Goal: Task Accomplishment & Management: Complete application form

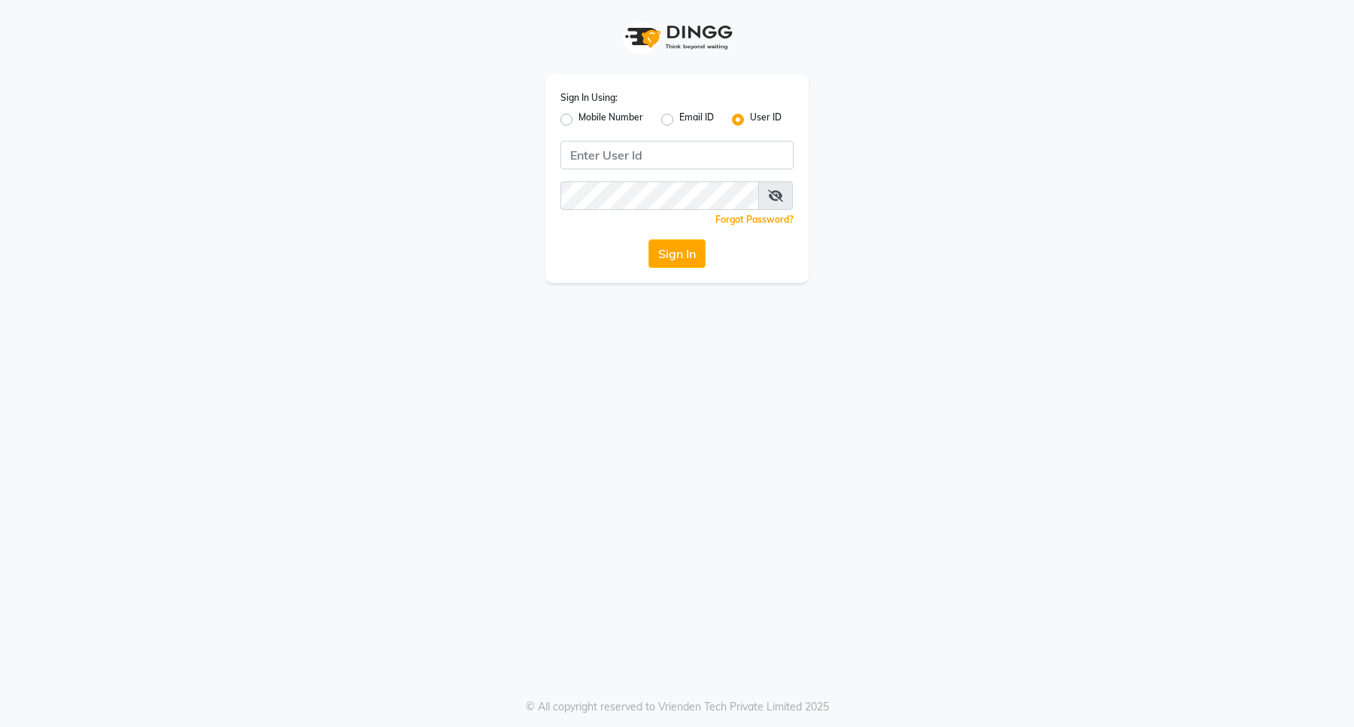
type input "8"
click at [579, 115] on label "Mobile Number" at bounding box center [611, 120] width 65 height 18
click at [579, 115] on input "Mobile Number" at bounding box center [584, 116] width 10 height 10
radio input "true"
radio input "false"
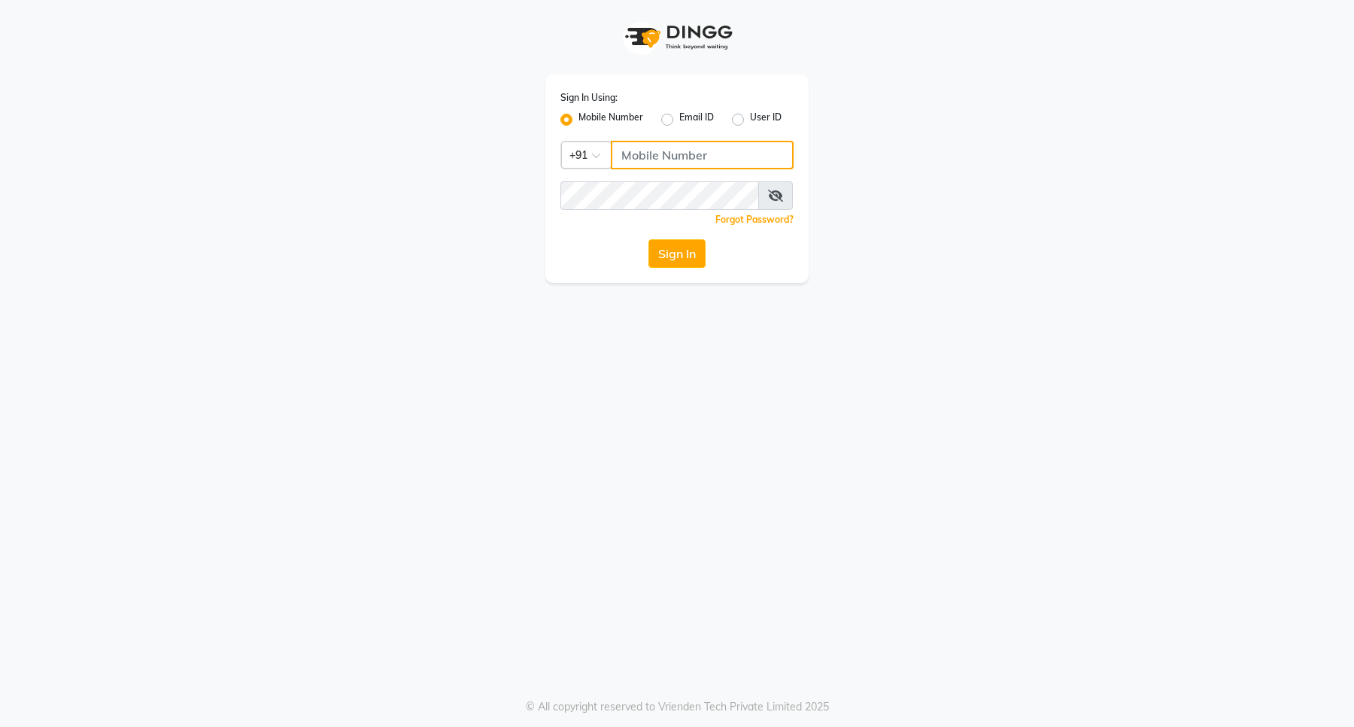
click at [658, 163] on input "Username" at bounding box center [702, 155] width 183 height 29
drag, startPoint x: 724, startPoint y: 155, endPoint x: 548, endPoint y: 157, distance: 176.1
click at [548, 157] on div "Sign In Using: Mobile Number Email ID User ID Country Code × [PHONE_NUMBER] Rem…" at bounding box center [677, 178] width 263 height 208
type input "8394838494"
click at [678, 250] on button "Sign In" at bounding box center [677, 253] width 57 height 29
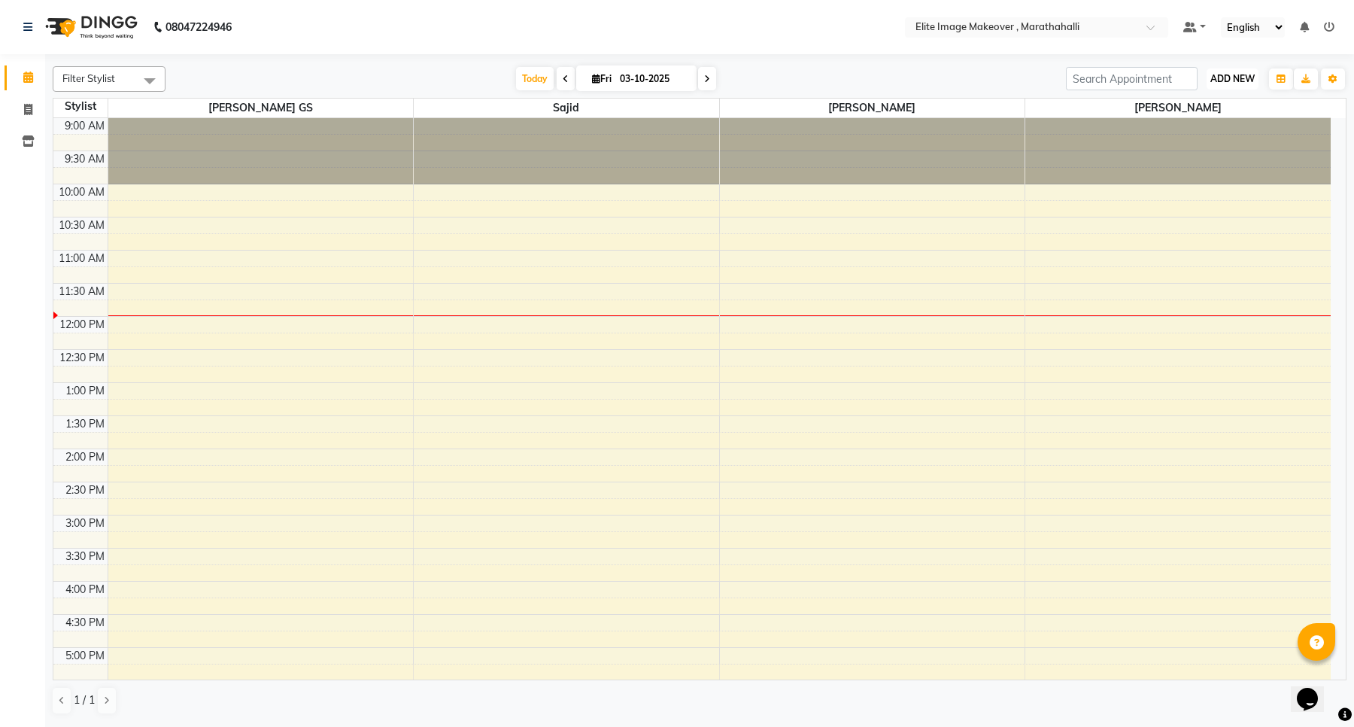
click at [1246, 77] on span "ADD NEW" at bounding box center [1233, 78] width 44 height 11
click at [1212, 103] on button "Add Appointment" at bounding box center [1198, 108] width 119 height 20
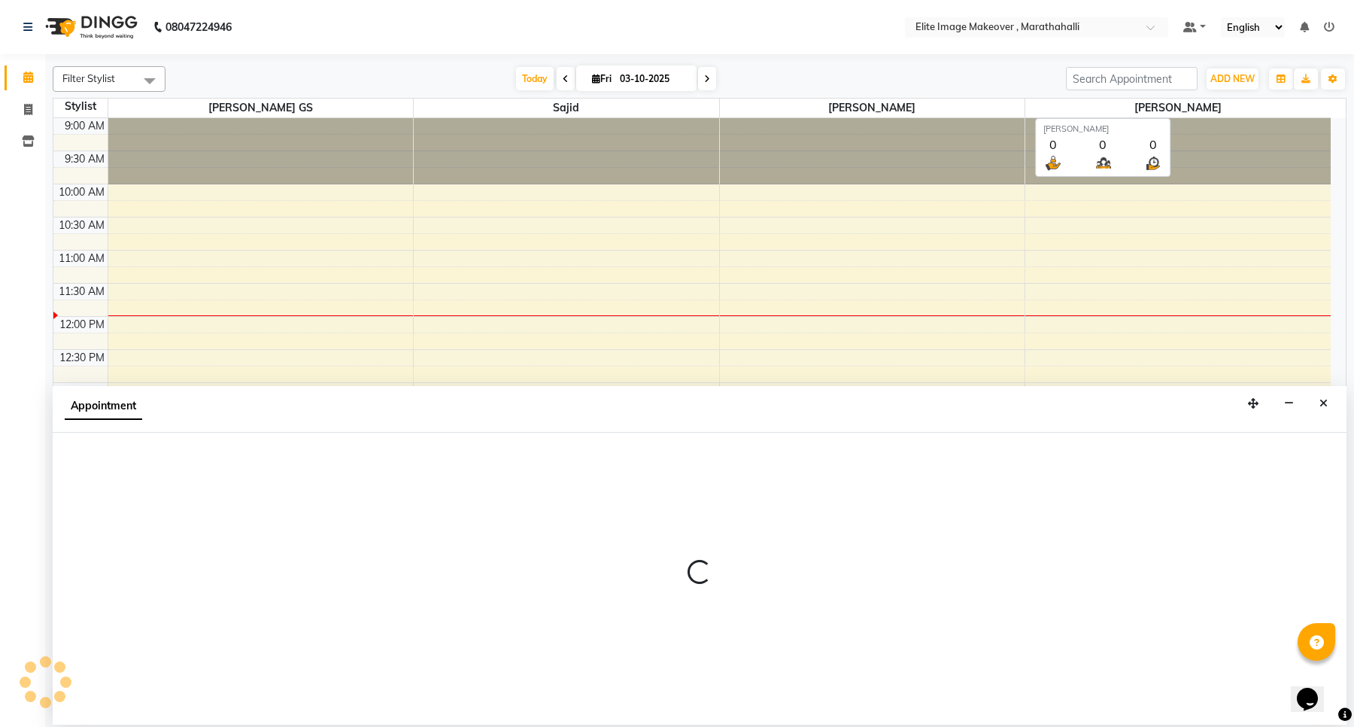
select select "600"
select select "tentative"
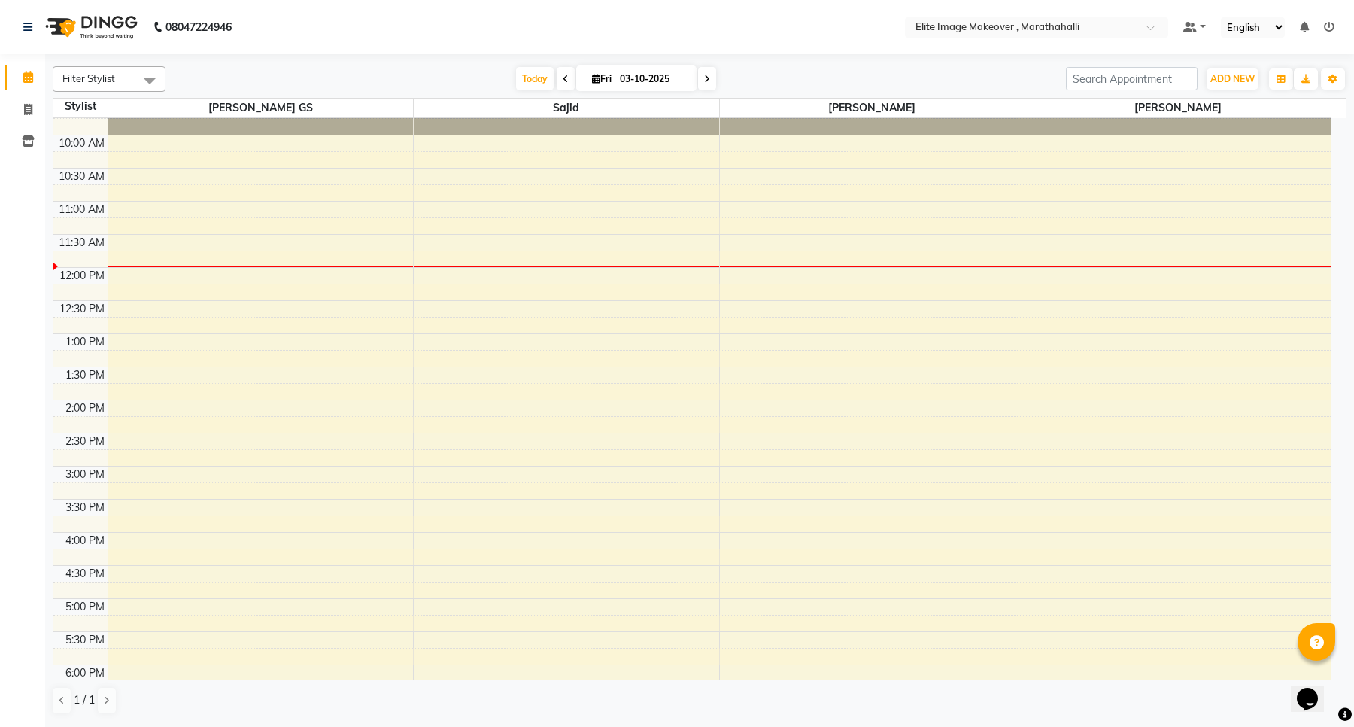
scroll to position [94, 0]
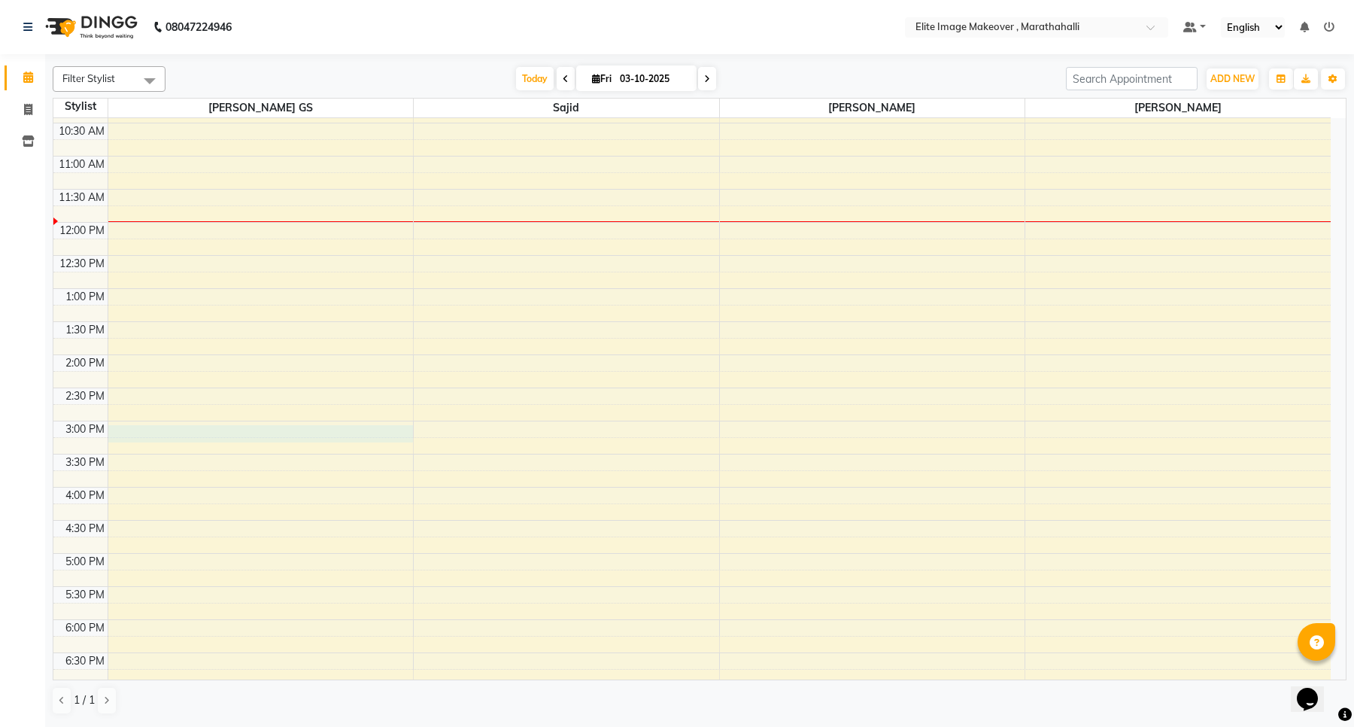
click at [141, 427] on div "9:00 AM 9:30 AM 10:00 AM 10:30 AM 11:00 AM 11:30 AM 12:00 PM 12:30 PM 1:00 PM 1…" at bounding box center [692, 454] width 1278 height 860
select select "78714"
select select "900"
select select "tentative"
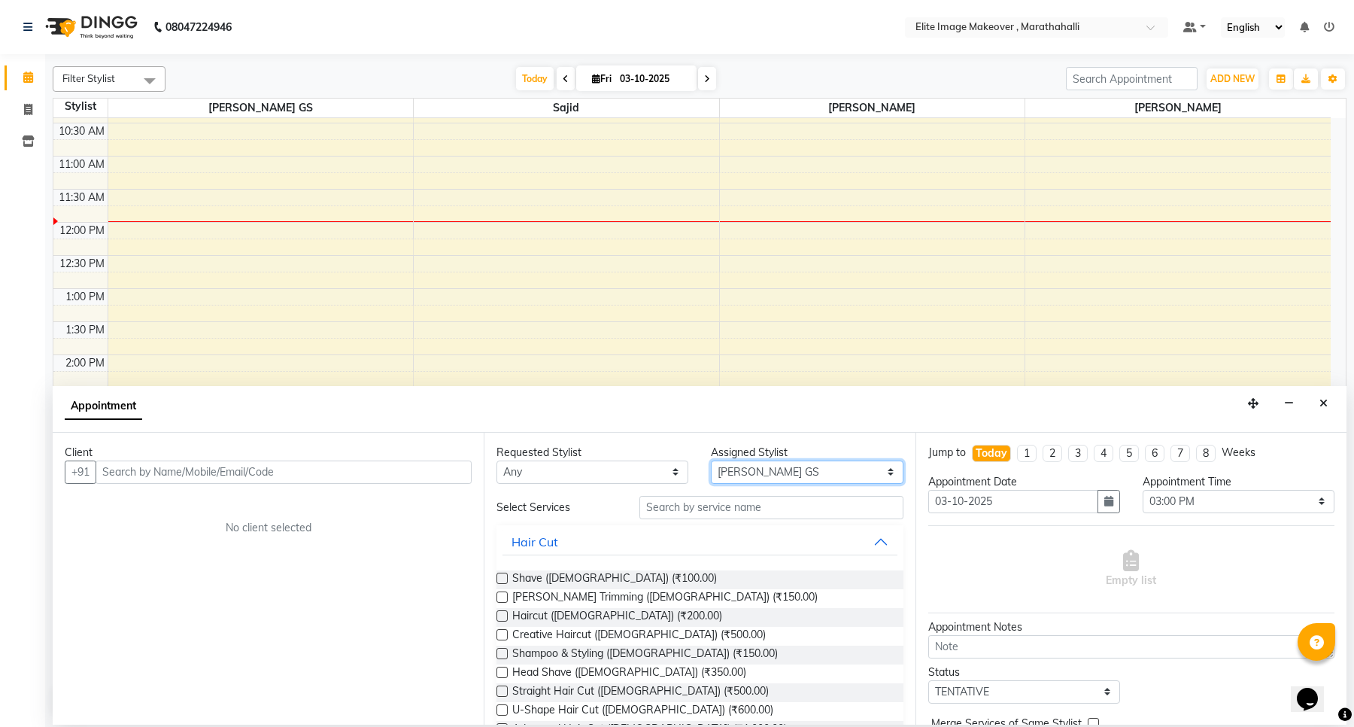
click at [874, 470] on select "Select [PERSON_NAME] [PERSON_NAME] [PERSON_NAME]" at bounding box center [807, 471] width 192 height 23
select select "88652"
click at [711, 460] on select "Select [PERSON_NAME] [PERSON_NAME] [PERSON_NAME]" at bounding box center [807, 471] width 192 height 23
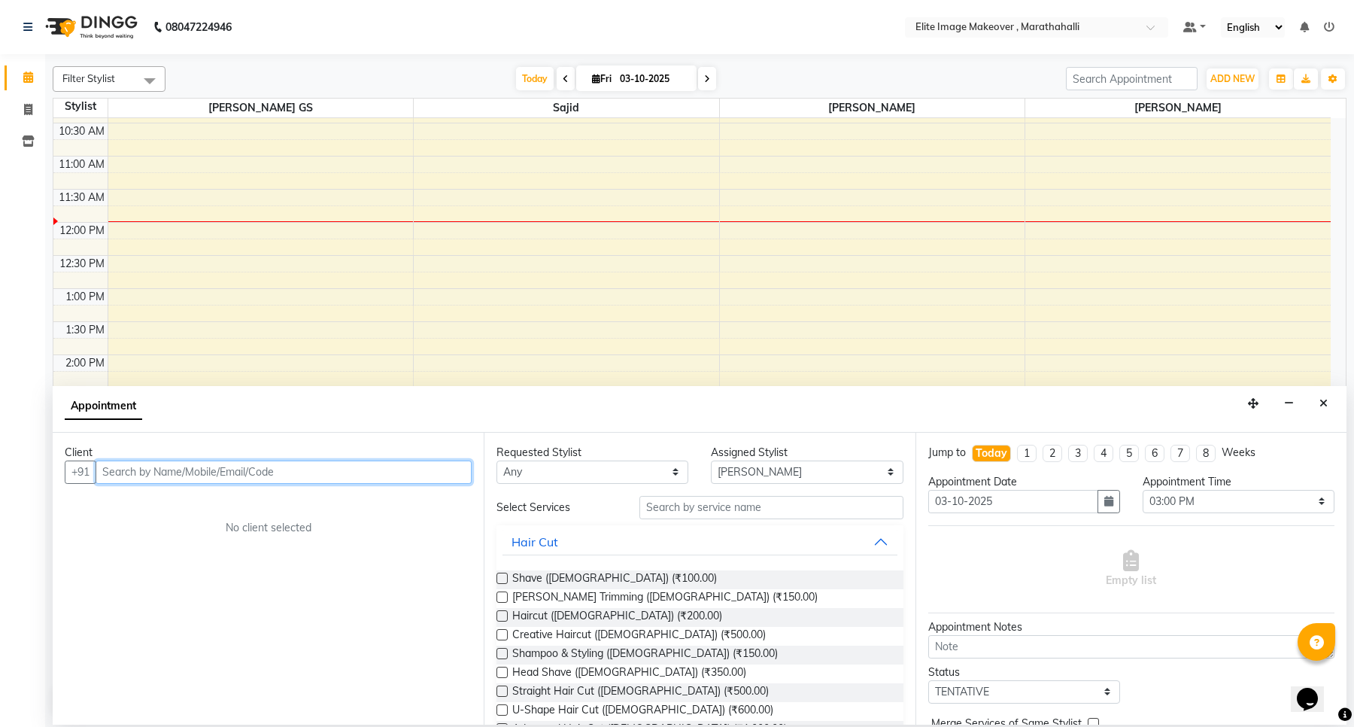
click at [237, 473] on input "text" at bounding box center [284, 471] width 376 height 23
type input "9144363745"
click at [451, 475] on span "Add Client" at bounding box center [440, 472] width 50 height 14
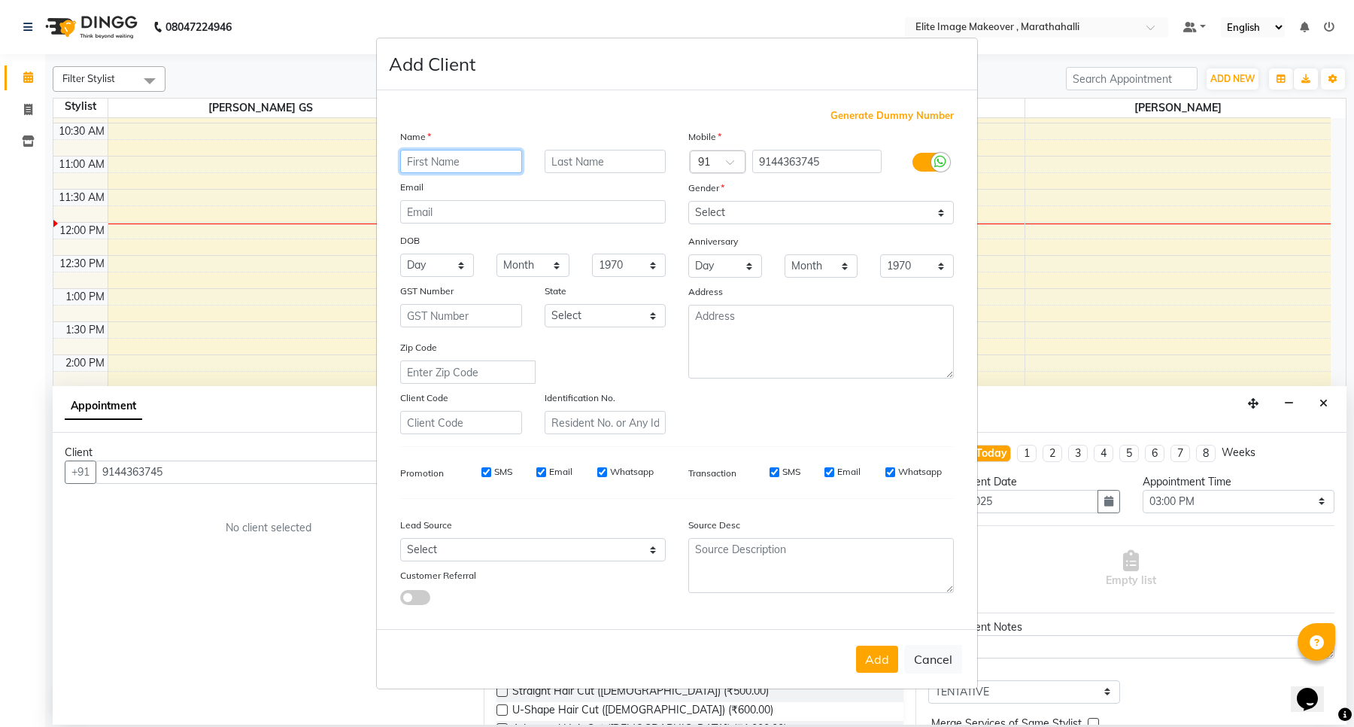
click at [450, 166] on input "text" at bounding box center [461, 161] width 122 height 23
type input "[PERSON_NAME]"
click at [591, 162] on input "text" at bounding box center [606, 161] width 122 height 23
type input "K"
click at [767, 208] on select "Select [DEMOGRAPHIC_DATA] [DEMOGRAPHIC_DATA] Other Prefer Not To Say" at bounding box center [821, 212] width 266 height 23
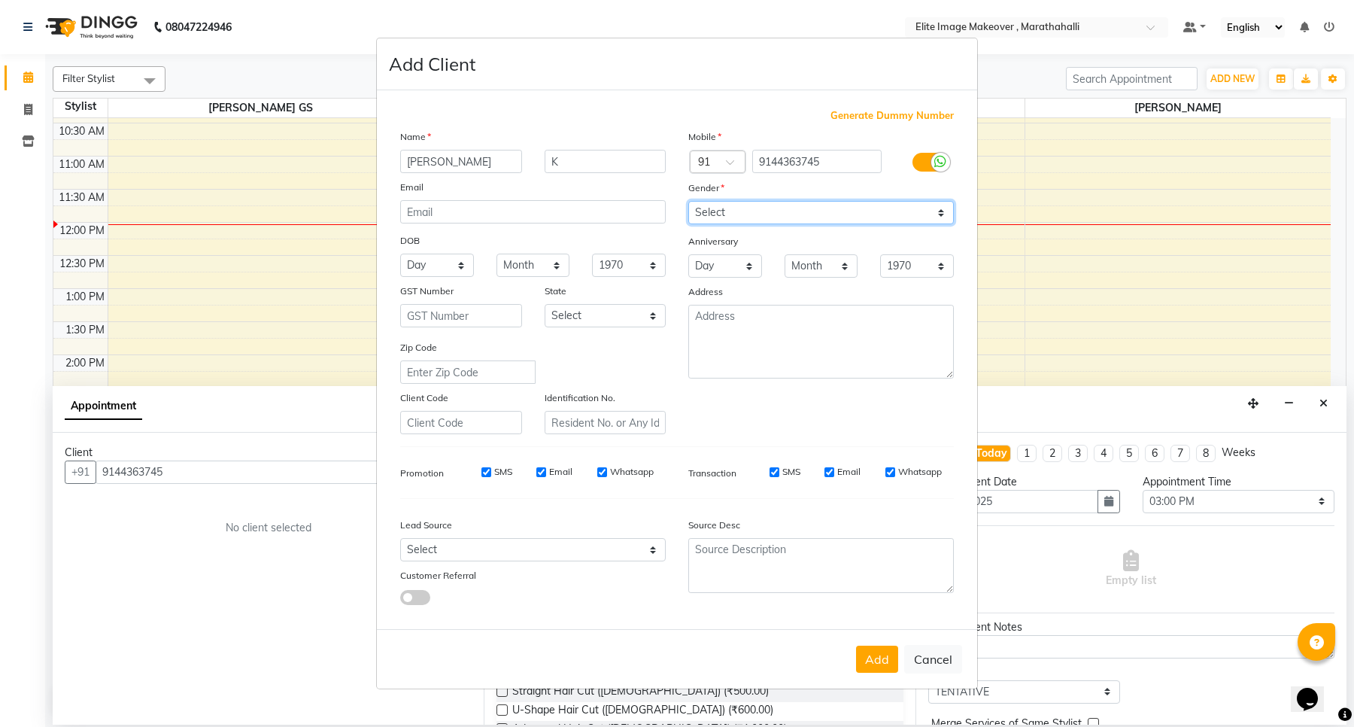
select select "[DEMOGRAPHIC_DATA]"
click at [688, 202] on select "Select [DEMOGRAPHIC_DATA] [DEMOGRAPHIC_DATA] Other Prefer Not To Say" at bounding box center [821, 212] width 266 height 23
click at [886, 663] on button "Add" at bounding box center [877, 659] width 42 height 27
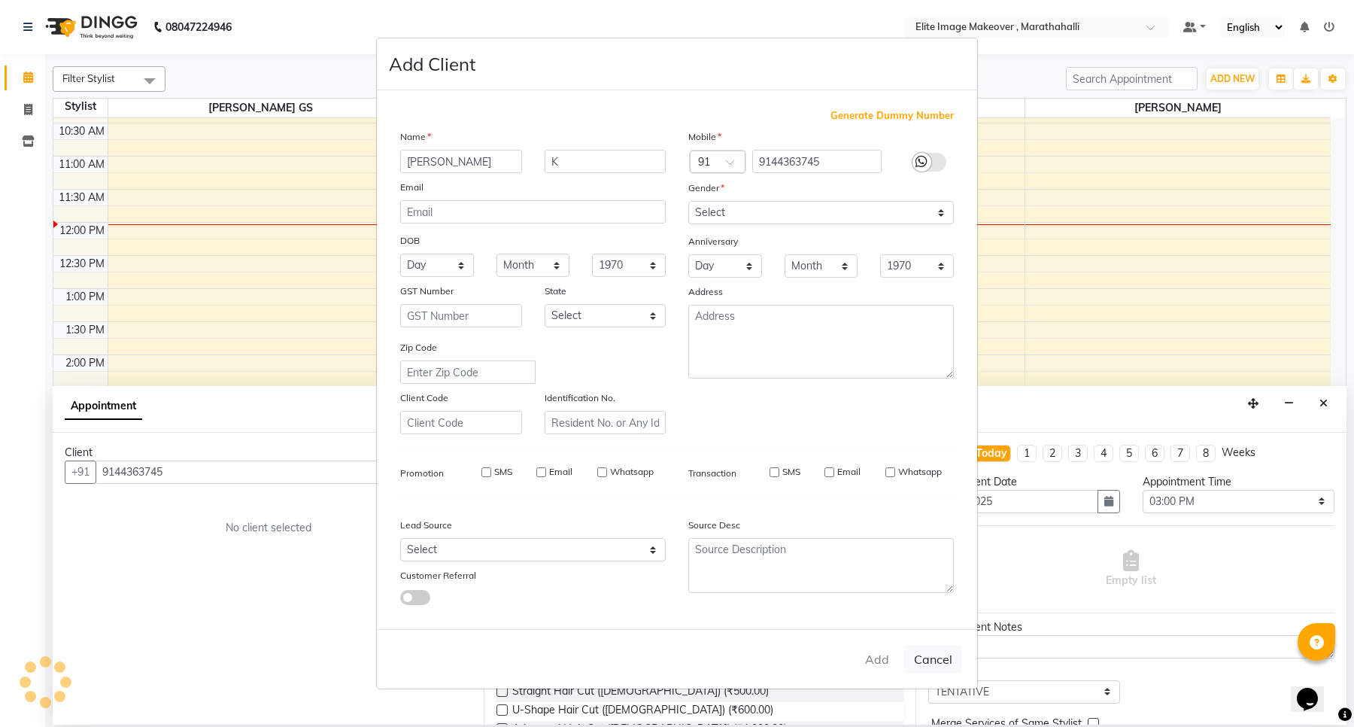
select select
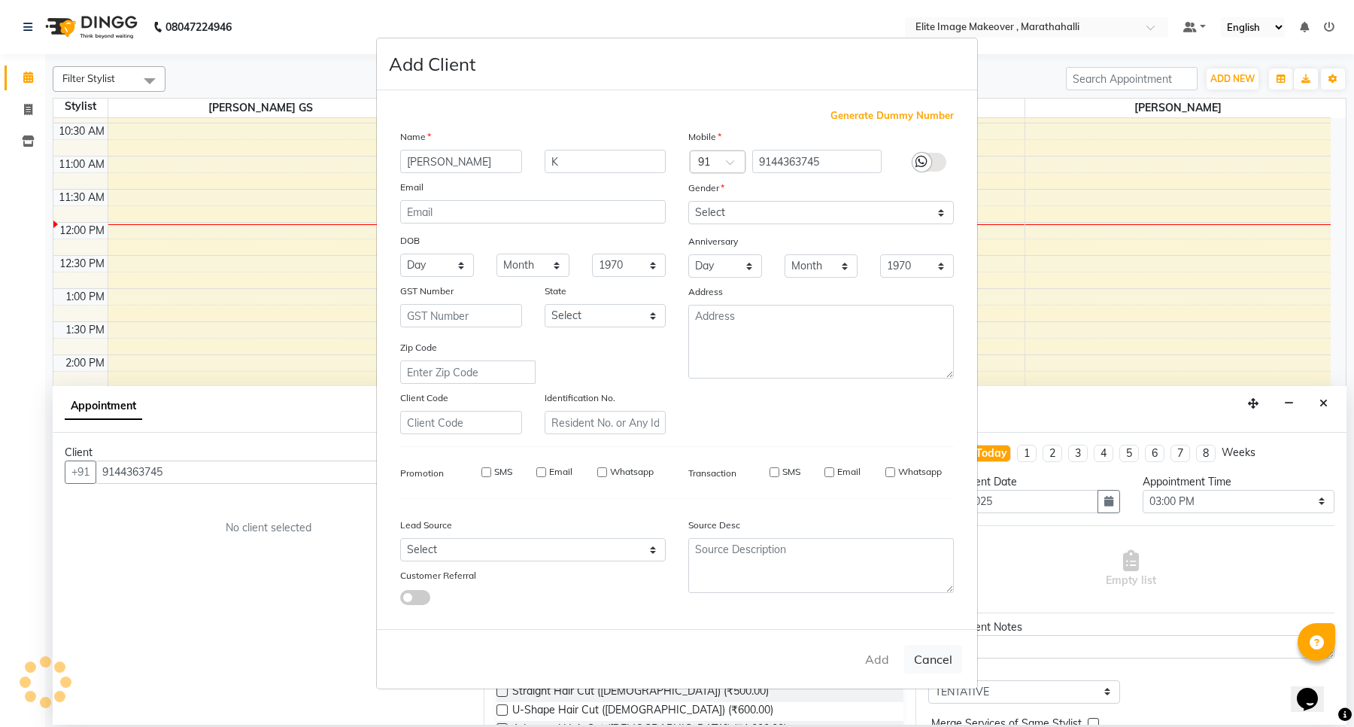
select select
checkbox input "false"
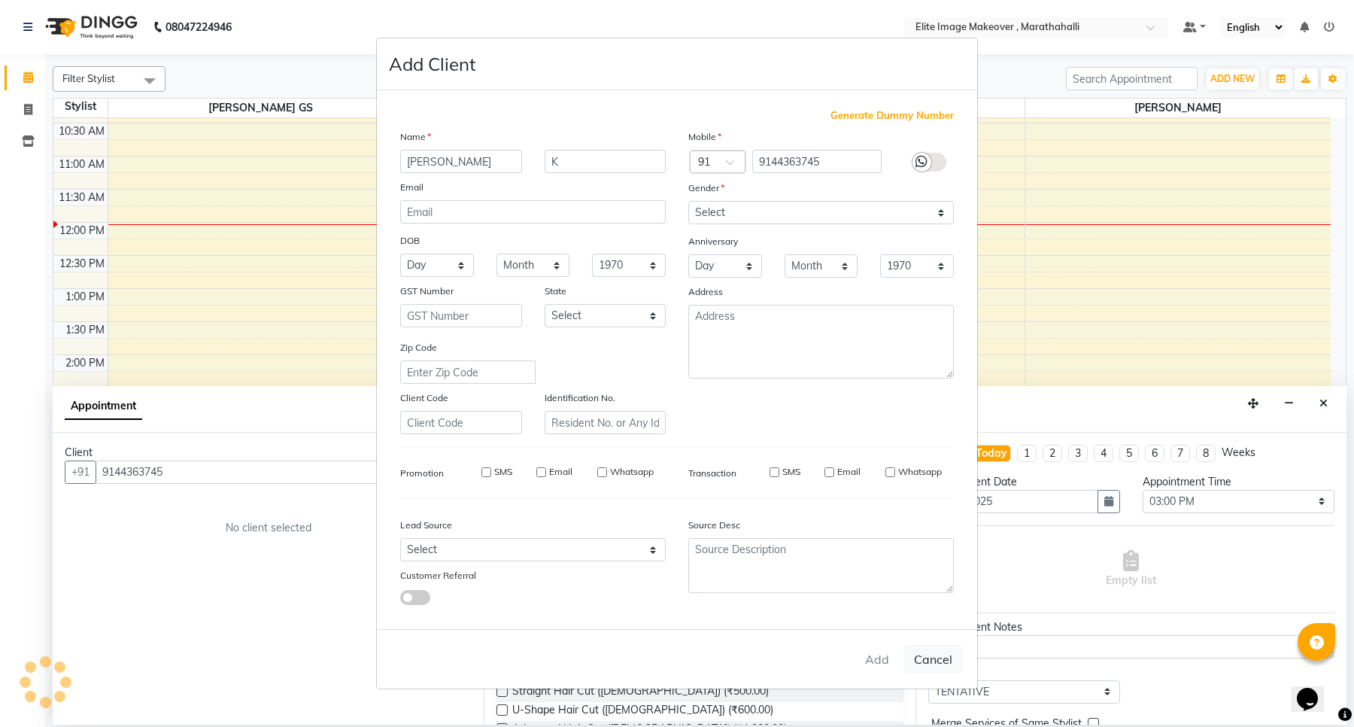
checkbox input "false"
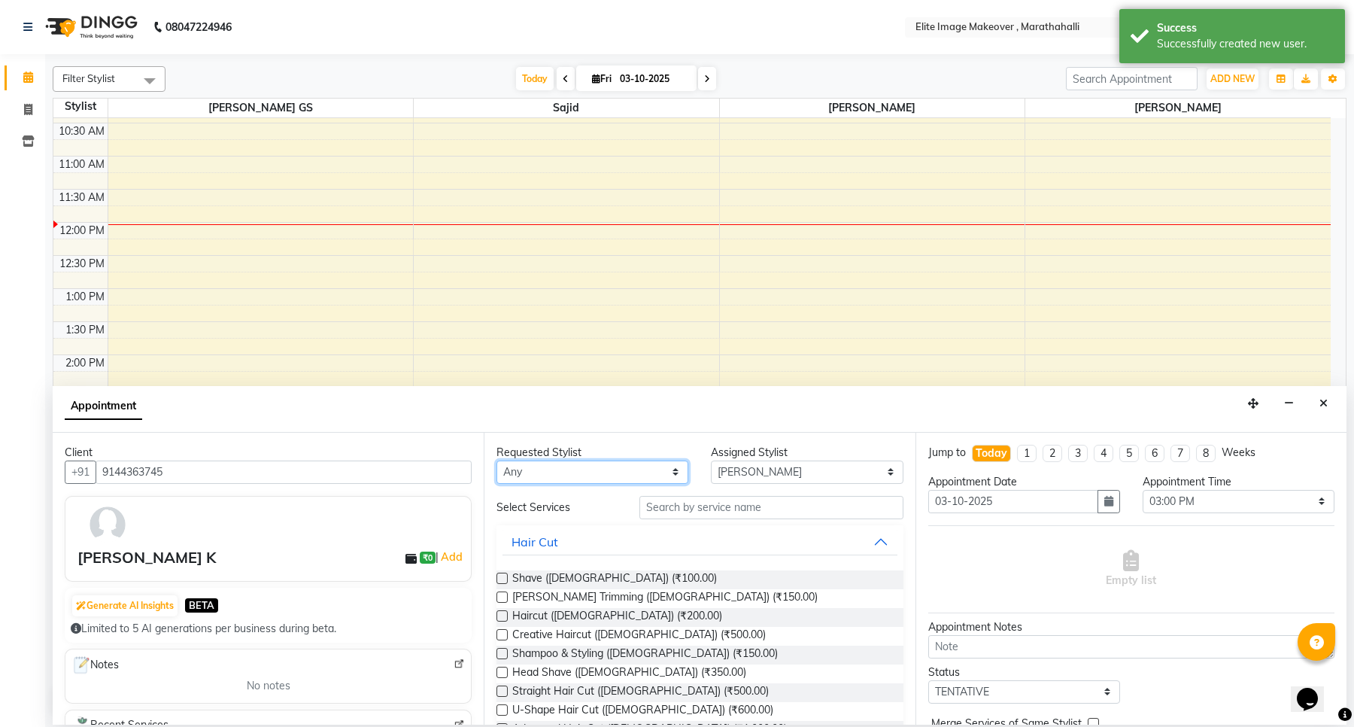
click at [544, 469] on select "Any [PERSON_NAME] [PERSON_NAME] [PERSON_NAME]" at bounding box center [593, 471] width 192 height 23
select select "88652"
click at [497, 460] on select "Any [PERSON_NAME] [PERSON_NAME] [PERSON_NAME]" at bounding box center [593, 471] width 192 height 23
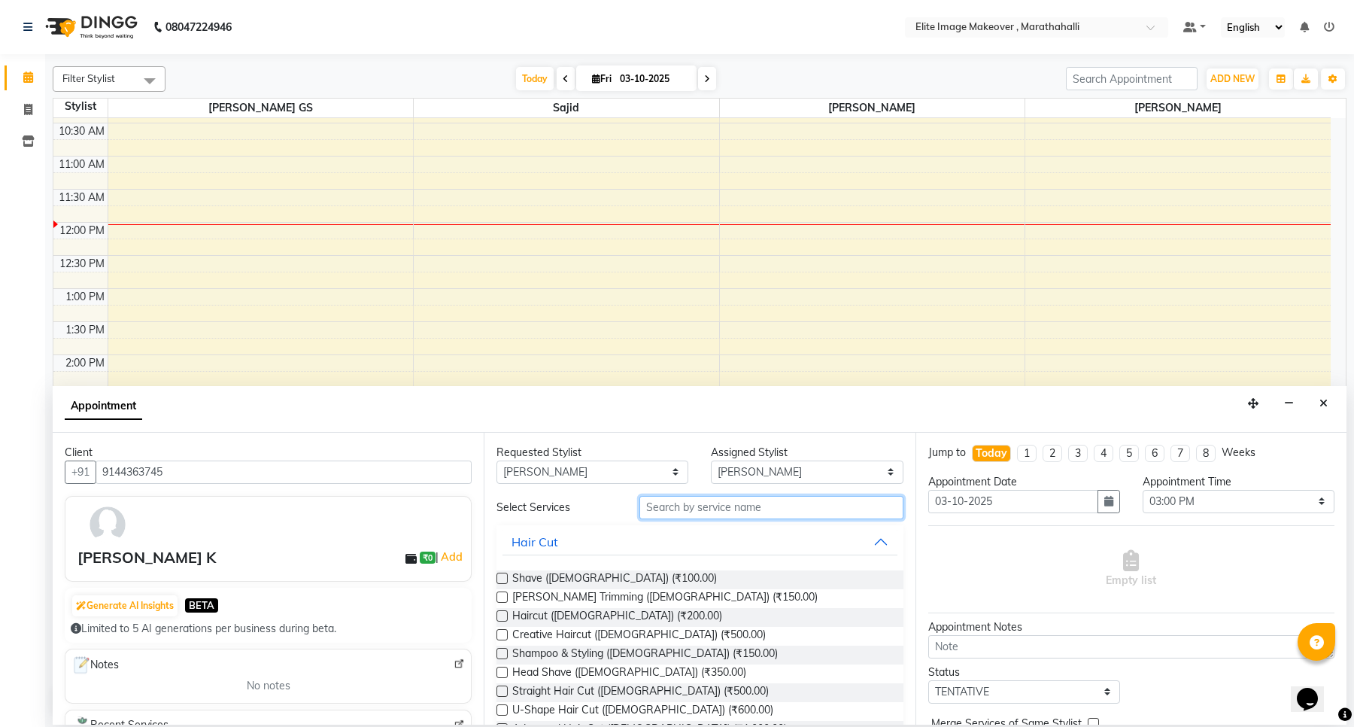
click at [685, 506] on input "text" at bounding box center [771, 507] width 263 height 23
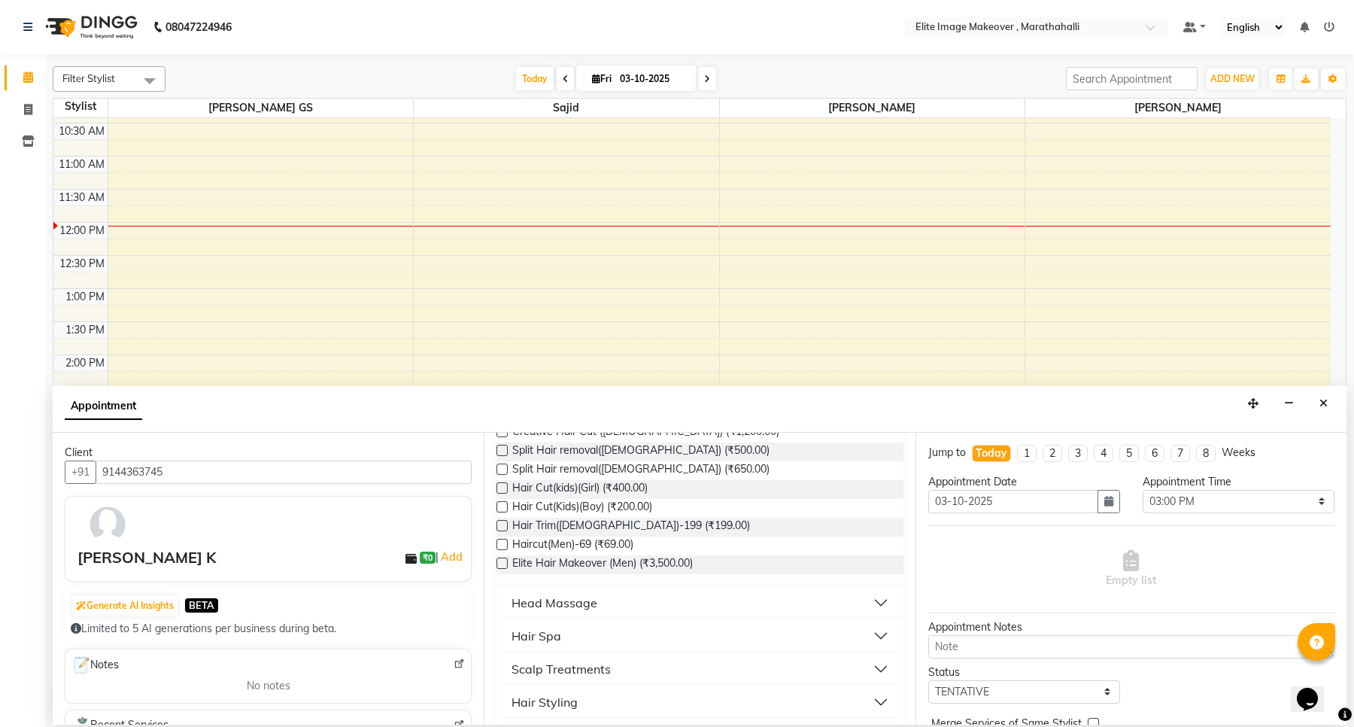
scroll to position [242, 0]
click at [538, 629] on div "Hair Spa" at bounding box center [537, 634] width 50 height 18
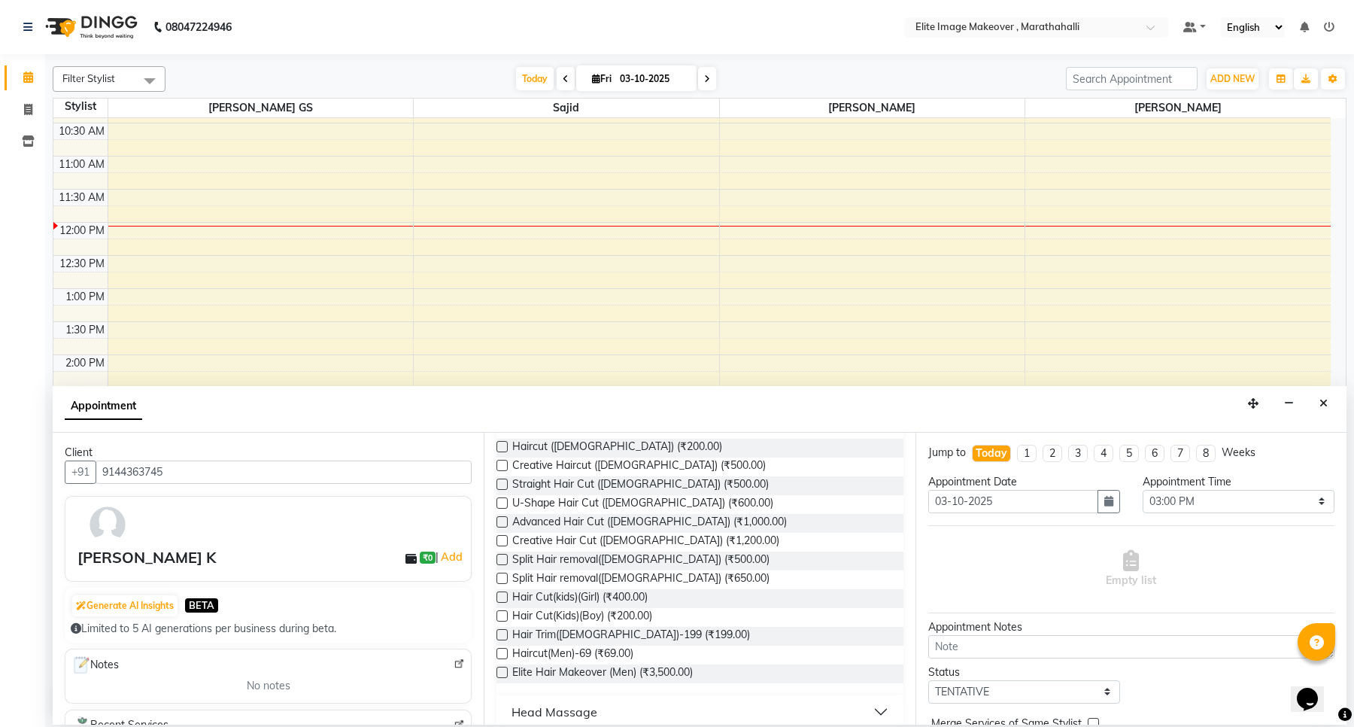
scroll to position [175, 0]
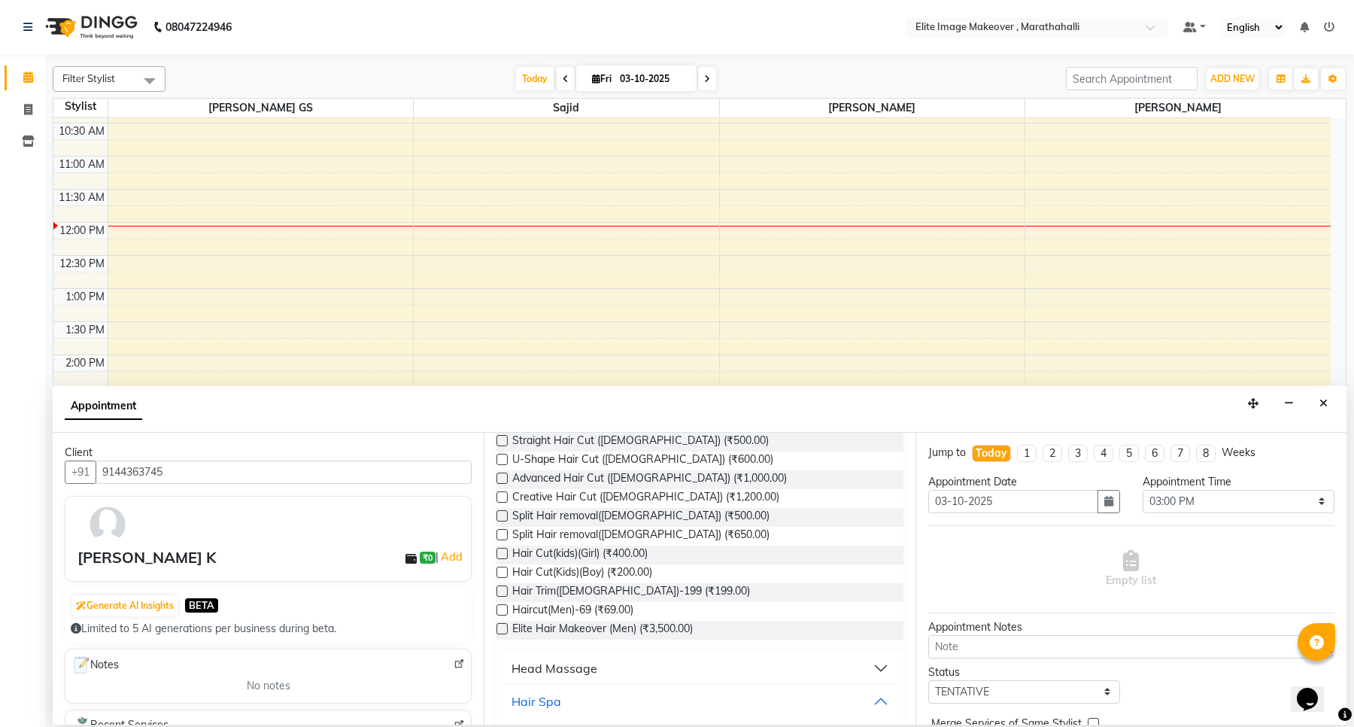
click at [534, 701] on div "Hair Spa" at bounding box center [537, 701] width 50 height 18
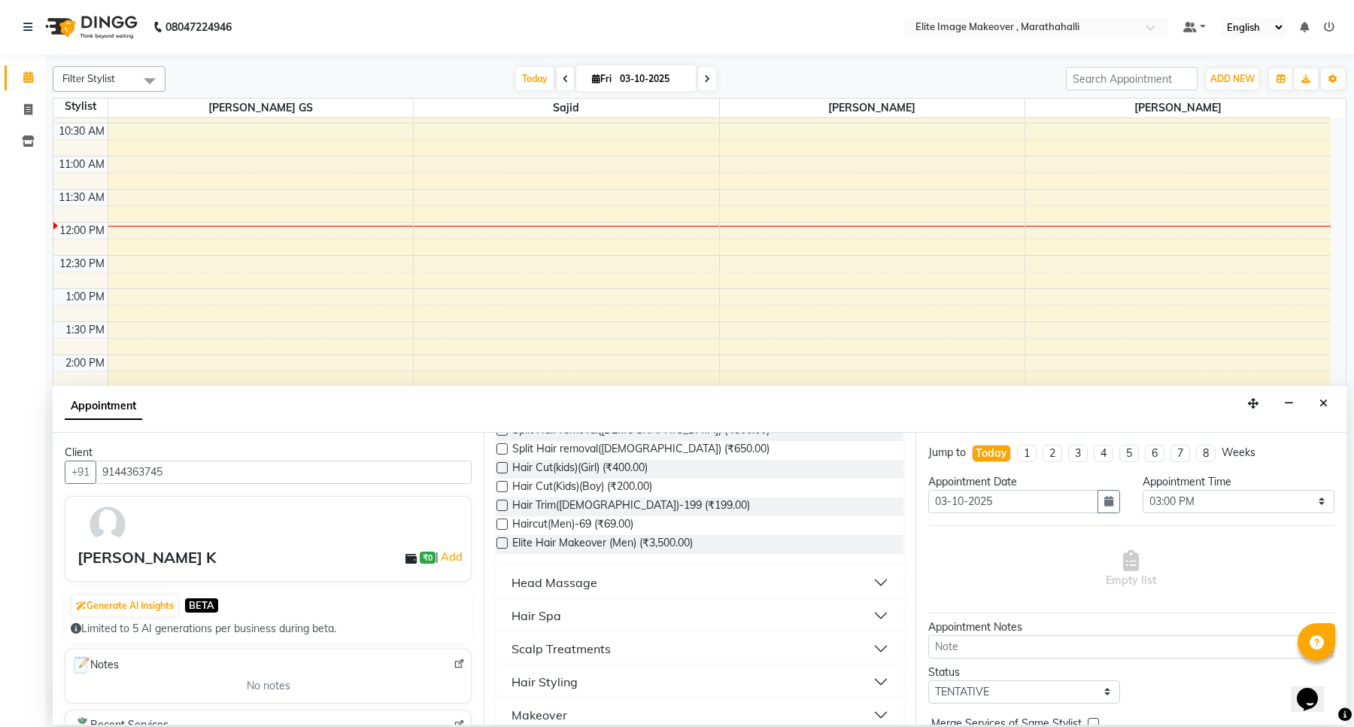
scroll to position [280, 0]
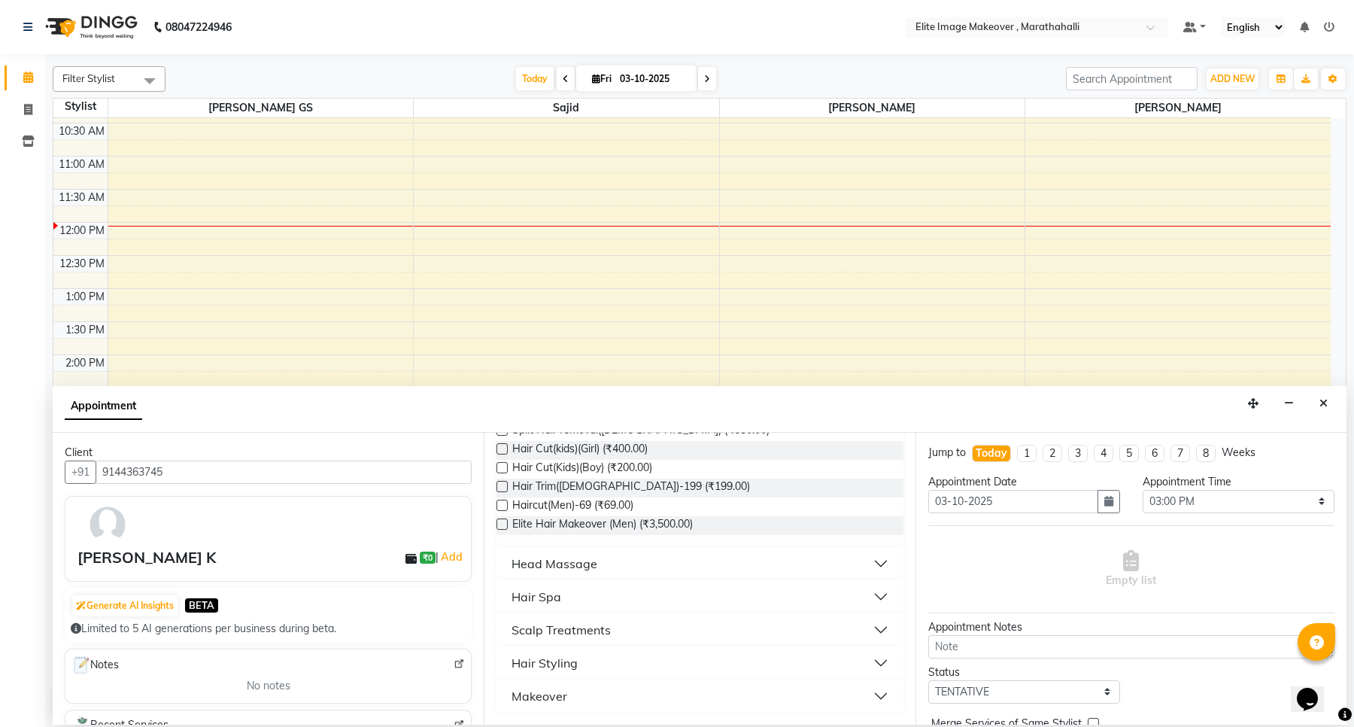
click at [565, 596] on button "Hair Spa" at bounding box center [700, 596] width 394 height 27
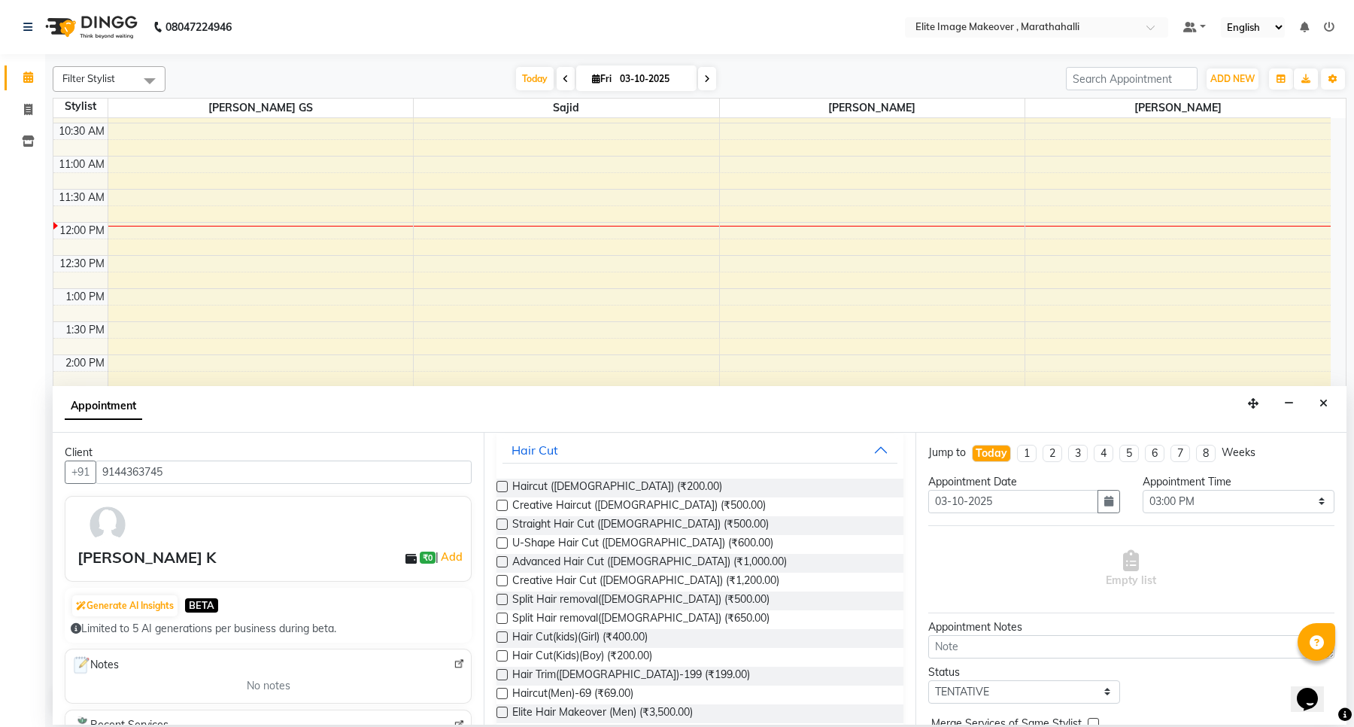
scroll to position [0, 0]
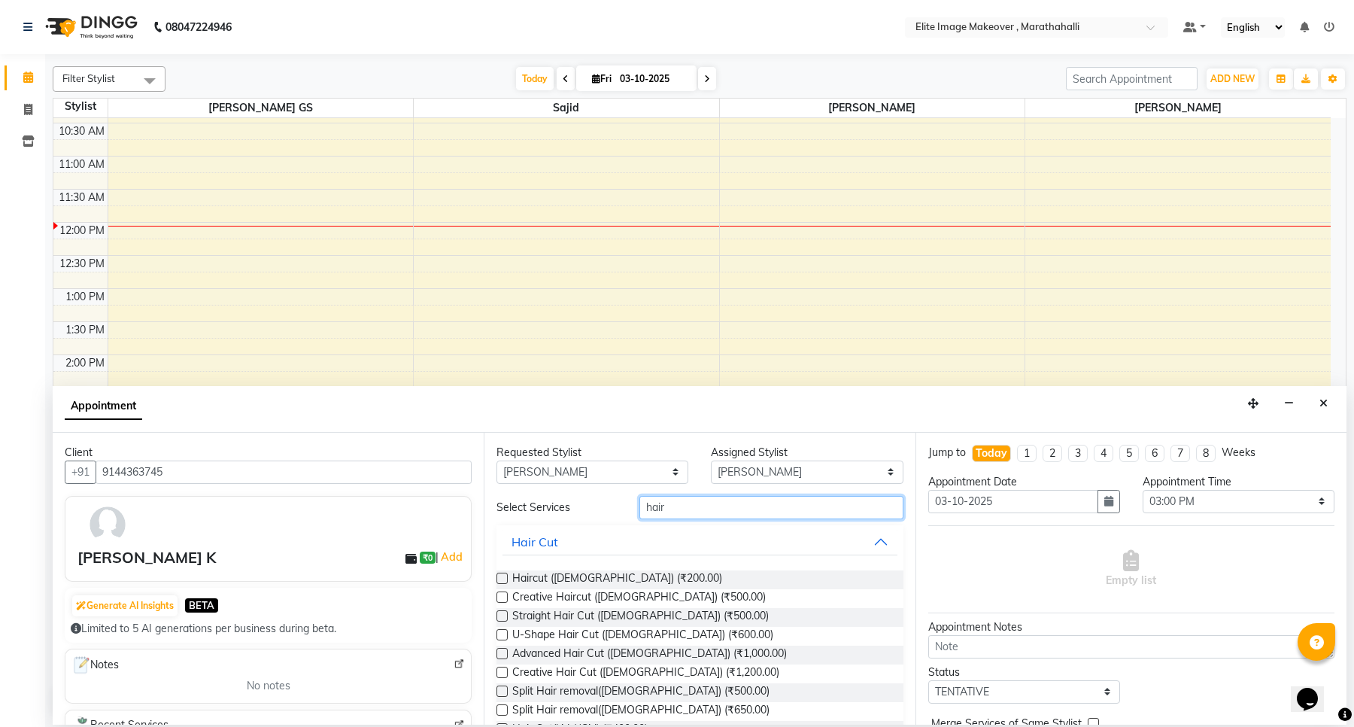
click at [687, 509] on input "hair" at bounding box center [771, 507] width 263 height 23
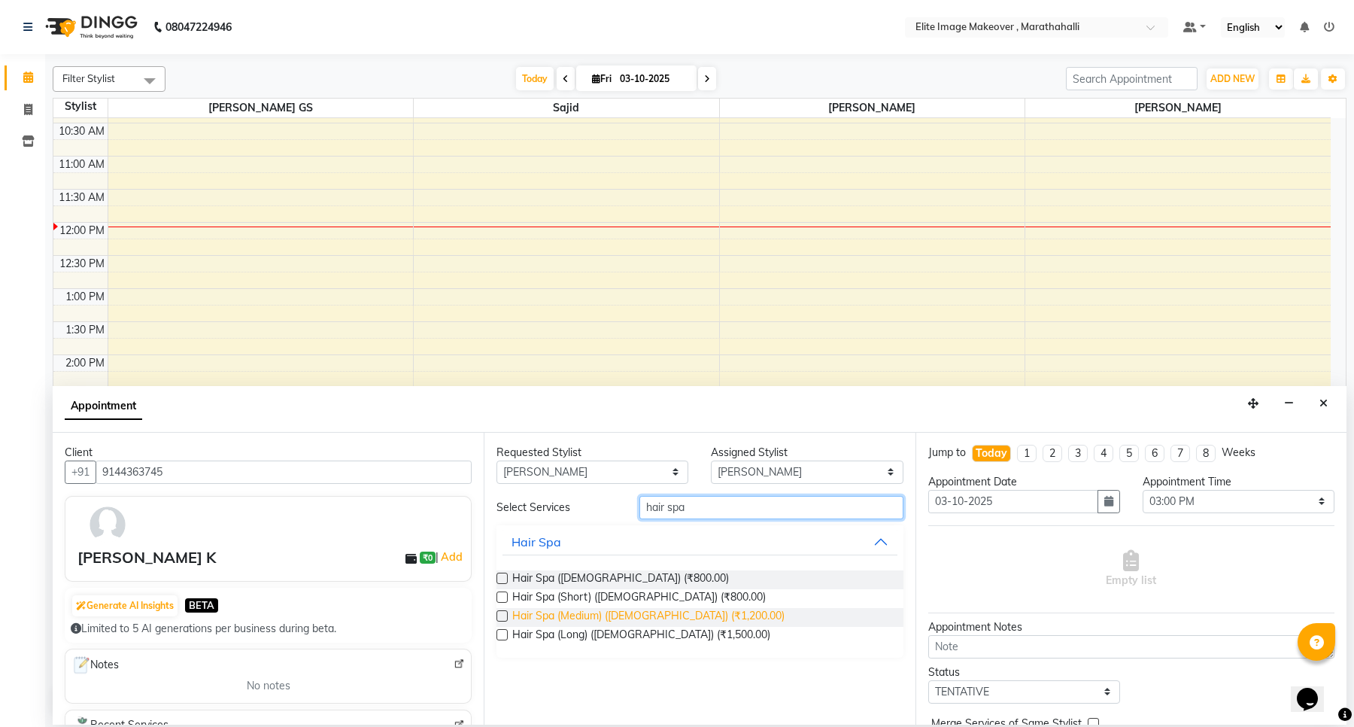
type input "hair spa"
click at [622, 608] on span "Hair Spa (Medium) ([DEMOGRAPHIC_DATA]) (₹1,200.00)" at bounding box center [648, 617] width 272 height 19
checkbox input "false"
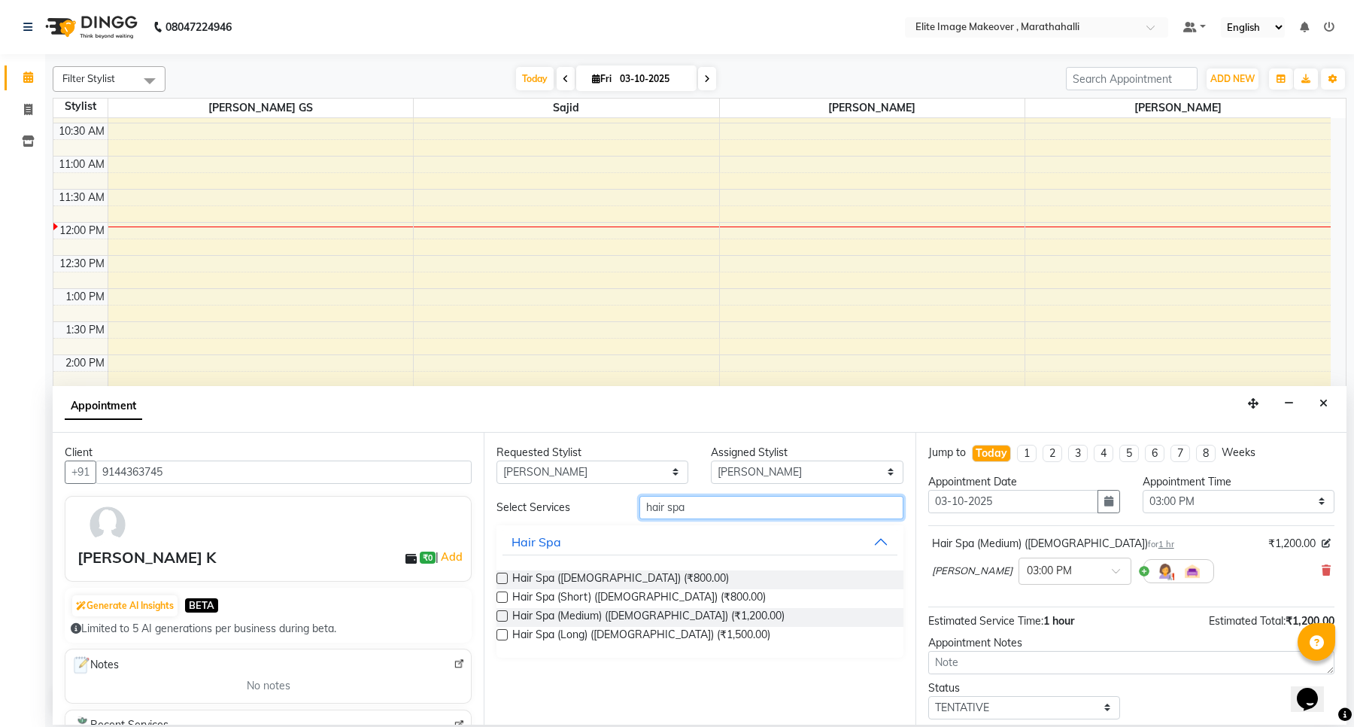
click at [715, 509] on input "hair spa" at bounding box center [771, 507] width 263 height 23
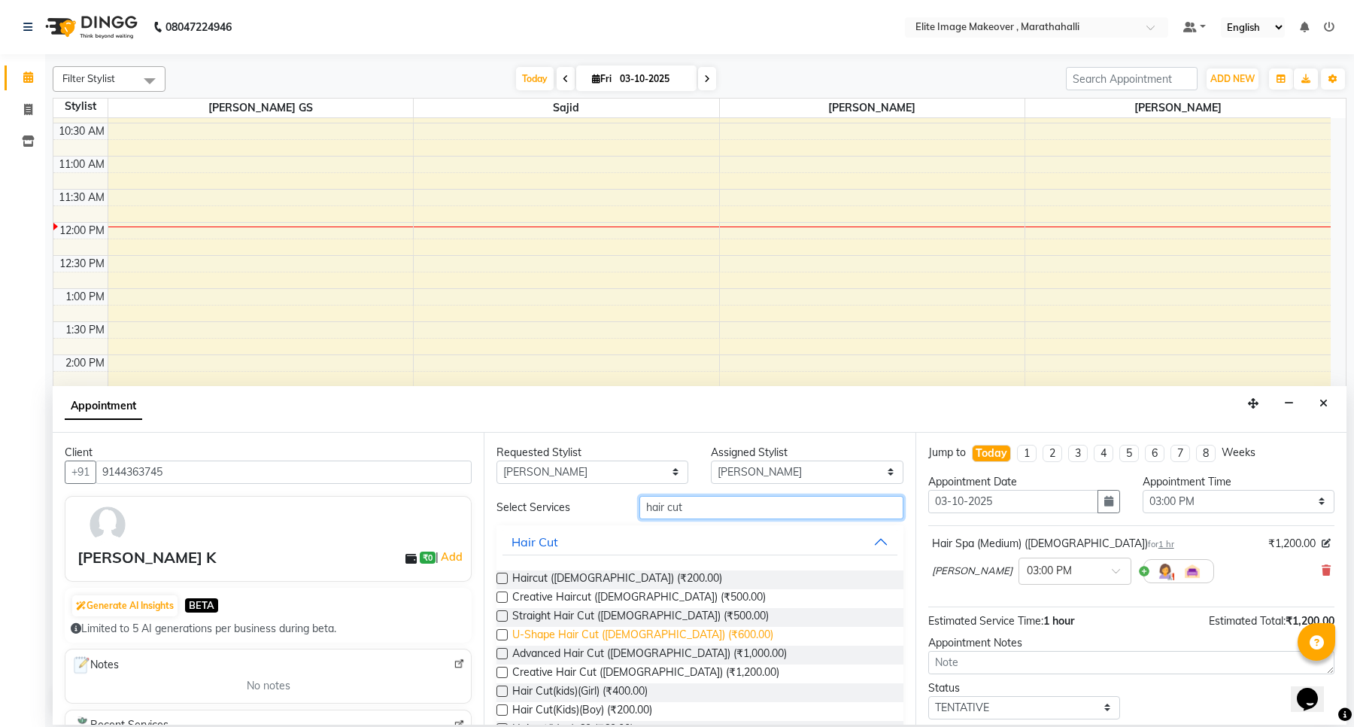
type input "hair cut"
click at [631, 637] on span "U-Shape Hair Cut ([DEMOGRAPHIC_DATA]) (₹600.00)" at bounding box center [642, 636] width 261 height 19
checkbox input "false"
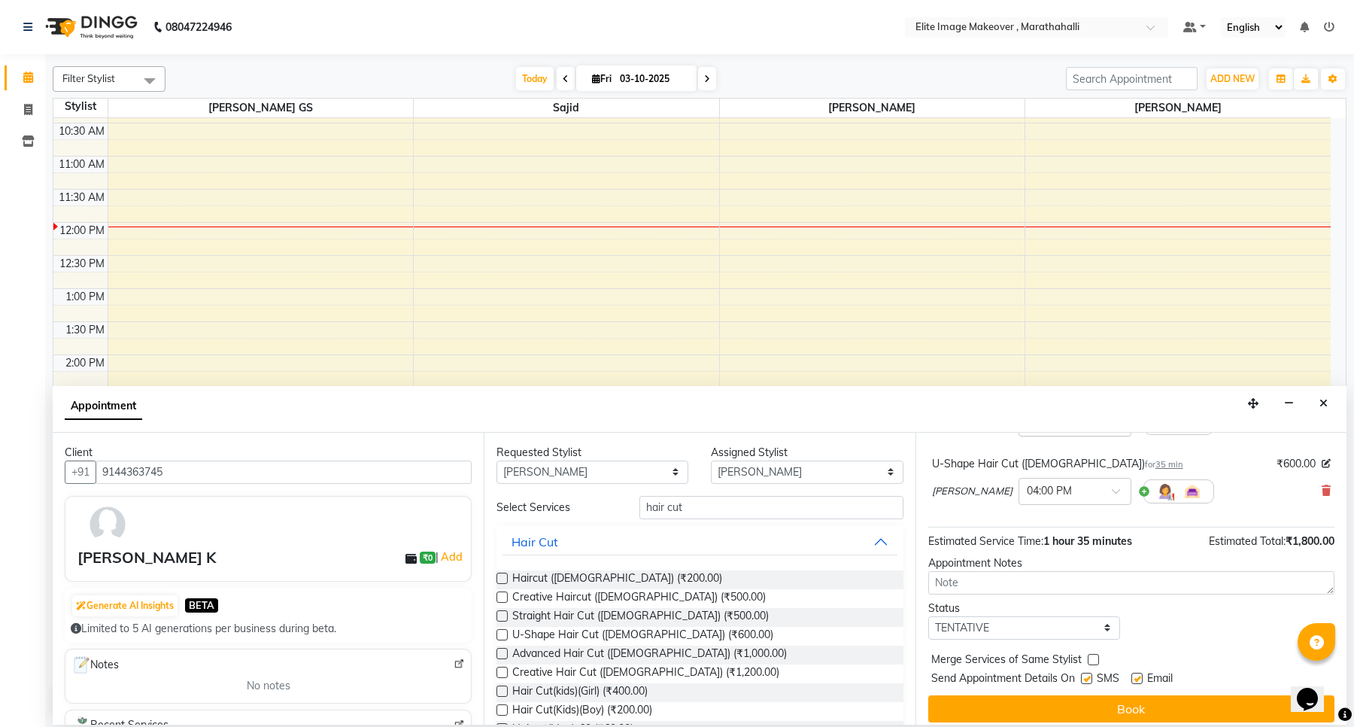
scroll to position [160, 0]
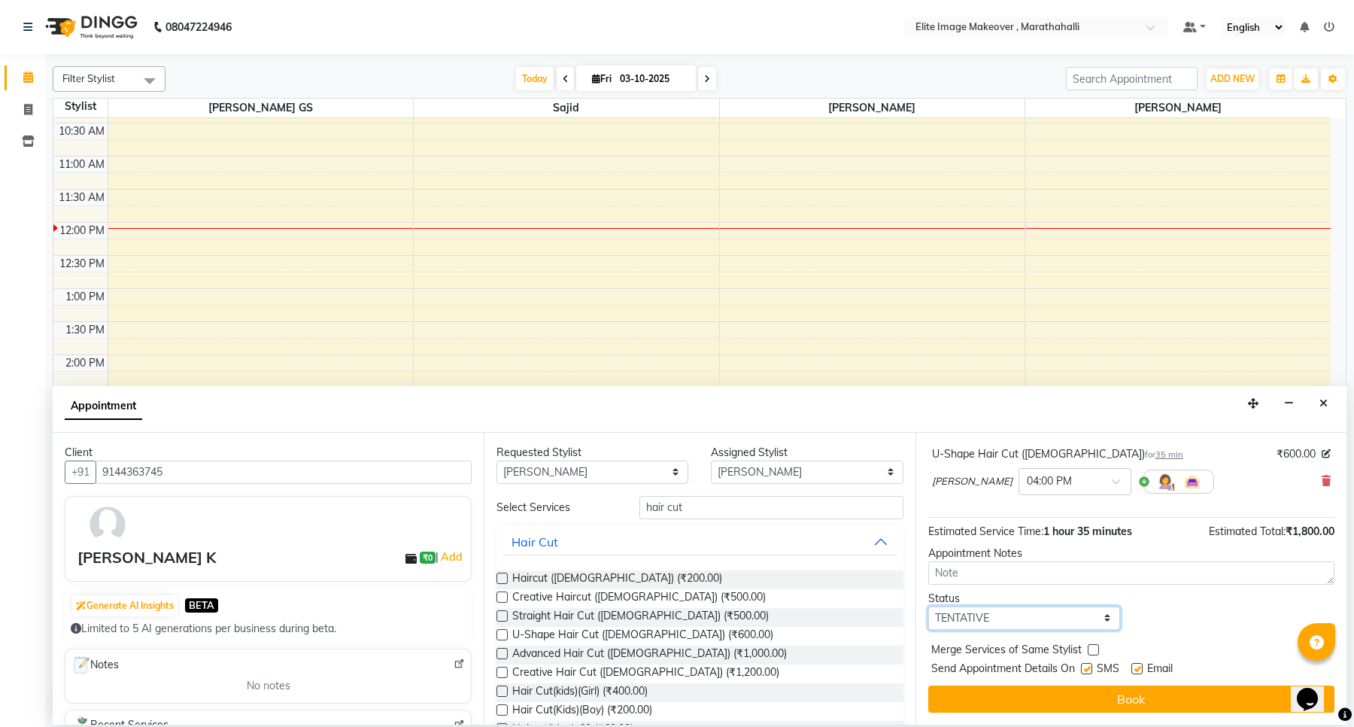
click at [1099, 615] on select "Select TENTATIVE CONFIRM CHECK-IN UPCOMING" at bounding box center [1025, 617] width 192 height 23
select select "confirm booking"
click at [929, 606] on select "Select TENTATIVE CONFIRM CHECK-IN UPCOMING" at bounding box center [1025, 617] width 192 height 23
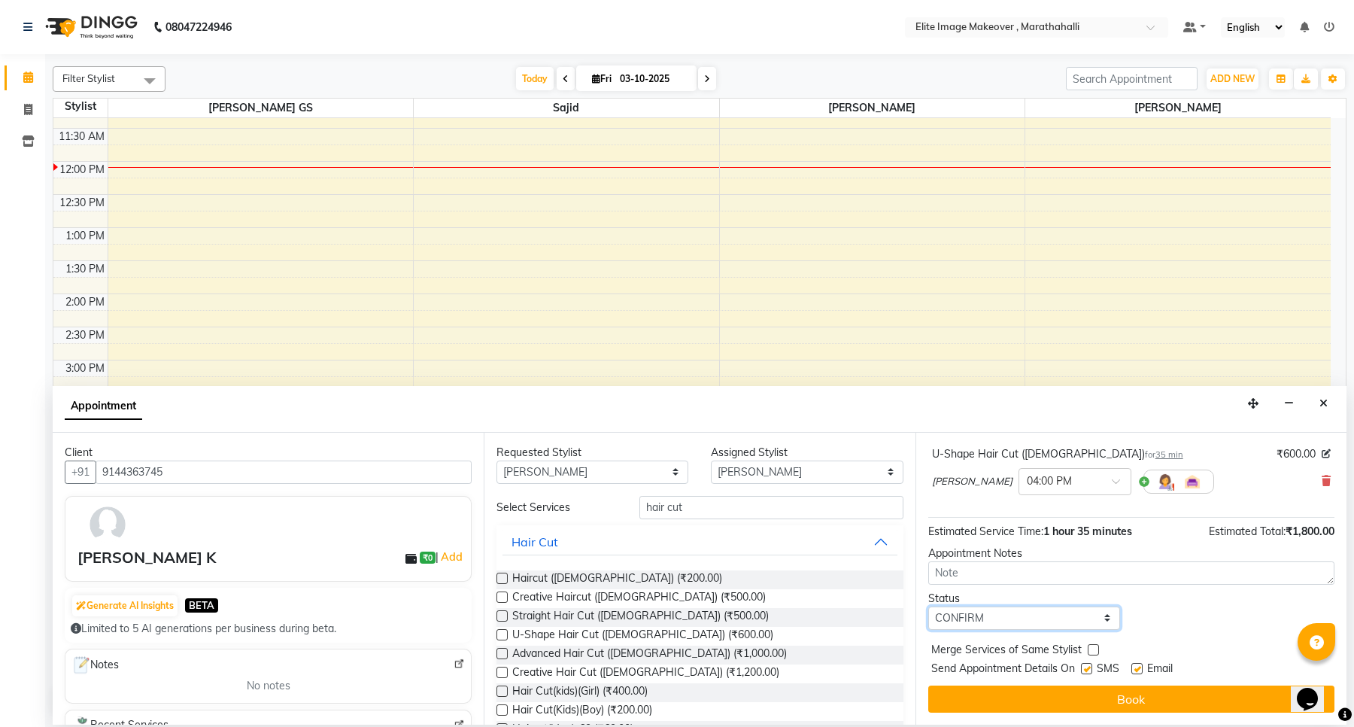
scroll to position [188, 0]
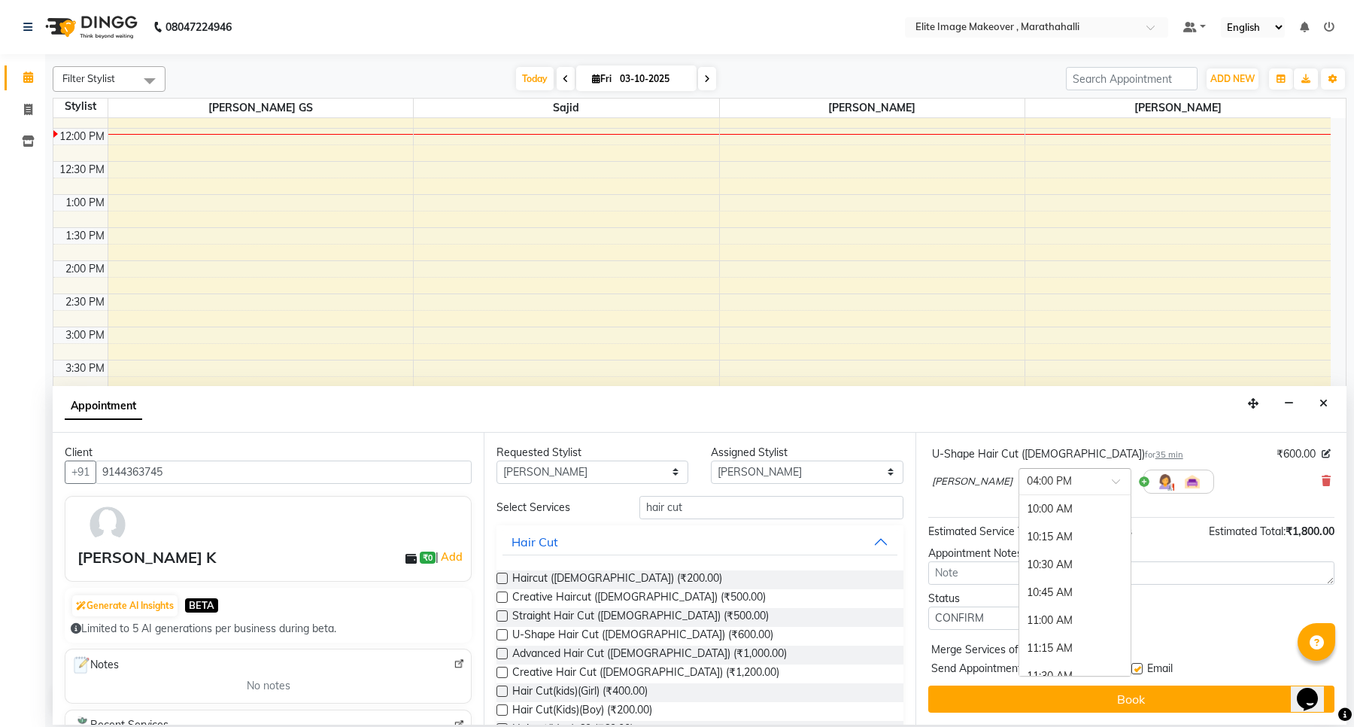
click at [1032, 474] on input "text" at bounding box center [1060, 481] width 66 height 16
click at [1020, 501] on div "03:00 PM" at bounding box center [1075, 507] width 111 height 28
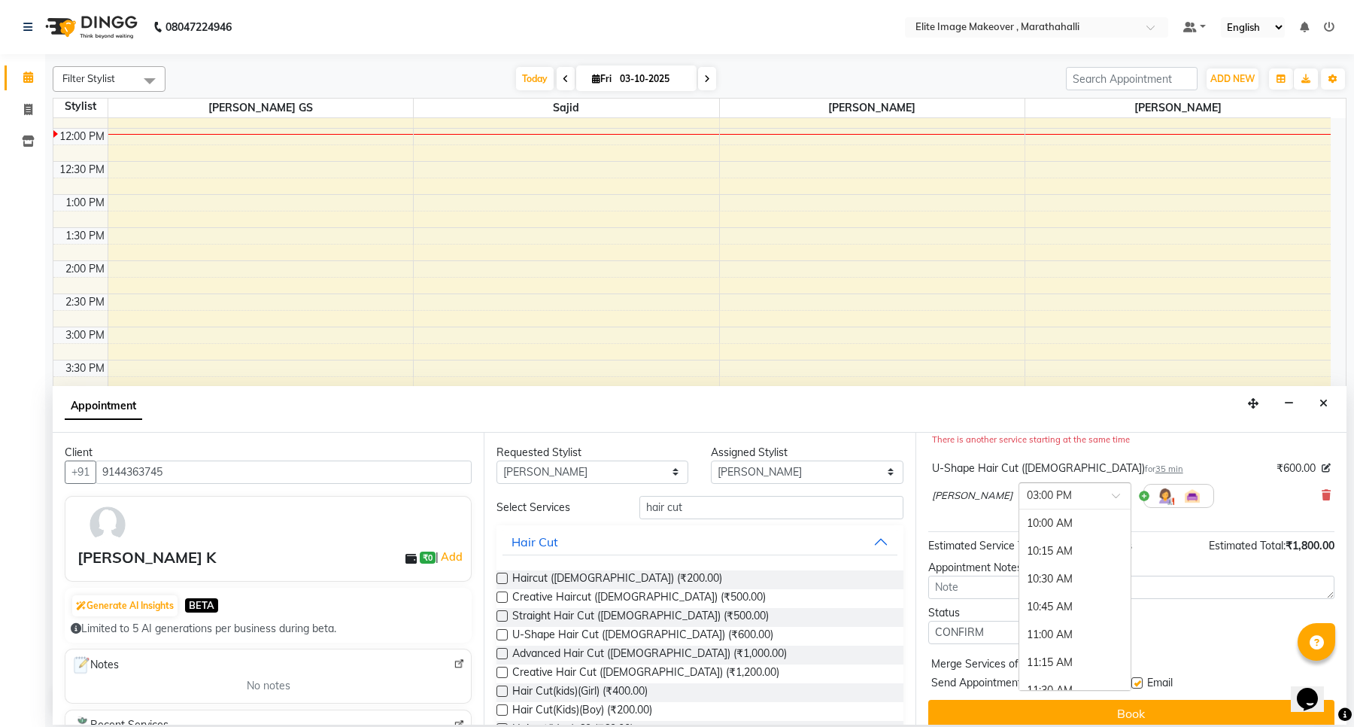
scroll to position [555, 0]
drag, startPoint x: 1043, startPoint y: 495, endPoint x: 904, endPoint y: 497, distance: 138.5
click at [904, 497] on div "Client [PHONE_NUMBER] [PERSON_NAME] K ₹0 | Add Generate AI Insights BETA Limite…" at bounding box center [700, 579] width 1294 height 292
click at [1209, 491] on div "[PERSON_NAME] × 03:00 PM 10:00 AM 10:15 AM 10:30 AM 10:45 AM 11:00 AM 11:15 AM …" at bounding box center [1131, 495] width 399 height 39
click at [1112, 501] on span at bounding box center [1121, 500] width 19 height 16
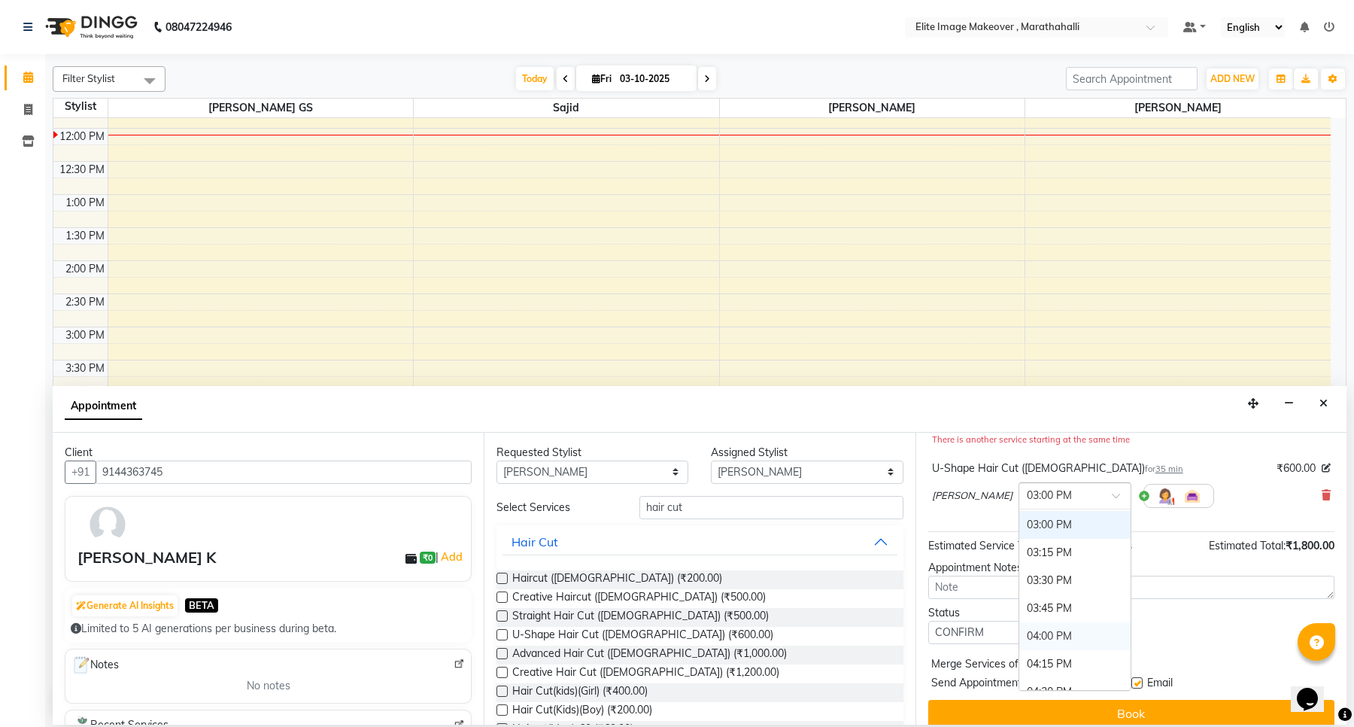
click at [1169, 467] on div "U-Shape Hair Cut ([DEMOGRAPHIC_DATA]) for 35 min ₹600.00" at bounding box center [1131, 468] width 399 height 16
click at [1035, 495] on input "text" at bounding box center [1060, 495] width 66 height 16
click at [1020, 577] on div "04:30 PM" at bounding box center [1075, 574] width 111 height 28
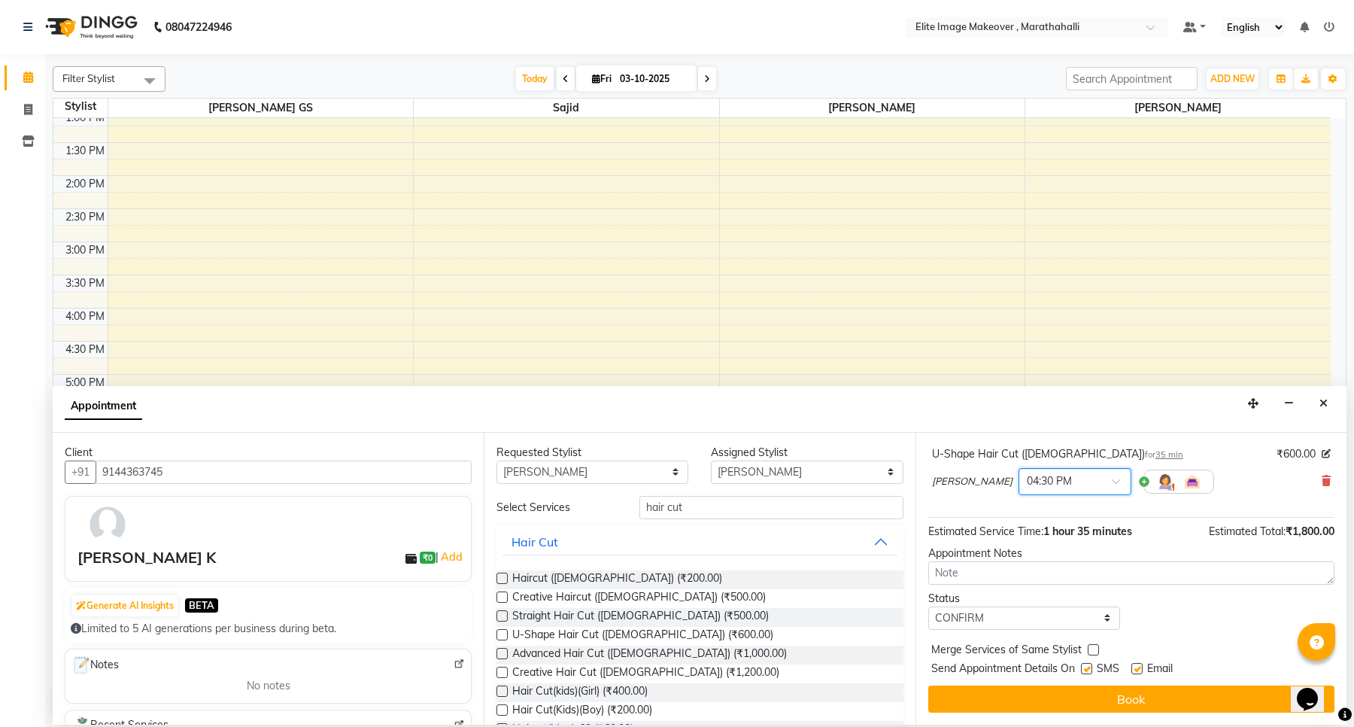
scroll to position [282, 0]
click at [123, 238] on td at bounding box center [719, 241] width 1223 height 17
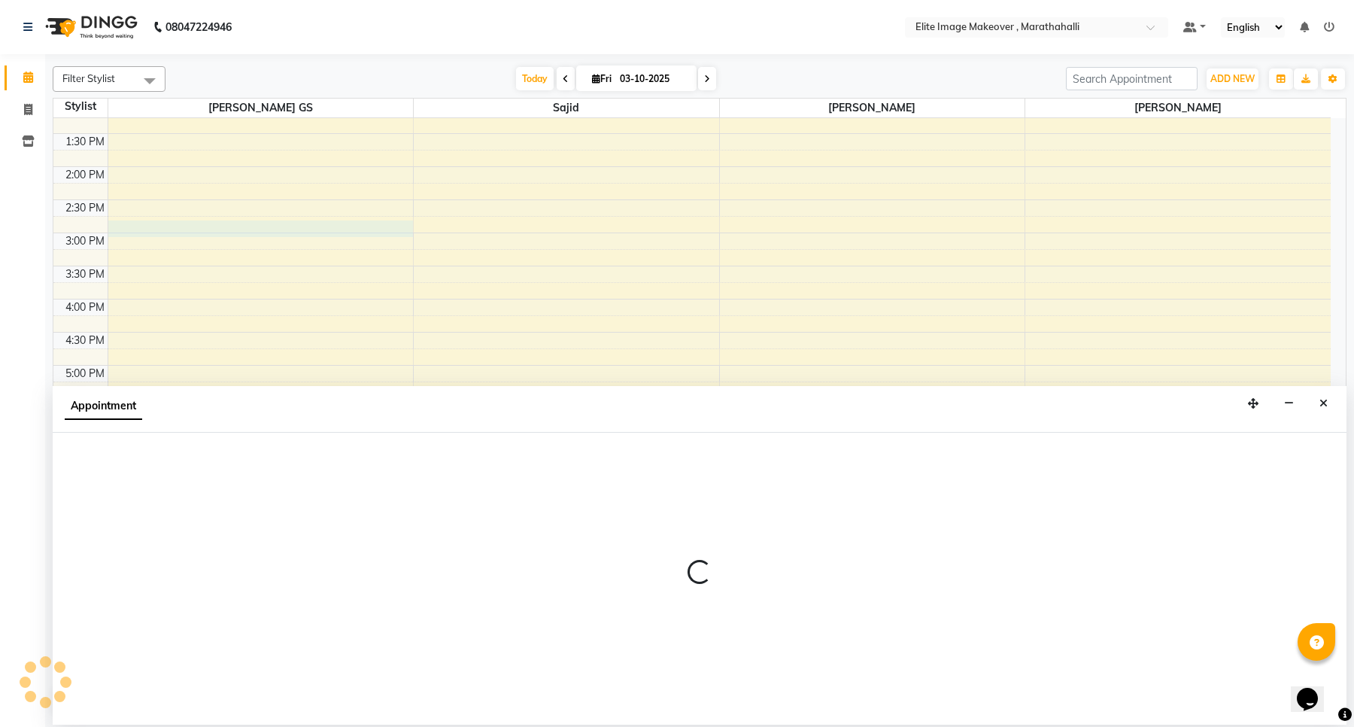
select select "78714"
select select "885"
select select "tentative"
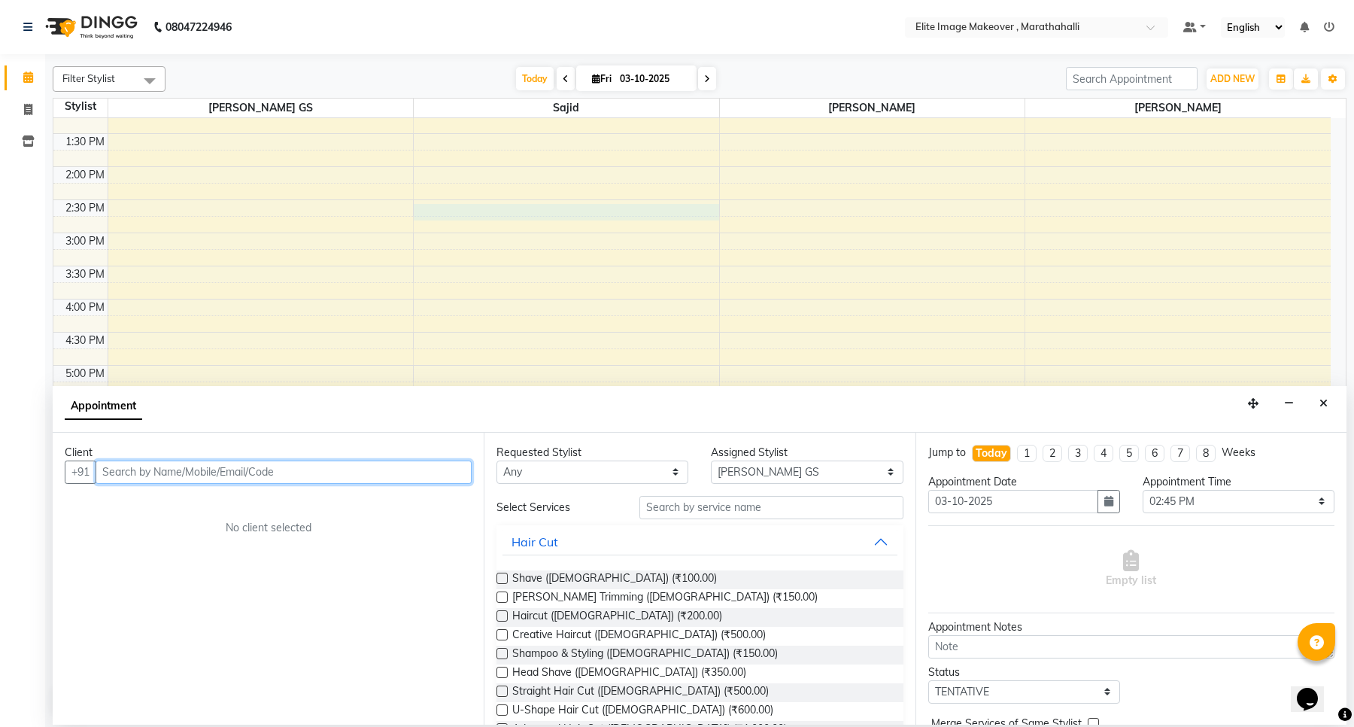
click at [532, 220] on div "9:00 AM 9:30 AM 10:00 AM 10:30 AM 11:00 AM 11:30 AM 12:00 PM 12:30 PM 1:00 PM 1…" at bounding box center [692, 266] width 1278 height 860
click at [531, 230] on div "9:00 AM 9:30 AM 10:00 AM 10:30 AM 11:00 AM 11:30 AM 12:00 PM 12:30 PM 1:00 PM 1…" at bounding box center [692, 266] width 1278 height 860
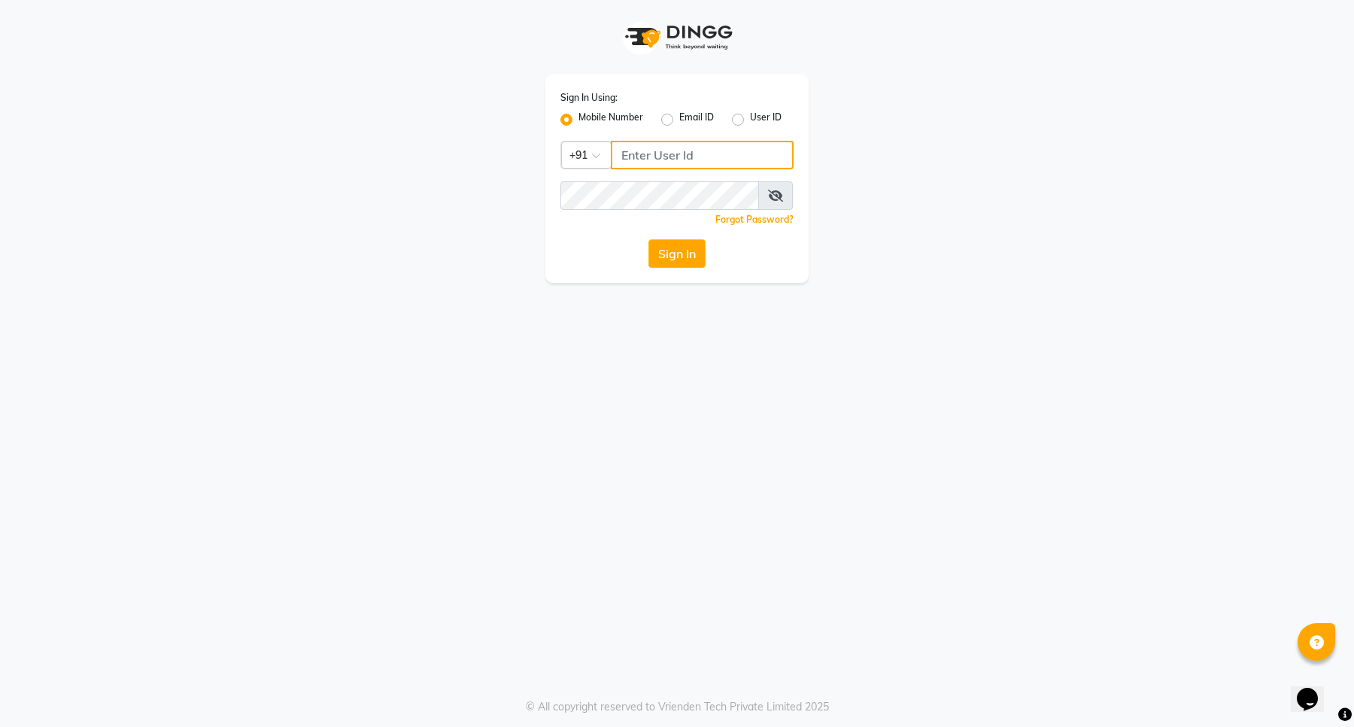
click at [683, 147] on input "Username" at bounding box center [702, 155] width 183 height 29
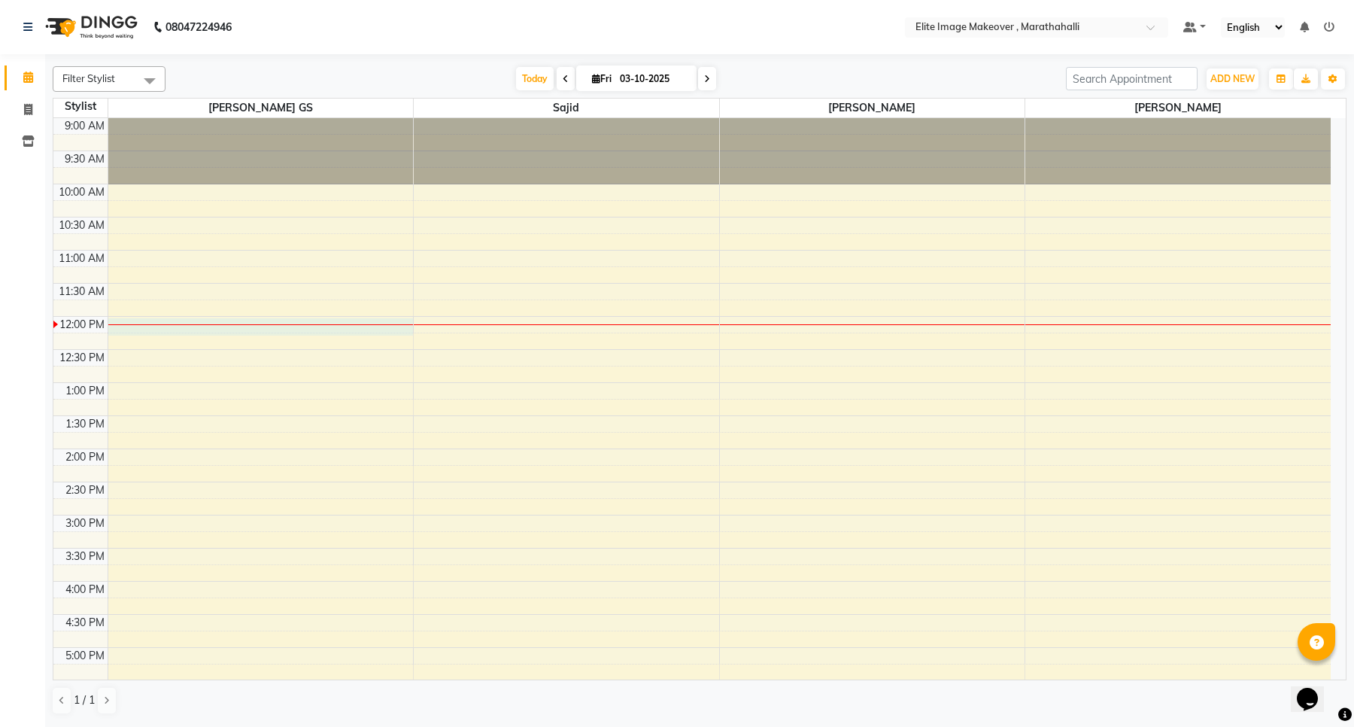
click at [141, 321] on div "9:00 AM 9:30 AM 10:00 AM 10:30 AM 11:00 AM 11:30 AM 12:00 PM 12:30 PM 1:00 PM 1…" at bounding box center [692, 548] width 1278 height 860
select select "78714"
select select "720"
select select "tentative"
click at [24, 108] on icon at bounding box center [28, 109] width 8 height 11
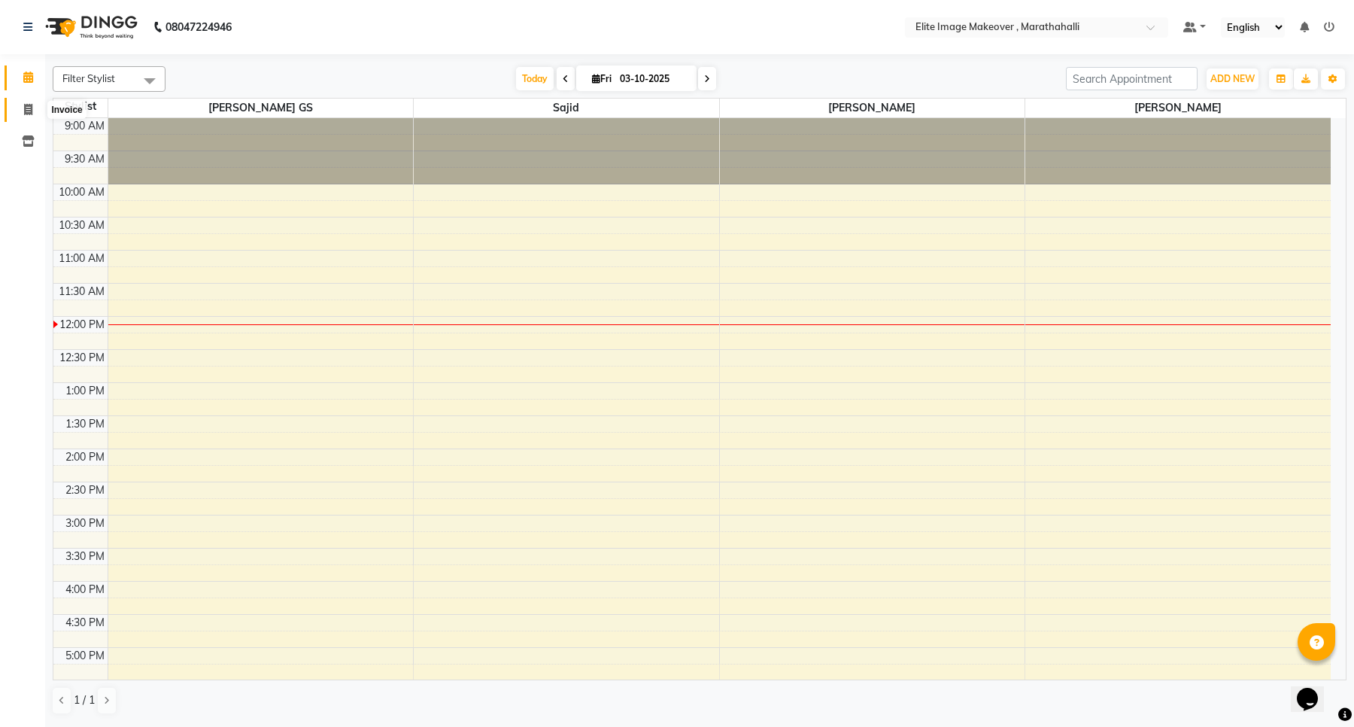
select select "service"
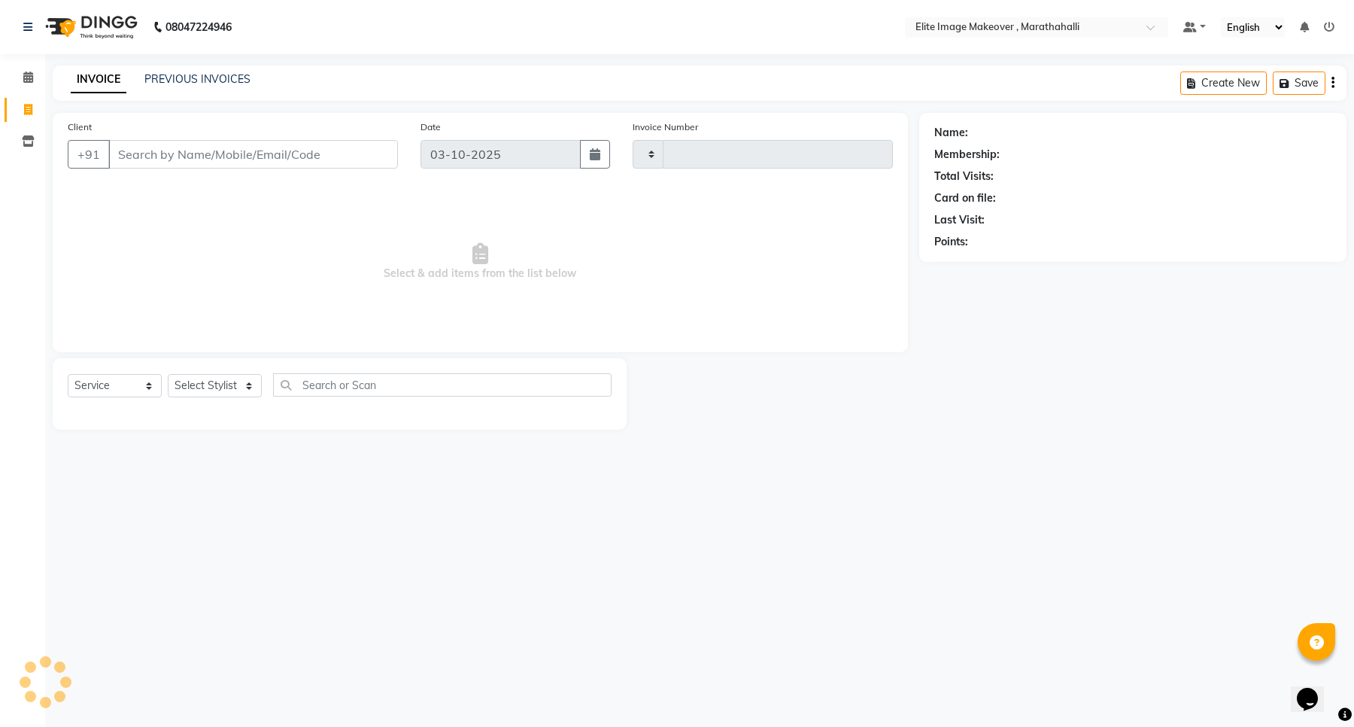
type input "1200"
select select "8005"
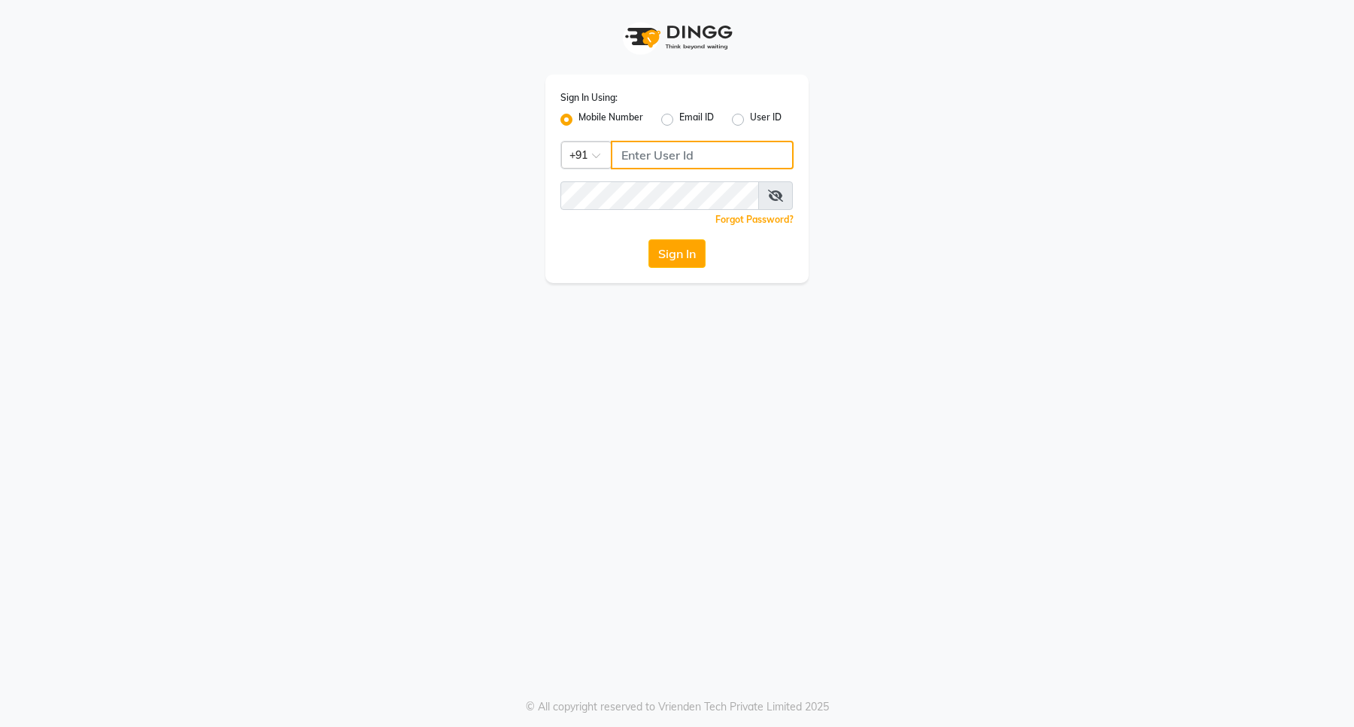
click at [711, 156] on input "Username" at bounding box center [702, 155] width 183 height 29
paste input "8394838494"
type input "8394838494"
click at [672, 257] on button "Sign In" at bounding box center [677, 253] width 57 height 29
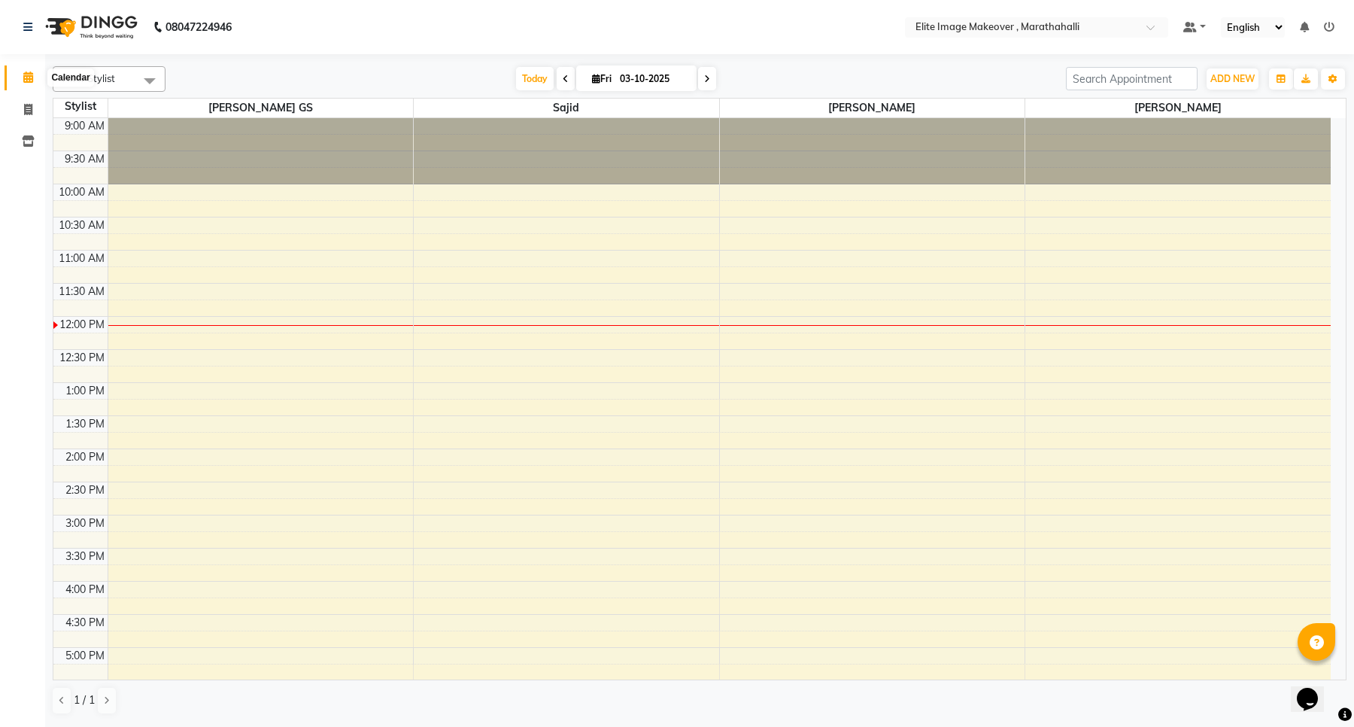
click at [28, 77] on icon at bounding box center [28, 76] width 10 height 11
click at [32, 117] on span at bounding box center [28, 110] width 26 height 17
select select "service"
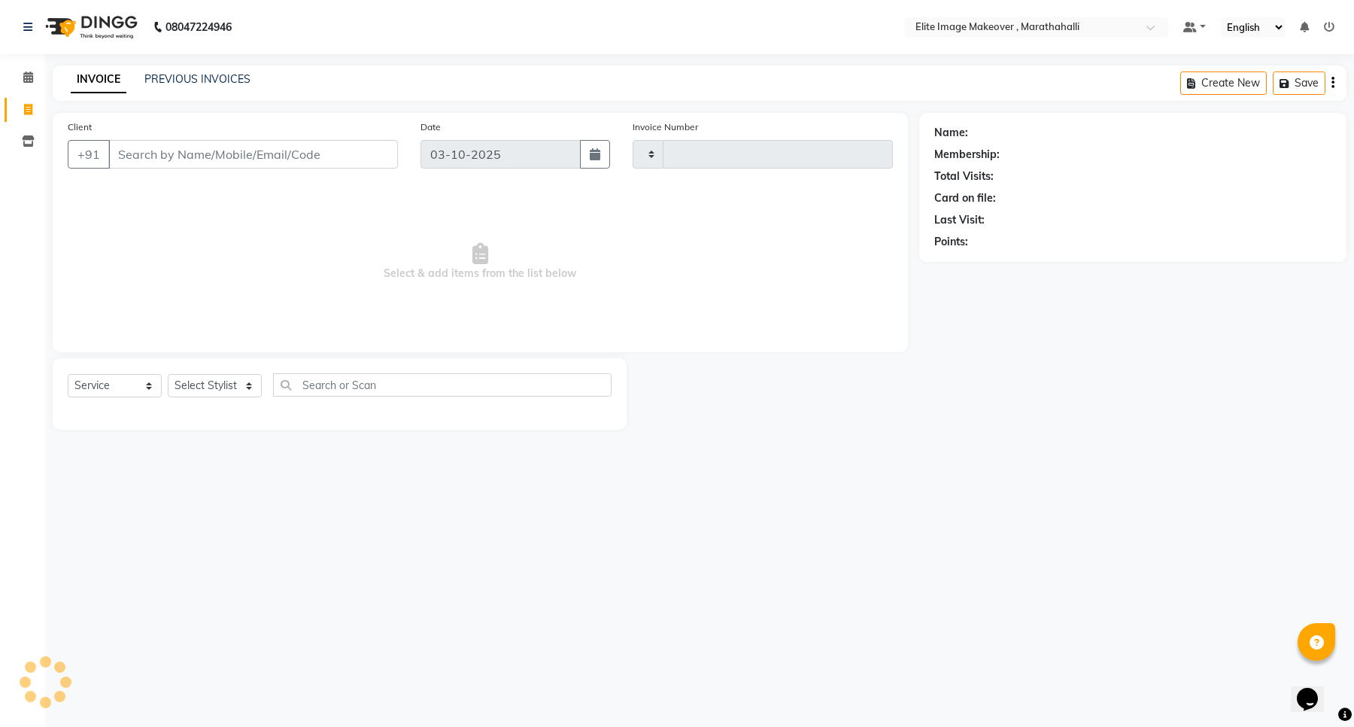
type input "1200"
select select "8005"
click at [31, 80] on icon at bounding box center [28, 76] width 10 height 11
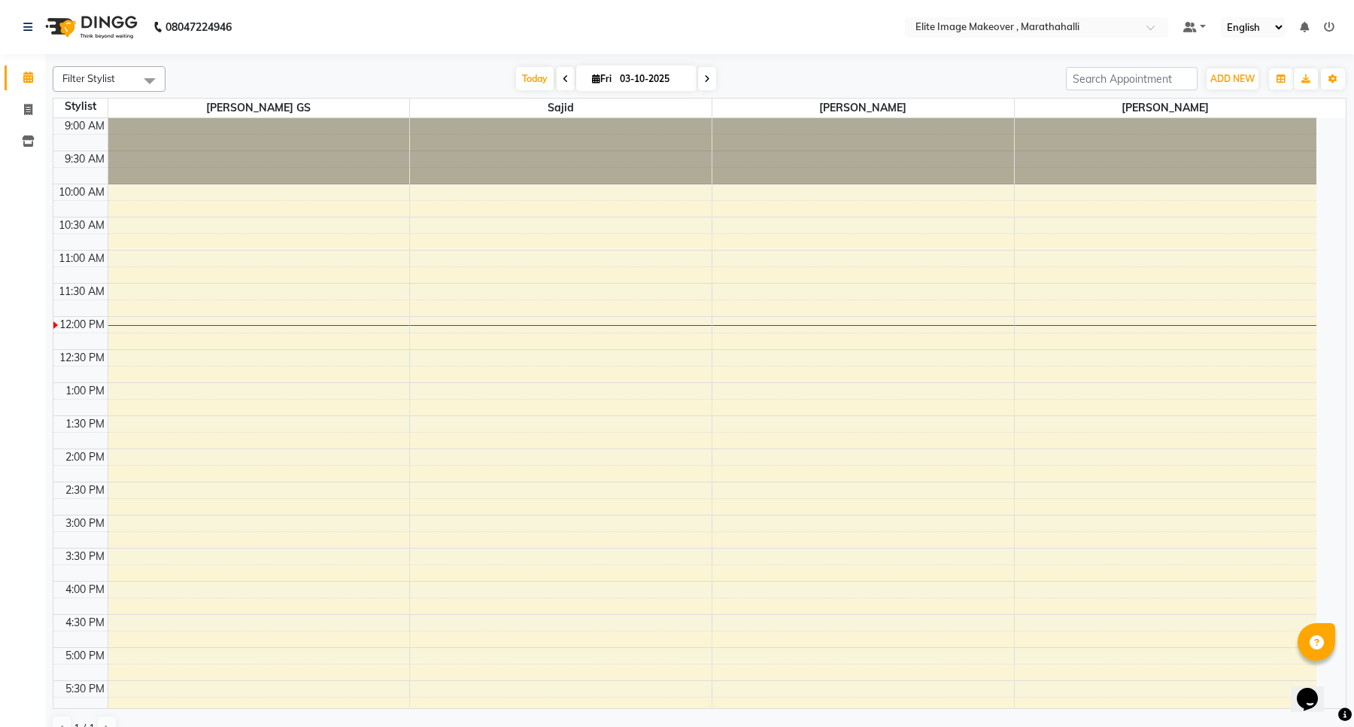
scroll to position [201, 0]
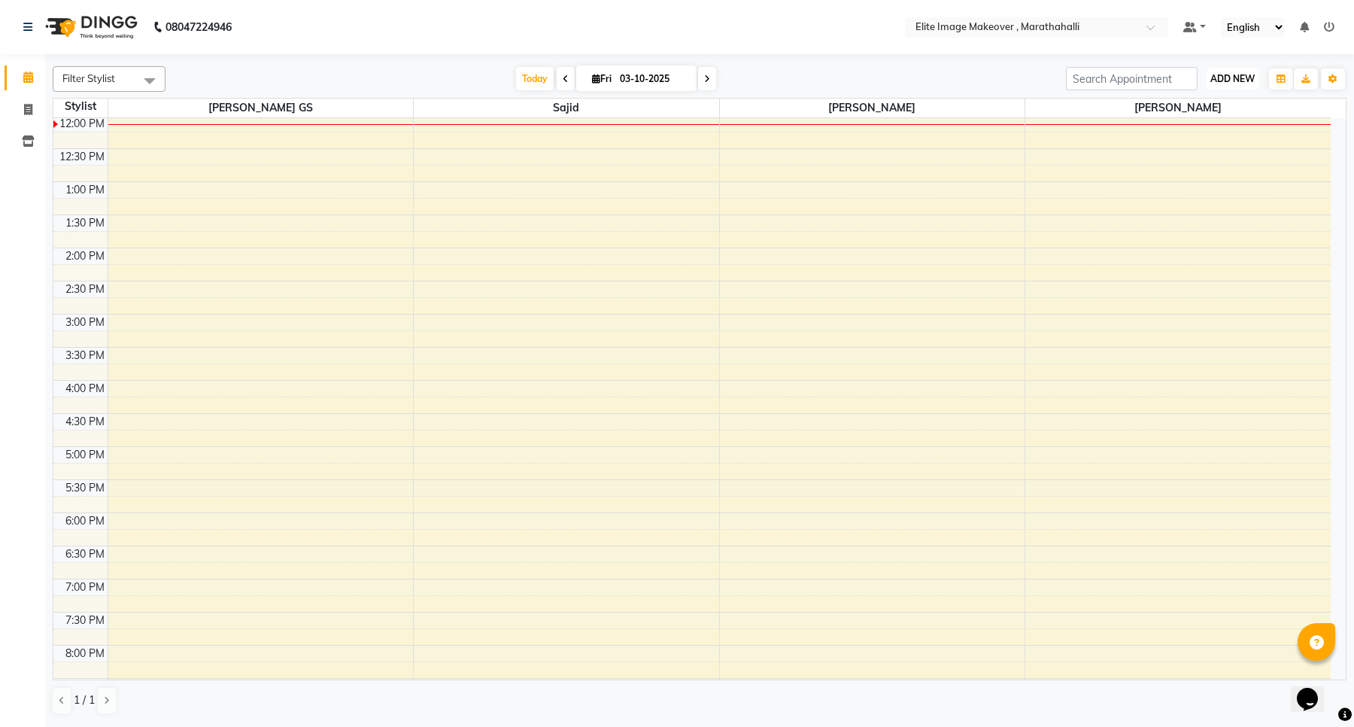
click at [1232, 78] on span "ADD NEW" at bounding box center [1233, 78] width 44 height 11
click at [1212, 104] on button "Add Appointment" at bounding box center [1198, 108] width 119 height 20
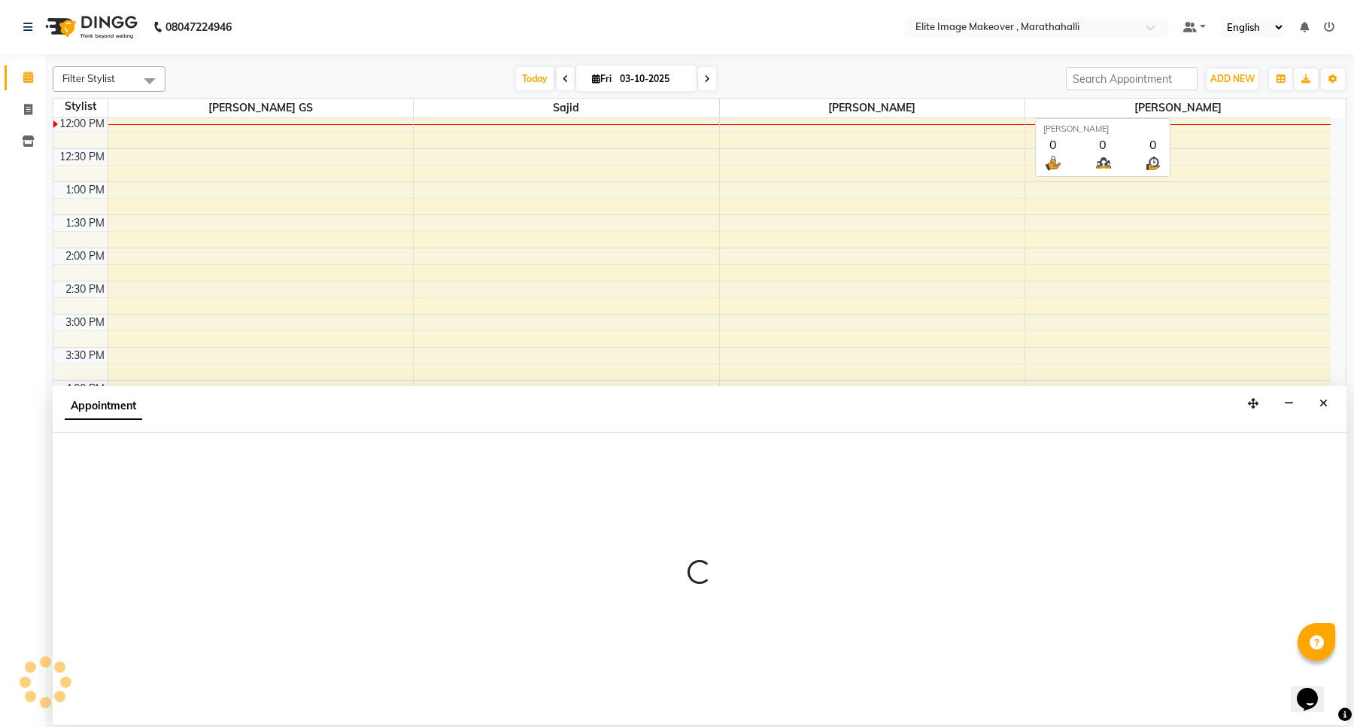
select select "600"
select select "tentative"
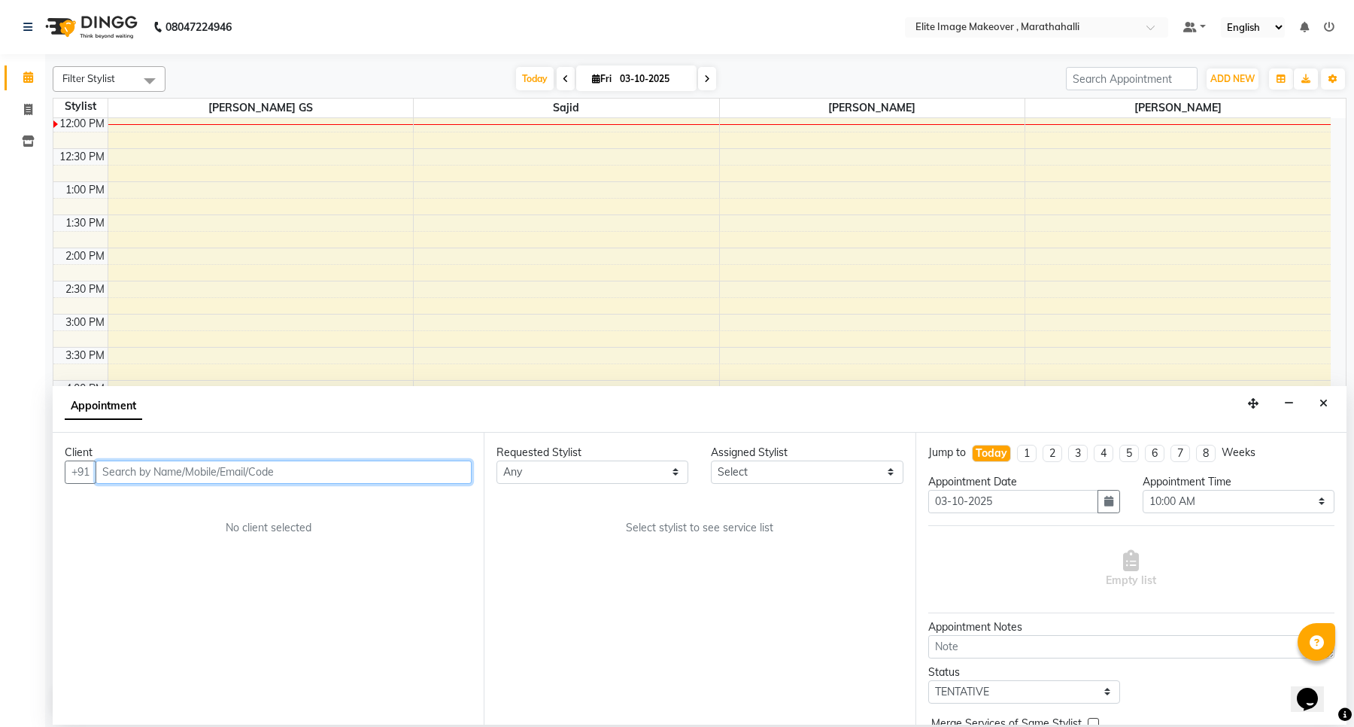
click at [150, 476] on input "text" at bounding box center [284, 471] width 376 height 23
type input "s"
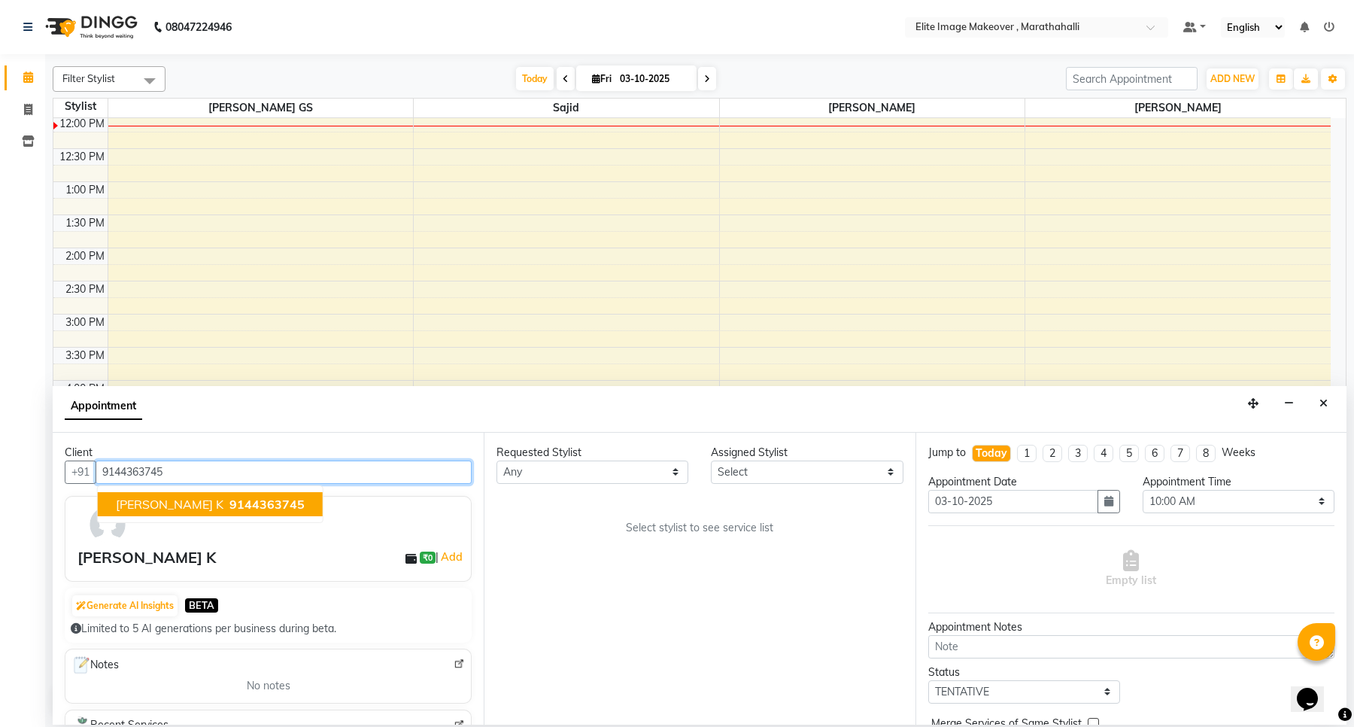
click at [229, 508] on span "9144363745" at bounding box center [266, 504] width 75 height 15
type input "9144363745"
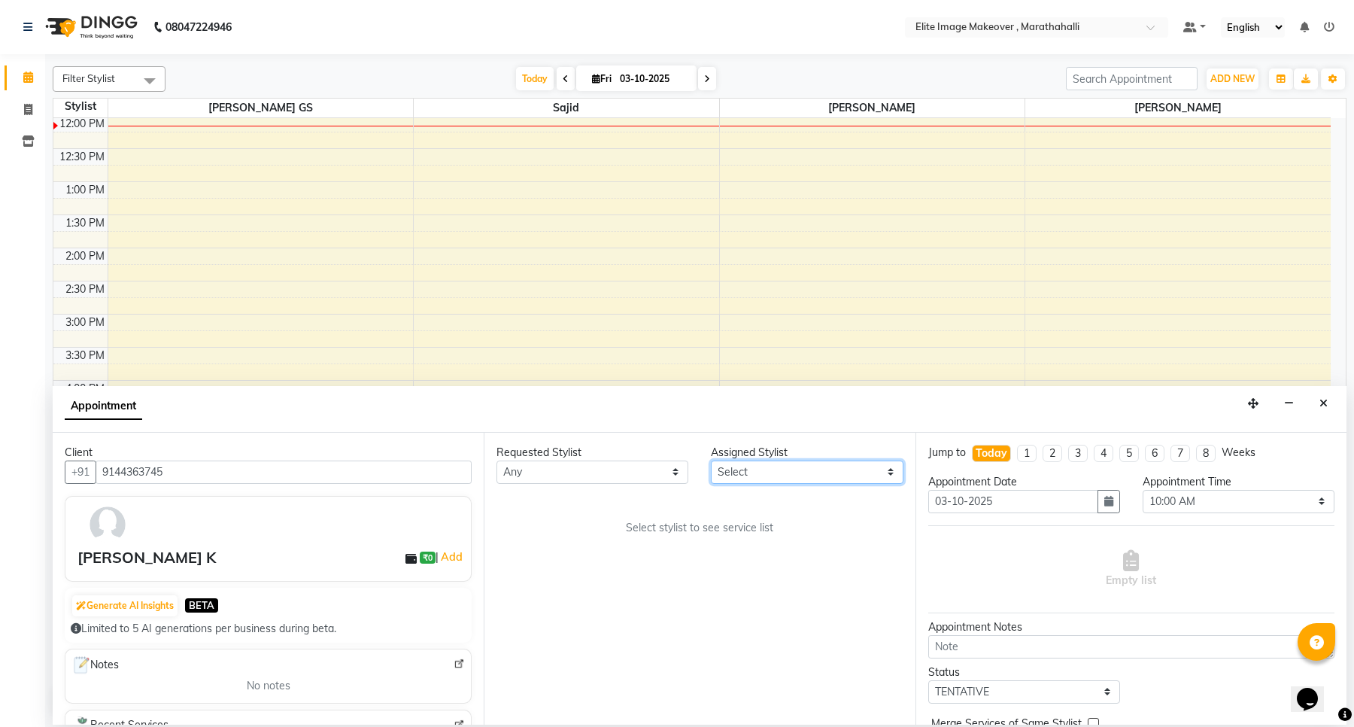
click at [776, 469] on select "Select Anuska Limbu Mina Neelu GS Sajid" at bounding box center [807, 471] width 192 height 23
click at [534, 473] on select "Any Anuska Limbu Mina Neelu GS Sajid" at bounding box center [593, 471] width 192 height 23
click at [815, 469] on select "Select Anuska Limbu Mina Neelu GS Sajid" at bounding box center [807, 471] width 192 height 23
select select "88652"
click at [711, 460] on select "Select Anuska Limbu Mina Neelu GS Sajid" at bounding box center [807, 471] width 192 height 23
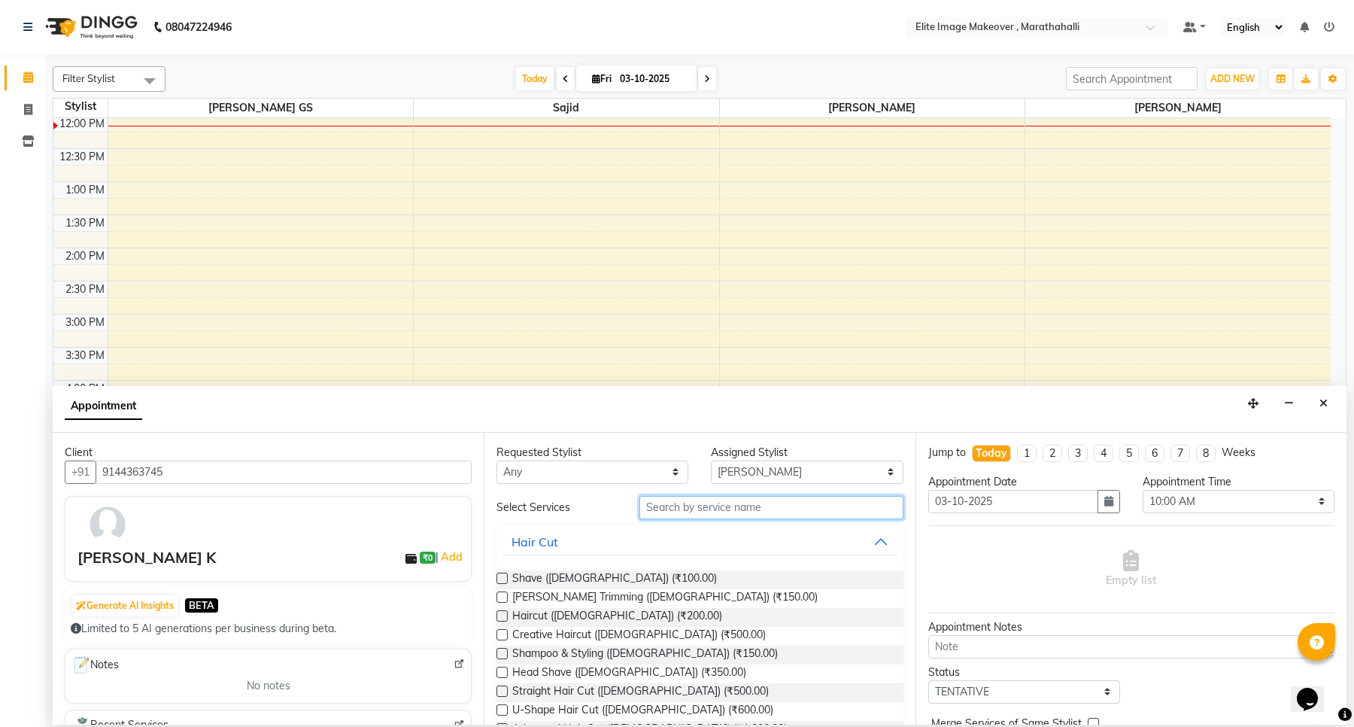
click at [713, 509] on input "text" at bounding box center [771, 507] width 263 height 23
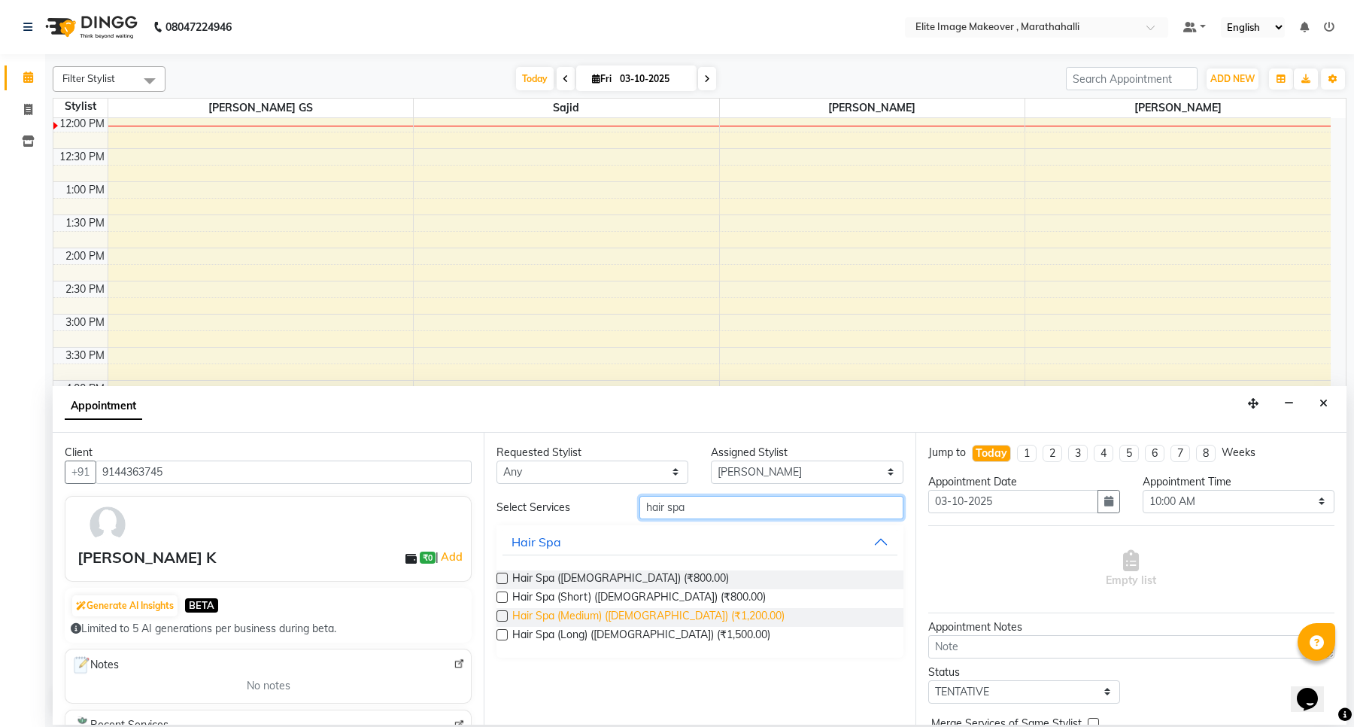
type input "hair spa"
click at [636, 619] on span "Hair Spa (Medium) ([DEMOGRAPHIC_DATA]) (₹1,200.00)" at bounding box center [648, 617] width 272 height 19
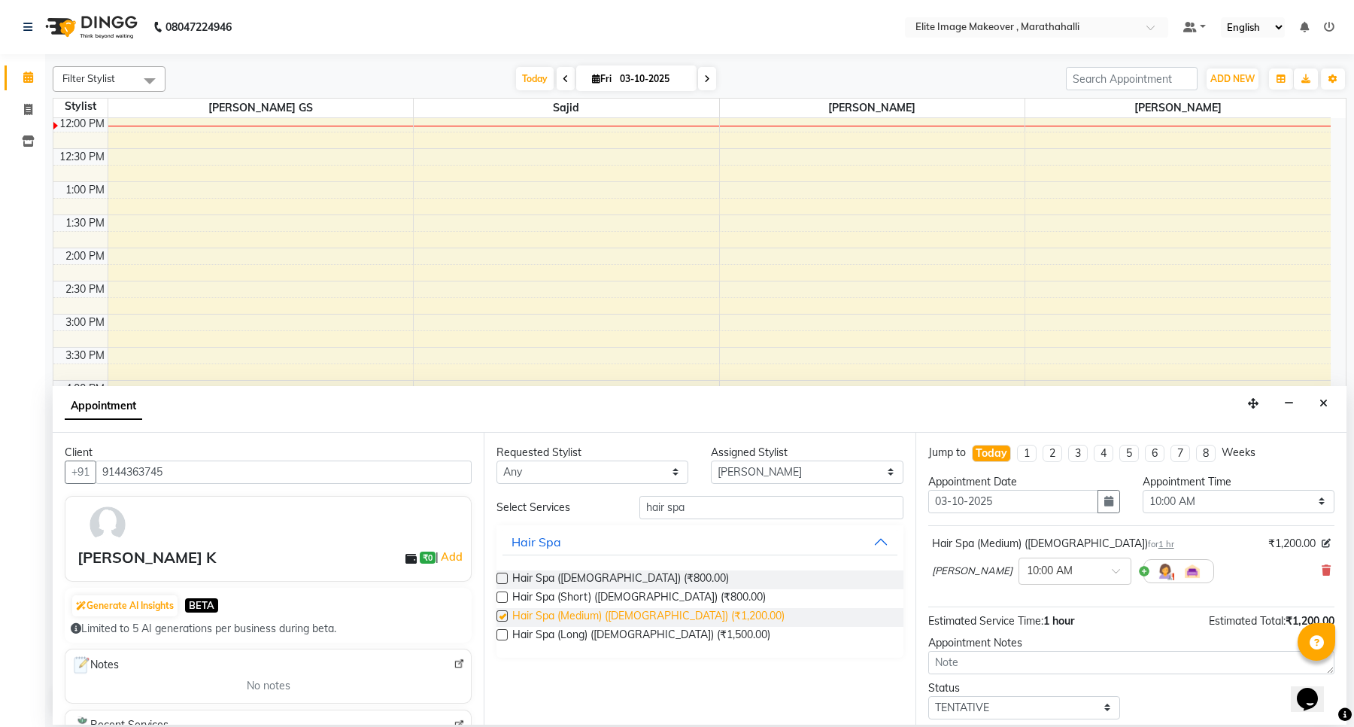
checkbox input "false"
click at [722, 505] on input "hair spa" at bounding box center [771, 507] width 263 height 23
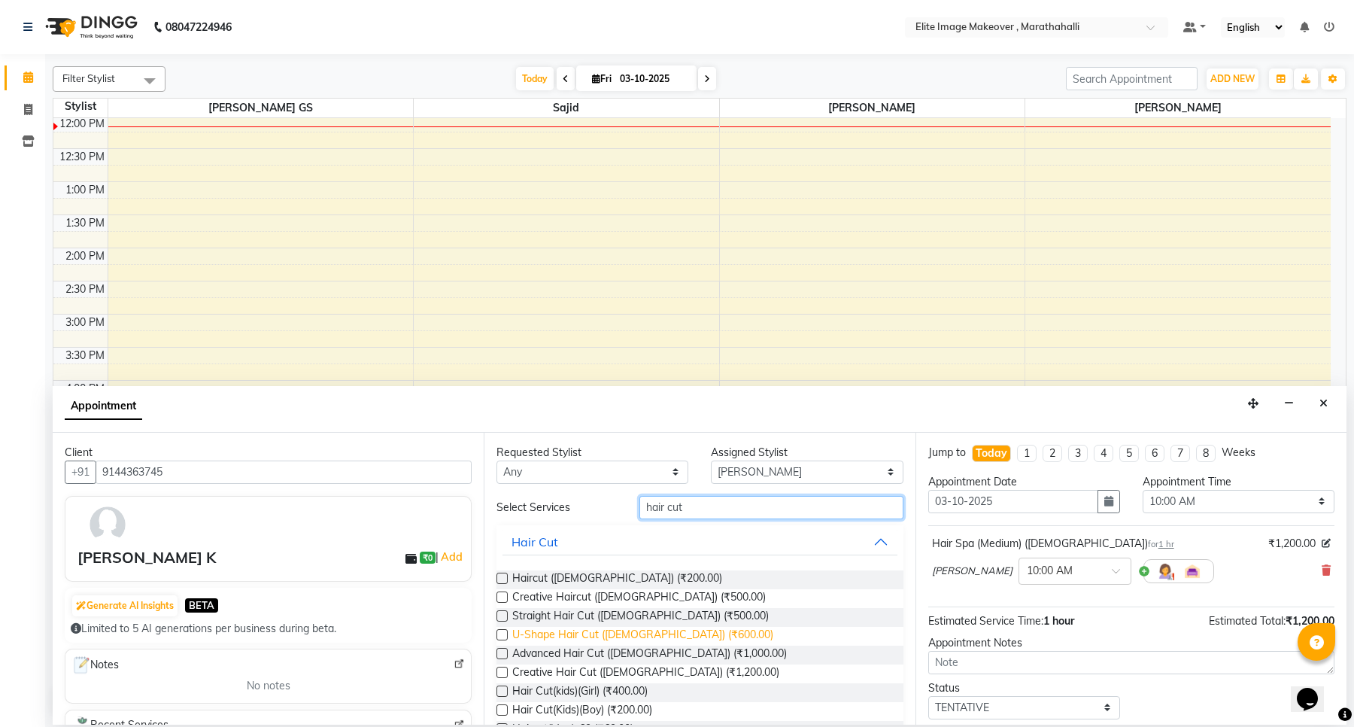
type input "hair cut"
click at [594, 627] on span "U-Shape Hair Cut ([DEMOGRAPHIC_DATA]) (₹600.00)" at bounding box center [642, 636] width 261 height 19
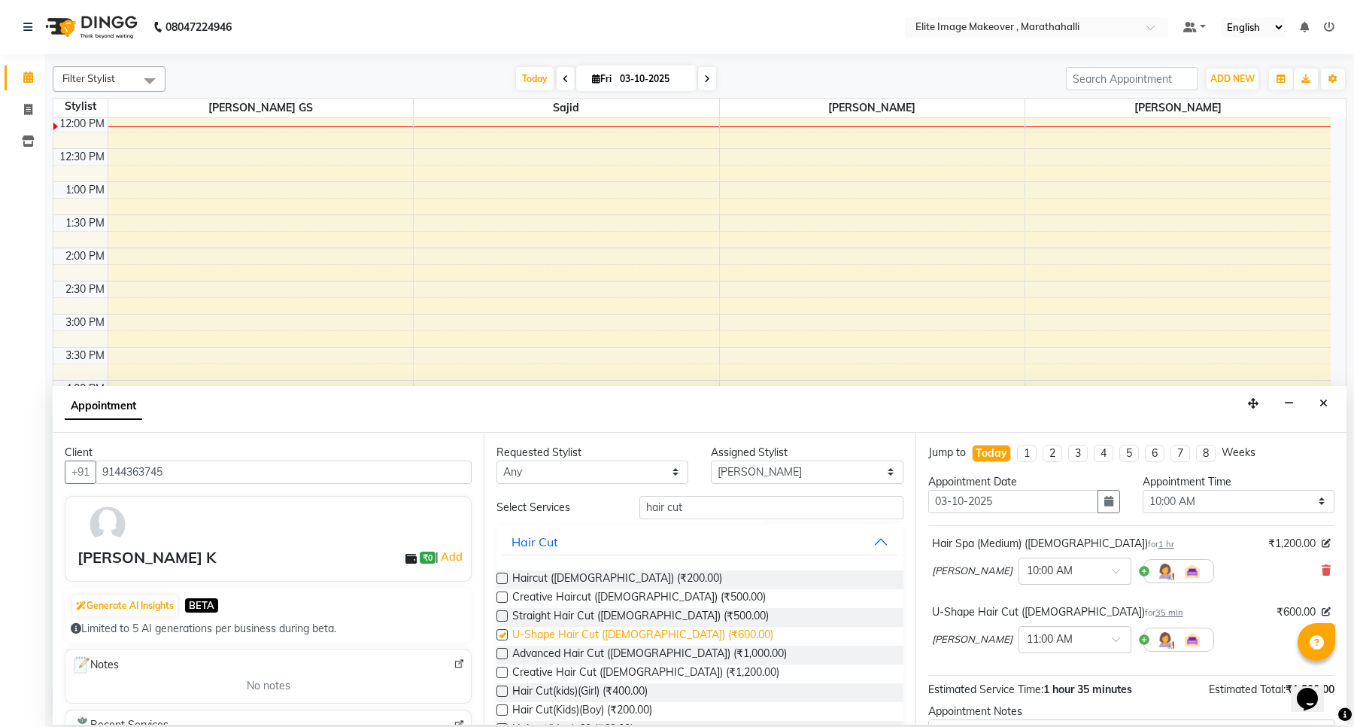
checkbox input "false"
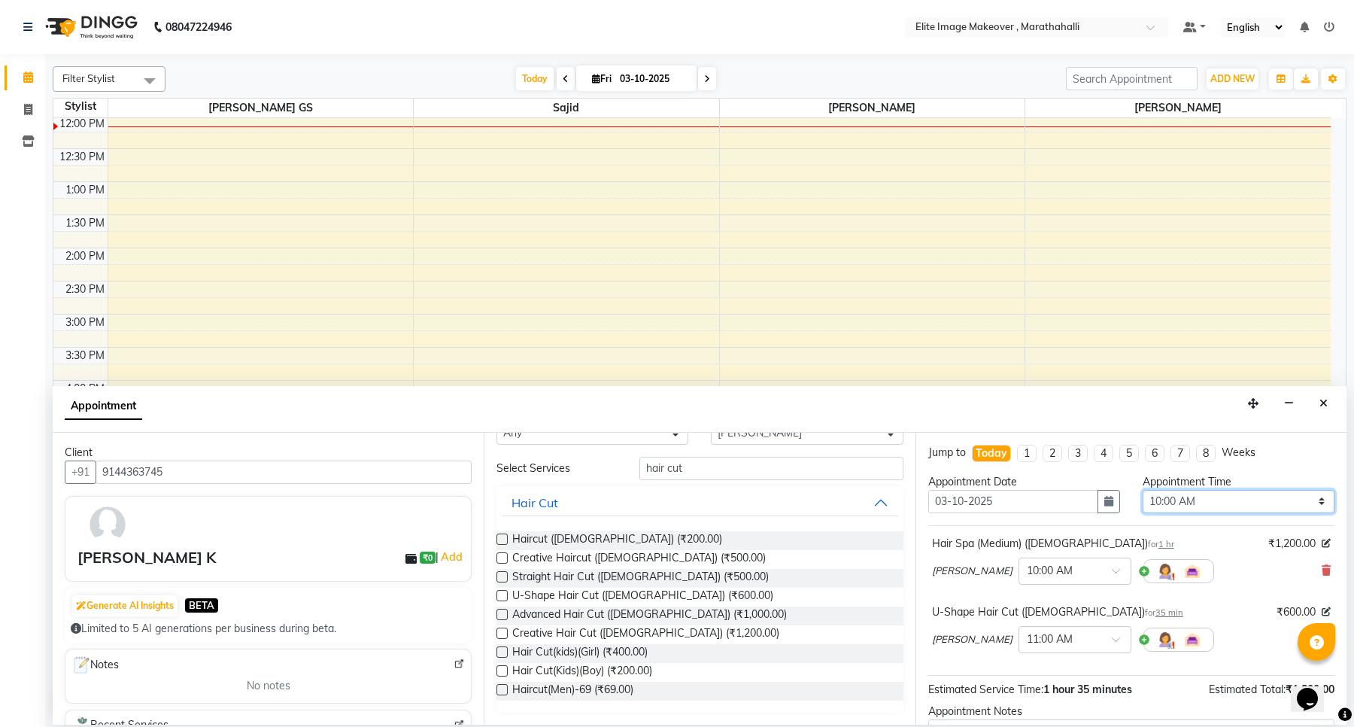
click at [1309, 506] on select "Select 10:00 AM 10:15 AM 10:30 AM 10:45 AM 11:00 AM 11:15 AM 11:30 AM 11:45 AM …" at bounding box center [1239, 501] width 192 height 23
select select "900"
click at [1143, 490] on select "Select 10:00 AM 10:15 AM 10:30 AM 10:45 AM 11:00 AM 11:15 AM 11:30 AM 11:45 AM …" at bounding box center [1239, 501] width 192 height 23
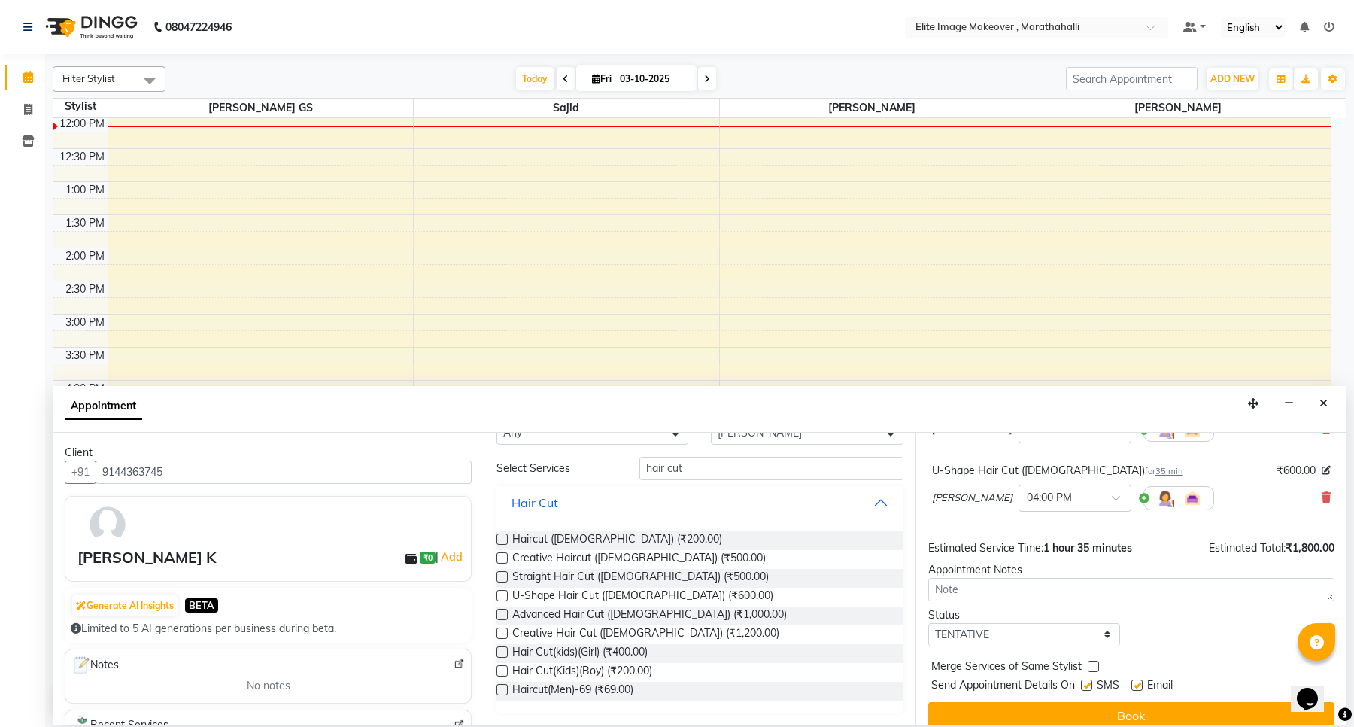
scroll to position [160, 0]
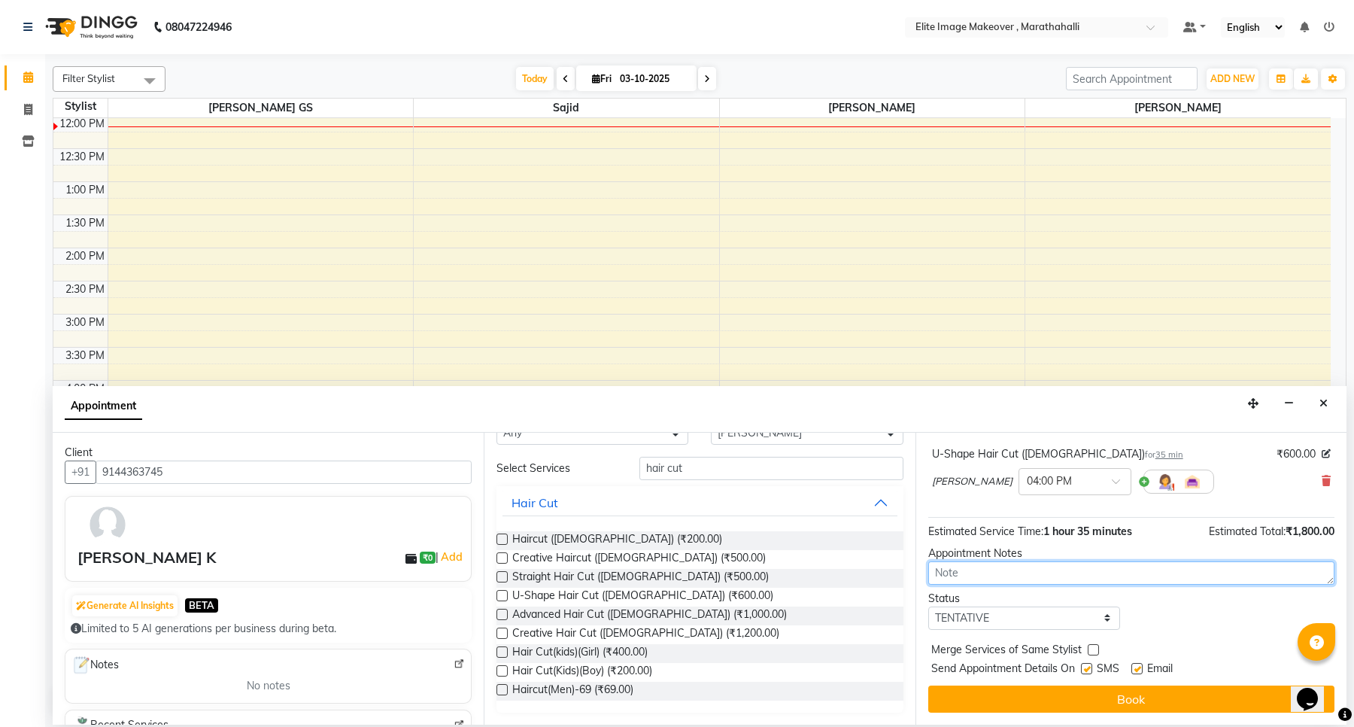
click at [1013, 573] on textarea at bounding box center [1132, 572] width 406 height 23
type textarea "b"
type textarea "F"
type textarea "M"
click at [975, 622] on select "Select TENTATIVE CONFIRM CHECK-IN UPCOMING" at bounding box center [1025, 617] width 192 height 23
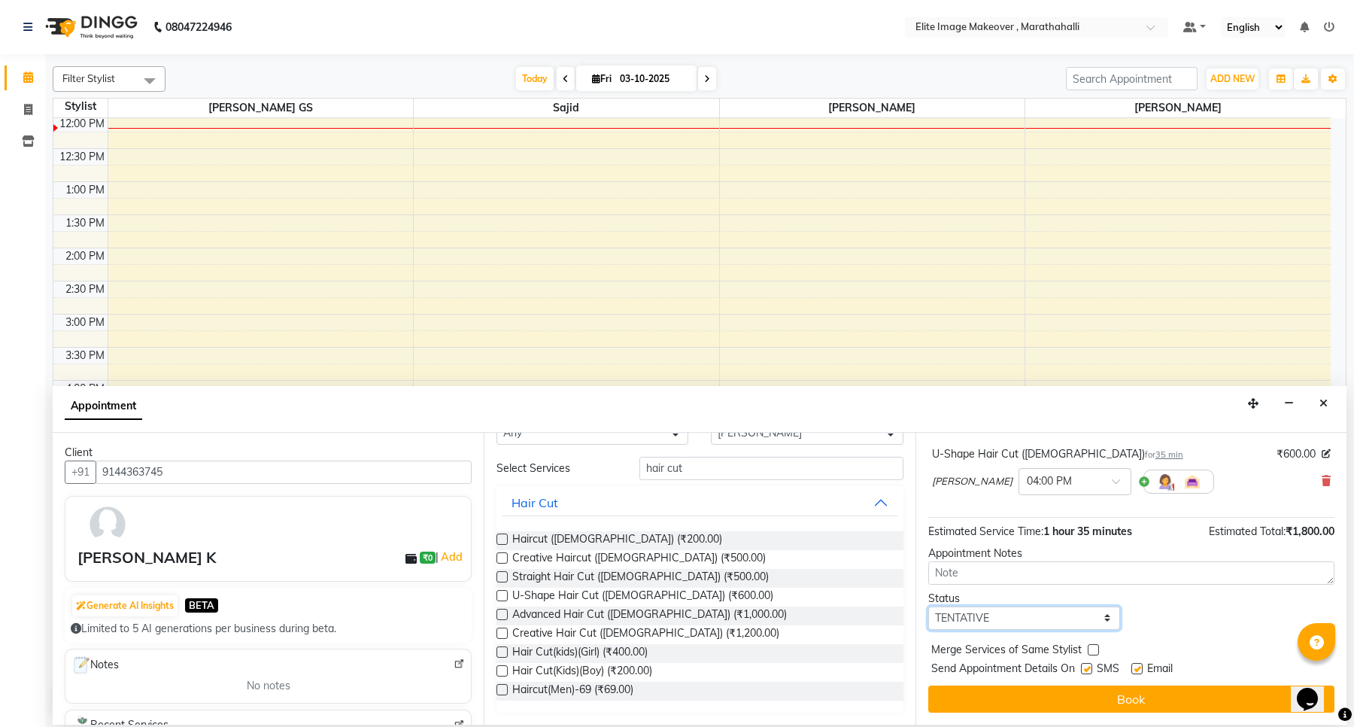
select select "confirm booking"
click at [929, 606] on select "Select TENTATIVE CONFIRM CHECK-IN UPCOMING" at bounding box center [1025, 617] width 192 height 23
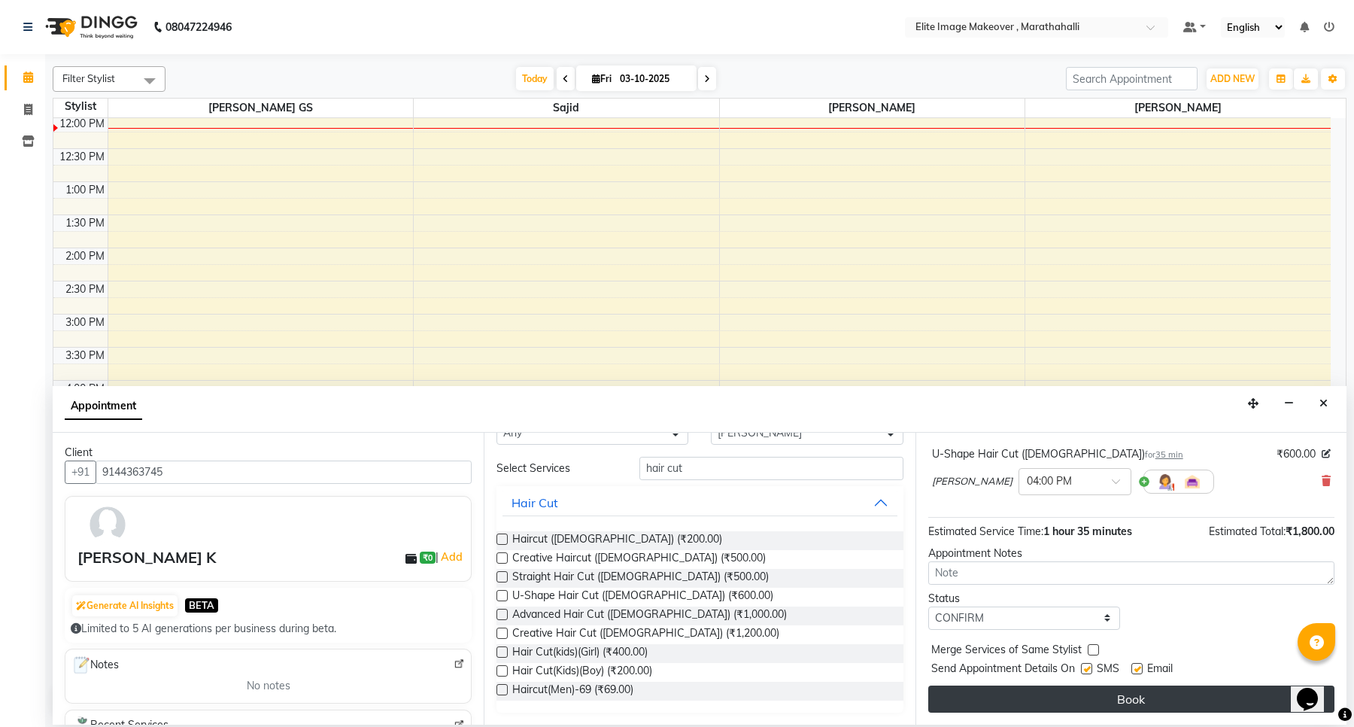
click at [1138, 694] on button "Book" at bounding box center [1132, 698] width 406 height 27
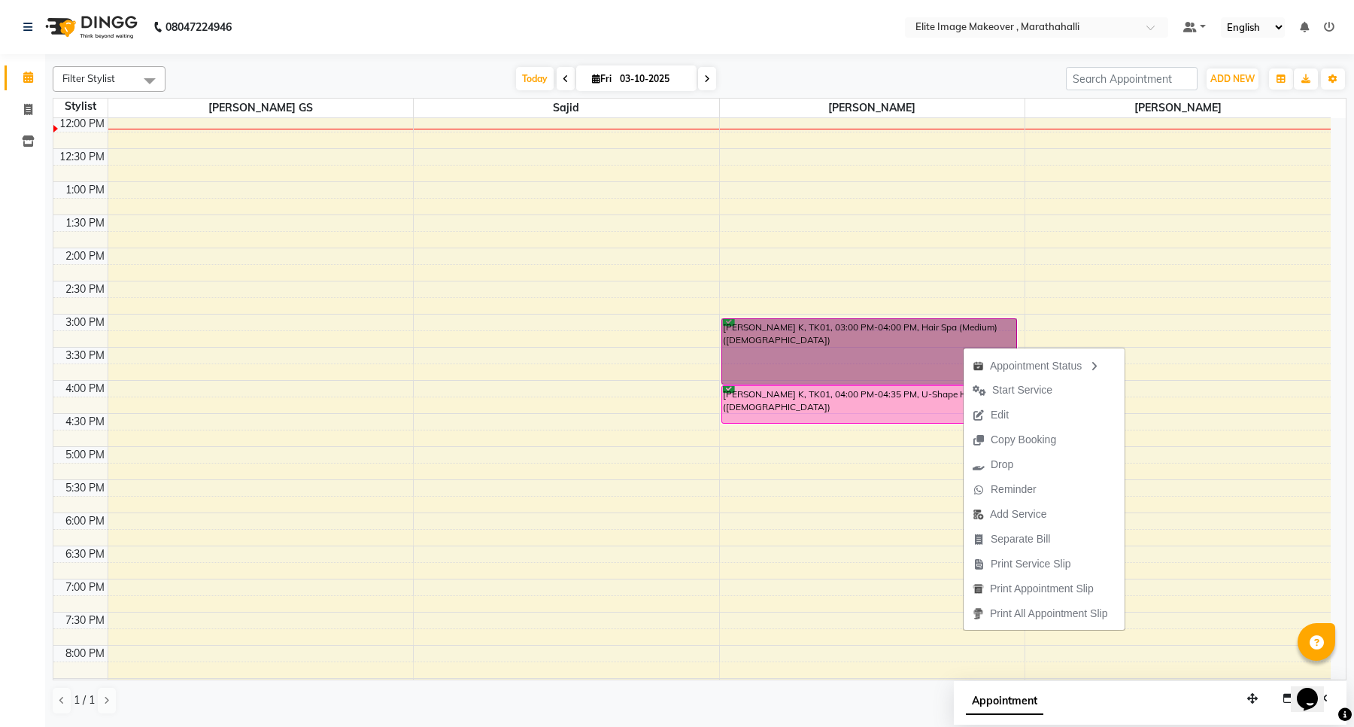
click at [687, 578] on div "9:00 AM 9:30 AM 10:00 AM 10:30 AM 11:00 AM 11:30 AM 12:00 PM 12:30 PM 1:00 PM 1…" at bounding box center [692, 347] width 1278 height 860
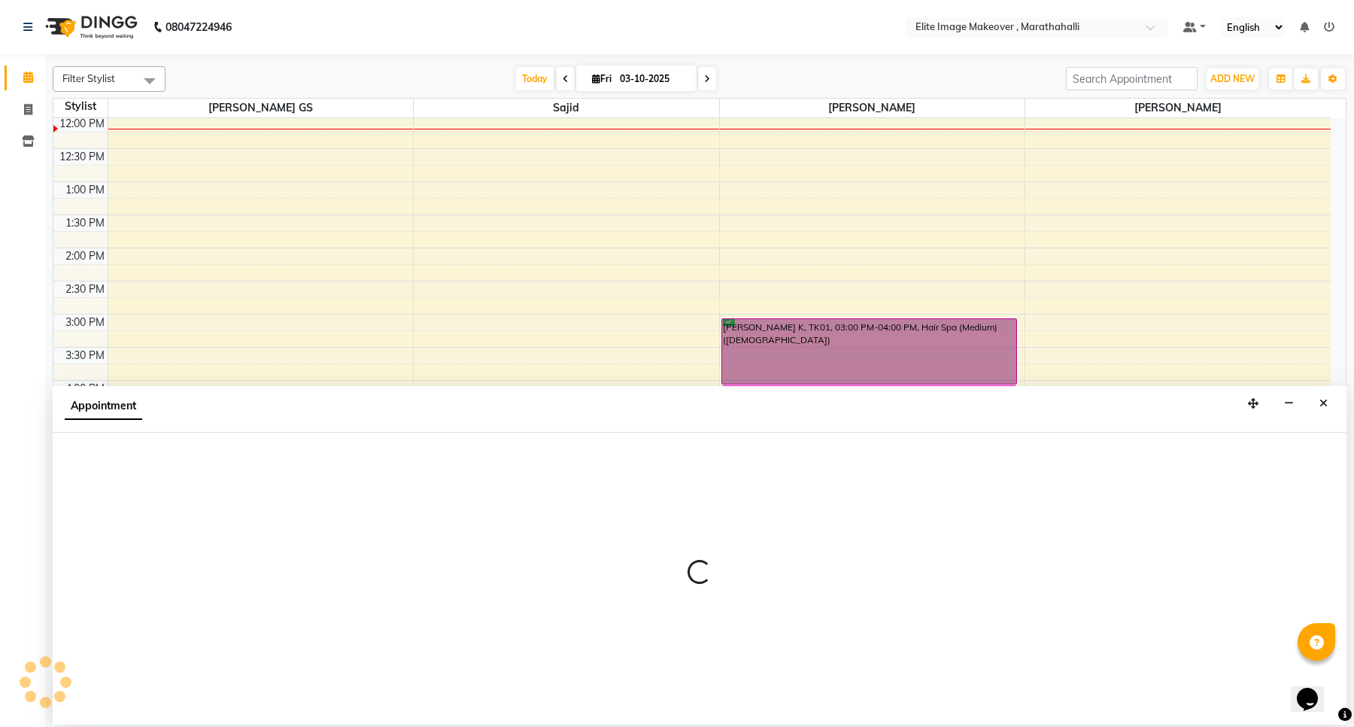
select select "88056"
select select "tentative"
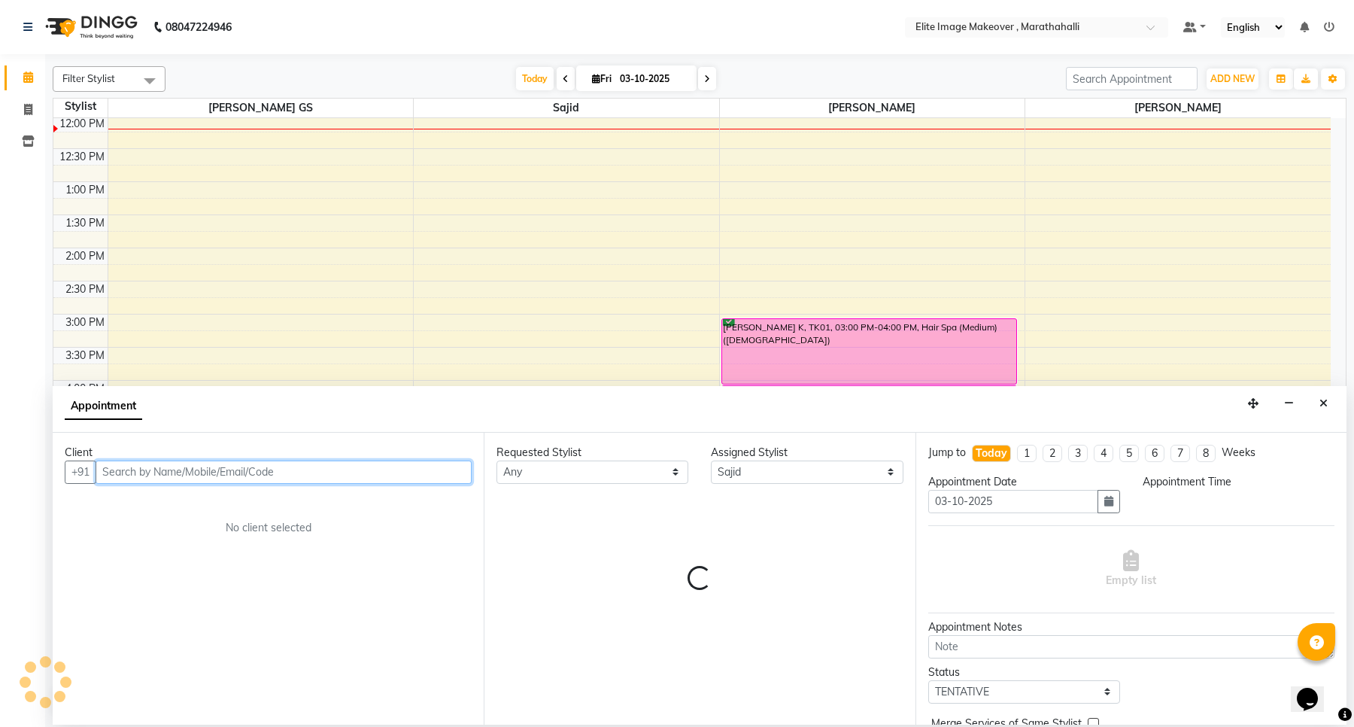
select select "1125"
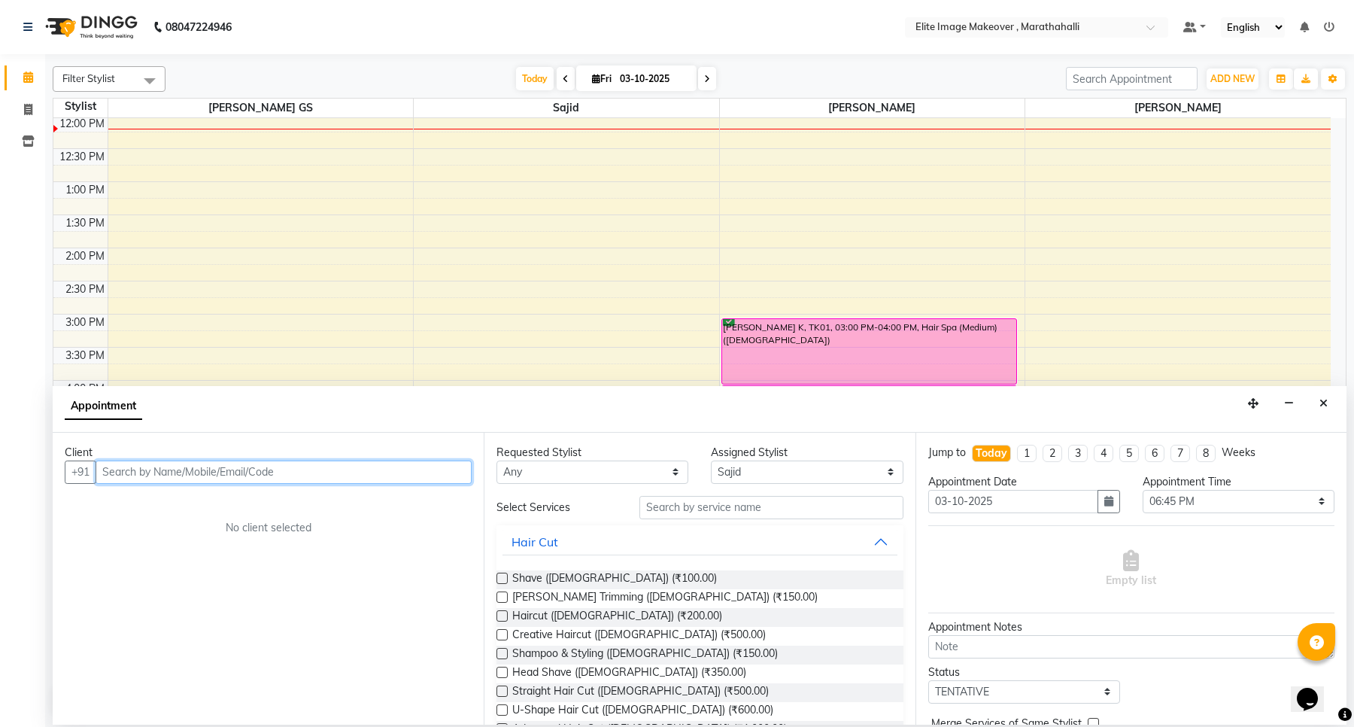
click at [342, 202] on div "9:00 AM 9:30 AM 10:00 AM 10:30 AM 11:00 AM 11:30 AM 12:00 PM 12:30 PM 1:00 PM 1…" at bounding box center [692, 347] width 1278 height 860
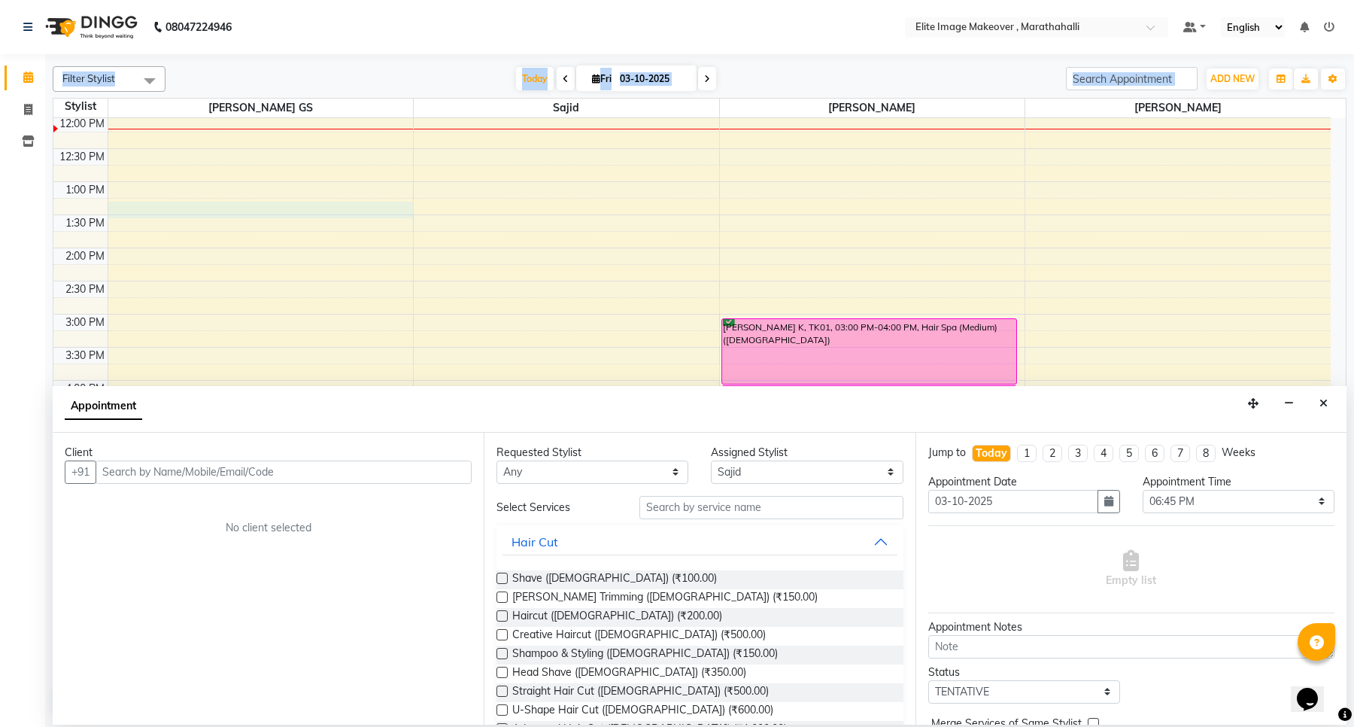
drag, startPoint x: 1349, startPoint y: 295, endPoint x: 1353, endPoint y: 34, distance: 261.1
click at [1353, 34] on app-home "08047224946 Select Location × Elite Image Makeover , Marathahalli Default Panel…" at bounding box center [677, 362] width 1354 height 725
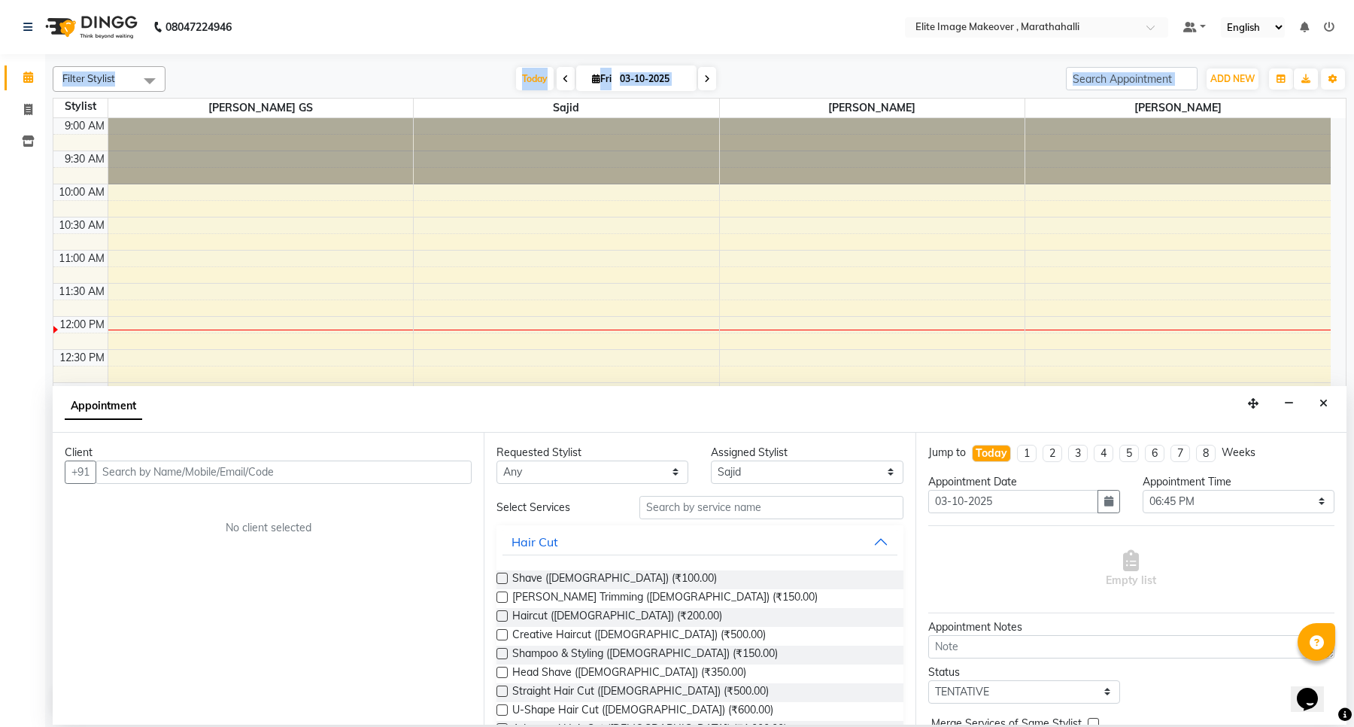
click at [20, 559] on div "Calendar Invoice Inventory Completed InProgress Upcoming Dropped Tentative Chec…" at bounding box center [101, 373] width 203 height 661
click at [32, 73] on span at bounding box center [28, 77] width 26 height 17
click at [1119, 80] on input "search" at bounding box center [1132, 78] width 132 height 23
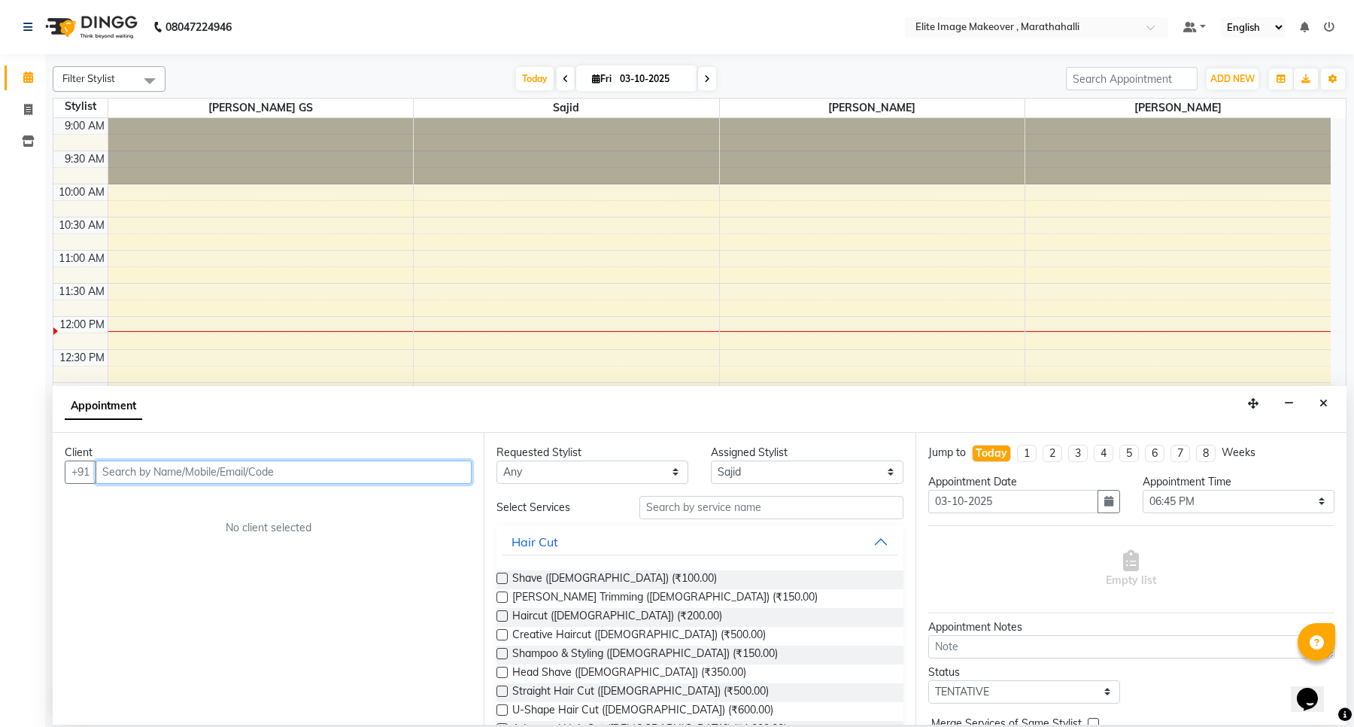
click at [254, 472] on input "text" at bounding box center [284, 471] width 376 height 23
click at [24, 114] on icon at bounding box center [28, 109] width 8 height 11
select select "8005"
select select "service"
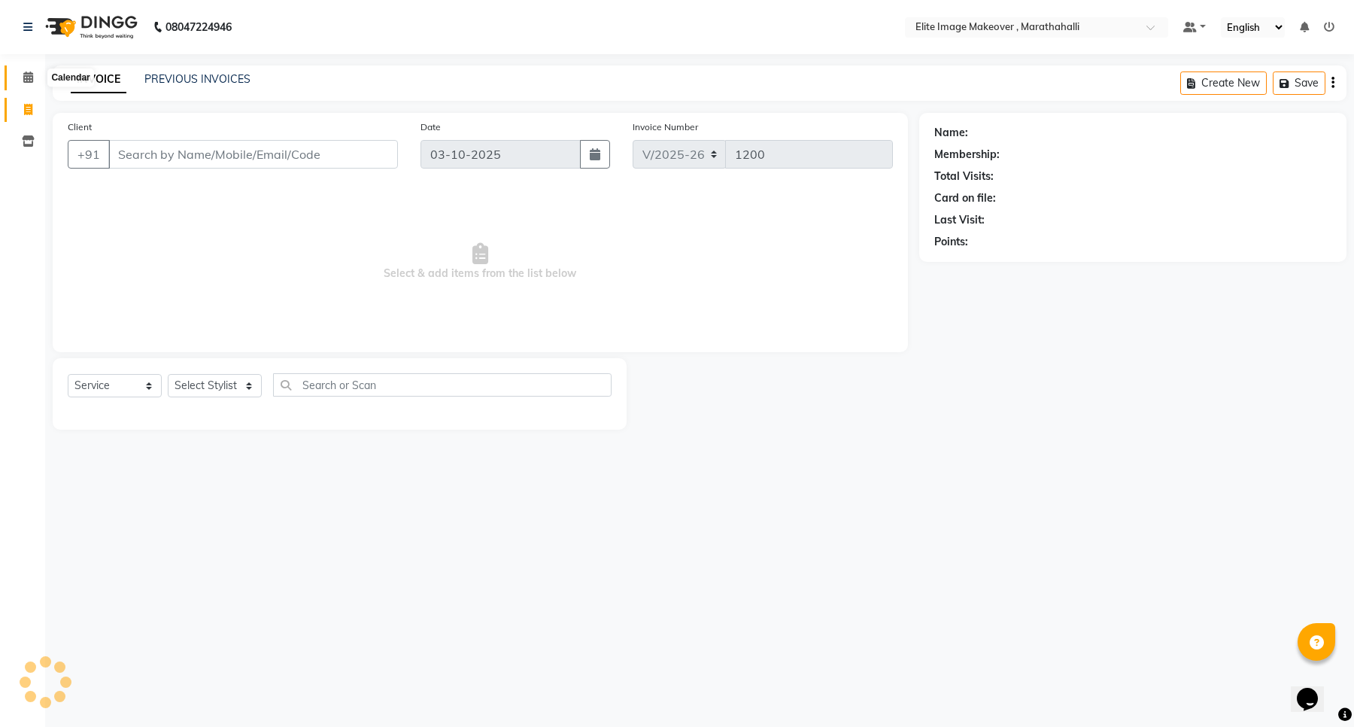
click at [29, 78] on icon at bounding box center [28, 76] width 10 height 11
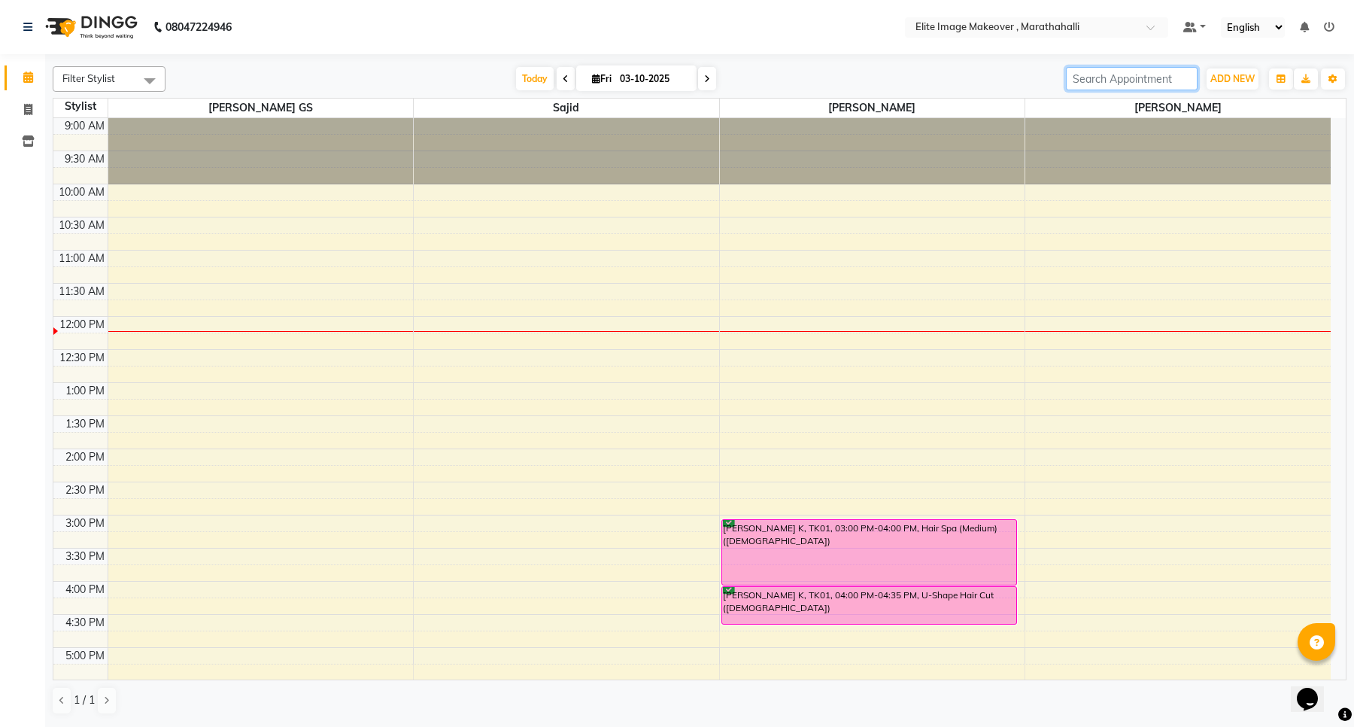
click at [1131, 76] on input "search" at bounding box center [1132, 78] width 132 height 23
click at [1129, 79] on input "search" at bounding box center [1132, 78] width 132 height 23
click at [1126, 81] on input "search" at bounding box center [1132, 78] width 132 height 23
click at [1093, 84] on input "search" at bounding box center [1132, 78] width 132 height 23
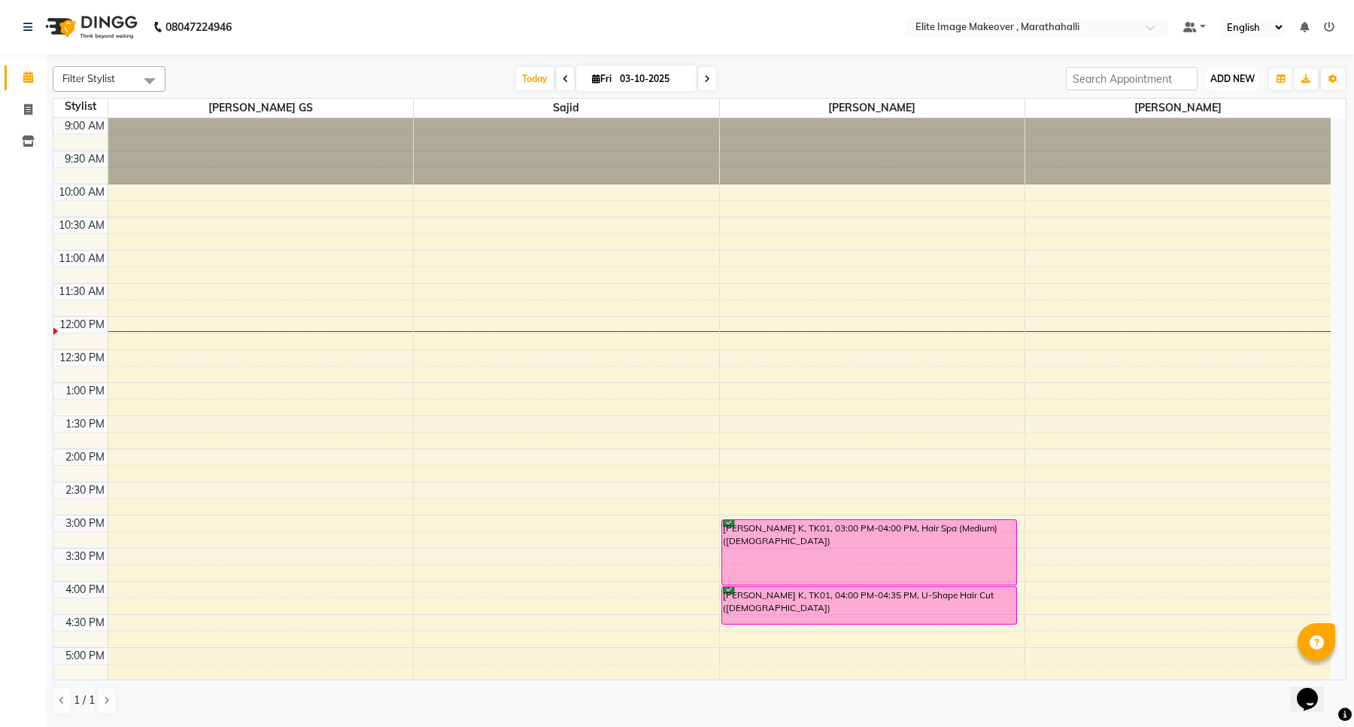
click at [1225, 73] on span "ADD NEW" at bounding box center [1233, 78] width 44 height 11
click at [1212, 102] on button "Add Appointment" at bounding box center [1198, 108] width 119 height 20
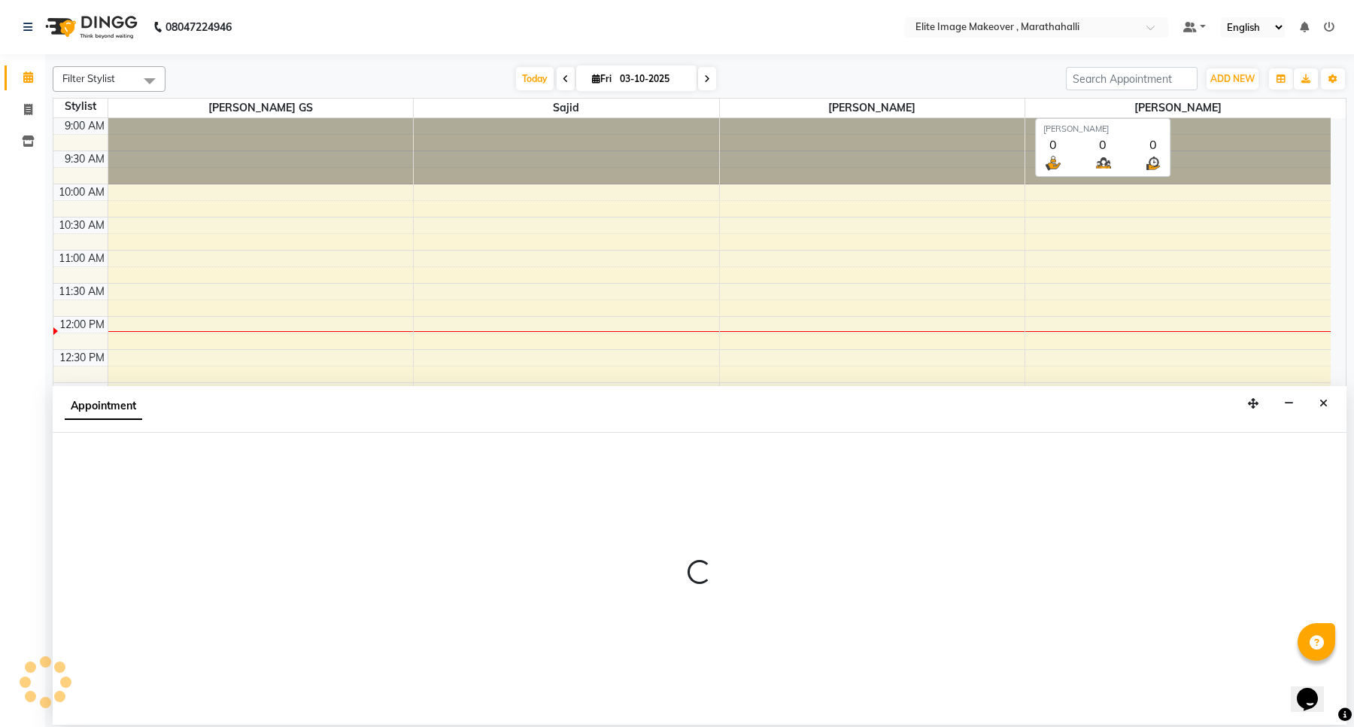
select select "tentative"
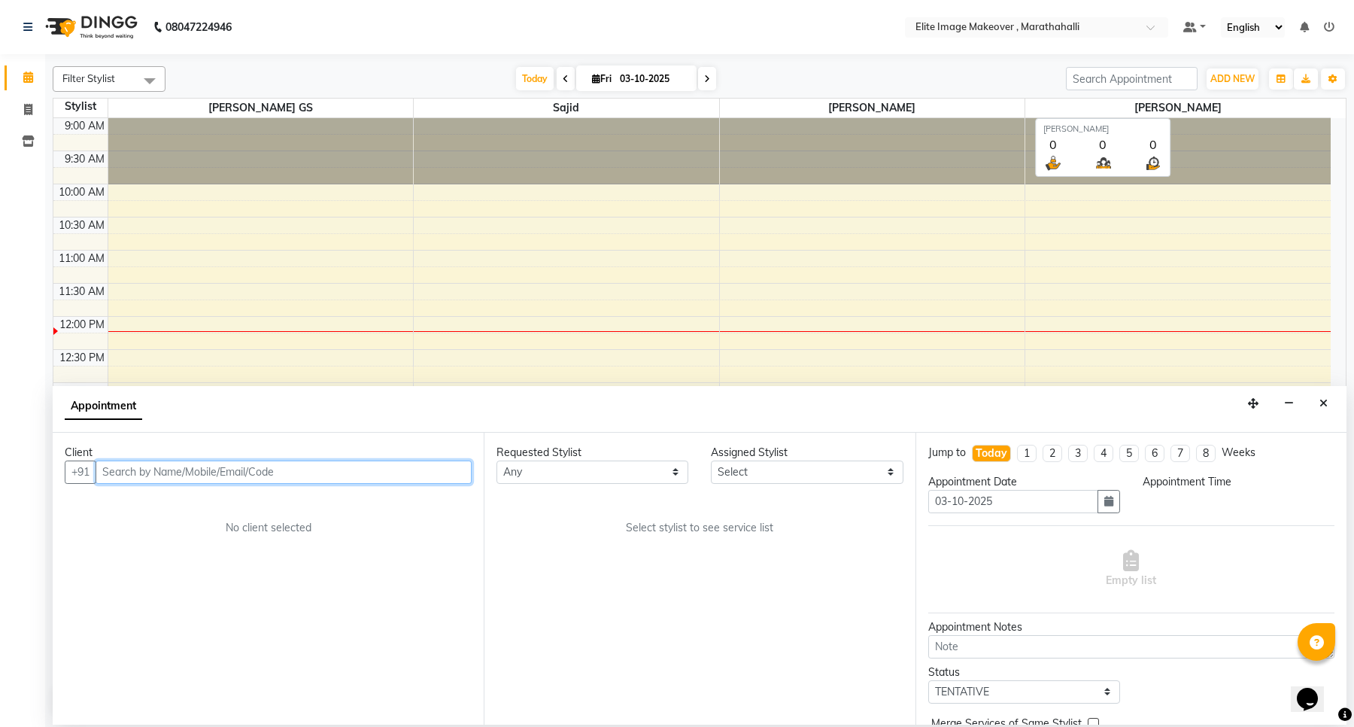
select select "600"
click at [269, 471] on input "text" at bounding box center [284, 471] width 376 height 23
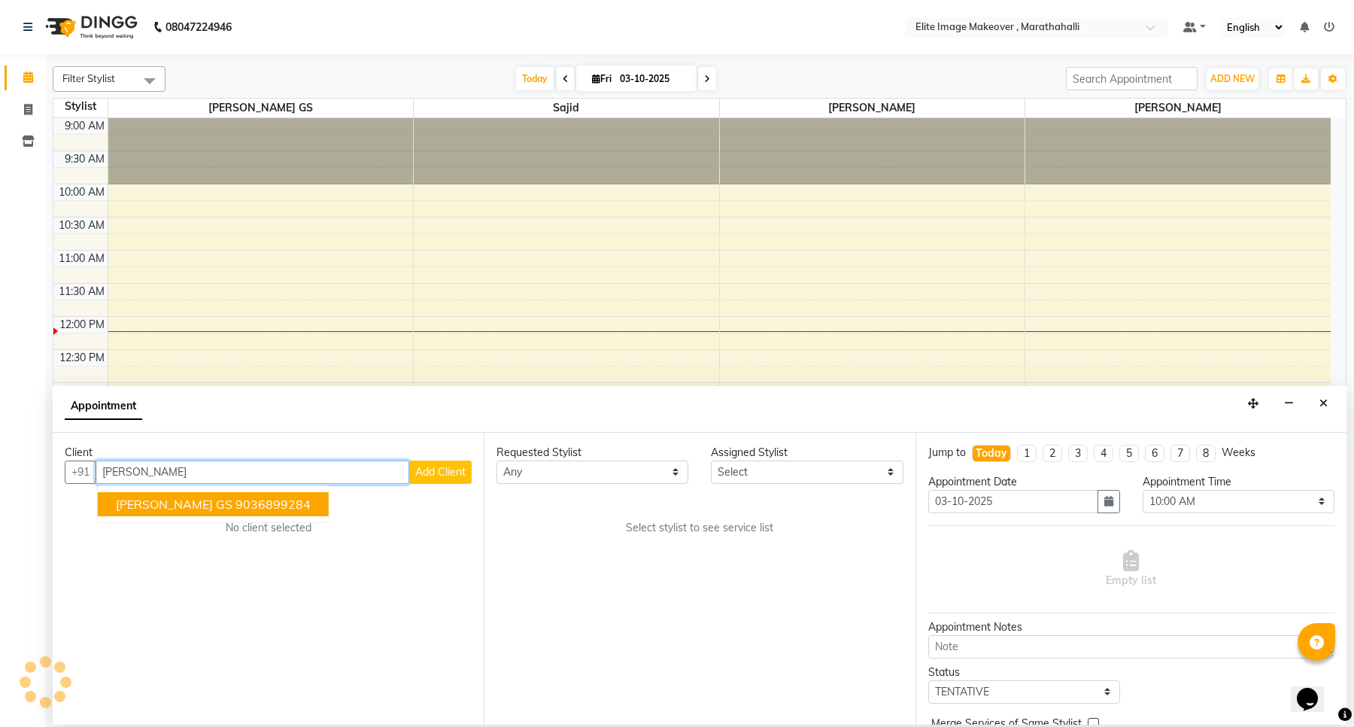
click at [236, 512] on ngb-highlight "9036899284" at bounding box center [273, 504] width 75 height 15
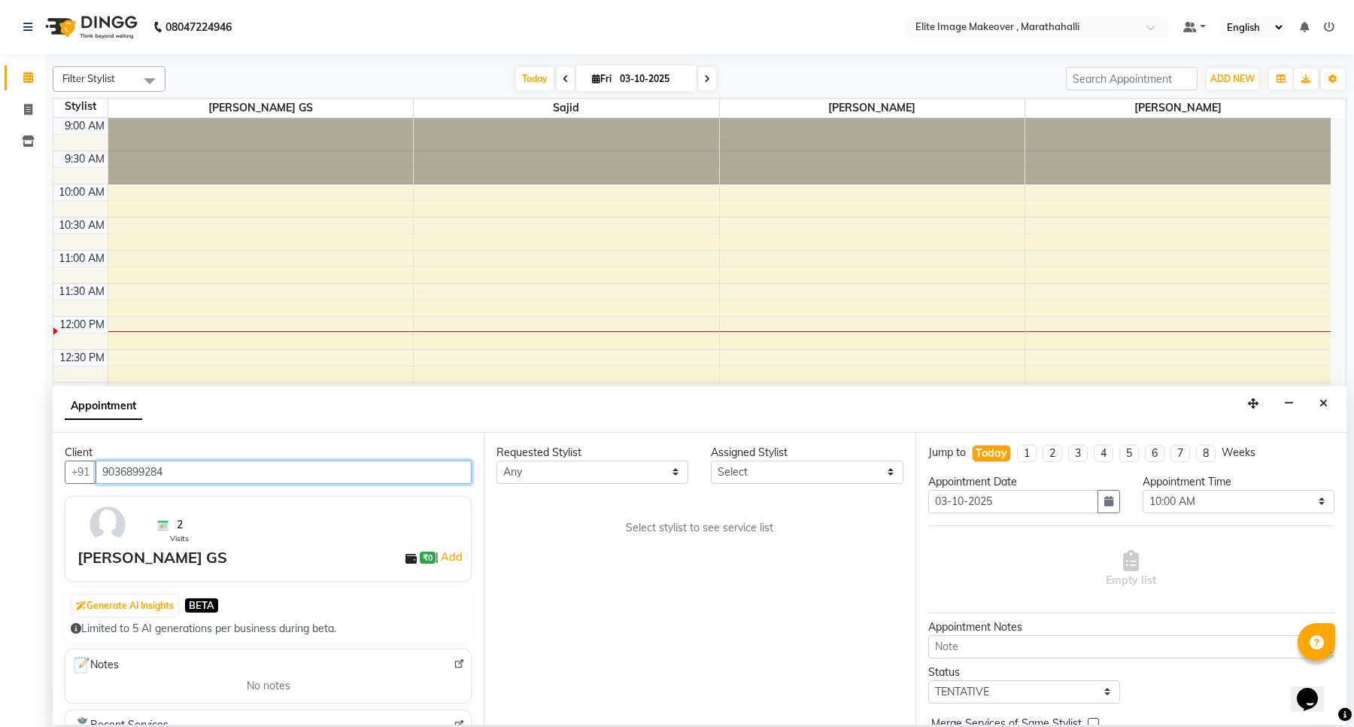
type input "9036899284"
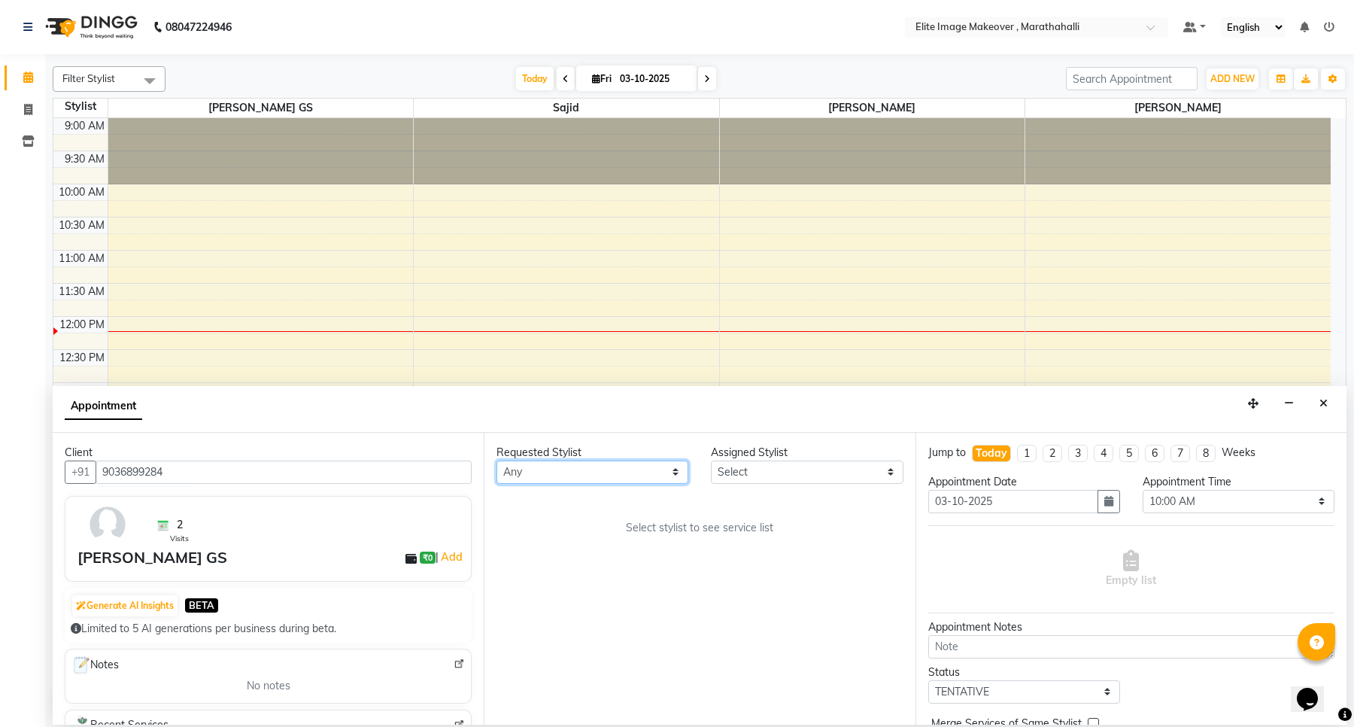
click at [565, 478] on select "Any [PERSON_NAME] [PERSON_NAME] [PERSON_NAME]" at bounding box center [593, 471] width 192 height 23
select select "88056"
click at [497, 460] on select "Any [PERSON_NAME] [PERSON_NAME] [PERSON_NAME]" at bounding box center [593, 471] width 192 height 23
select select "88056"
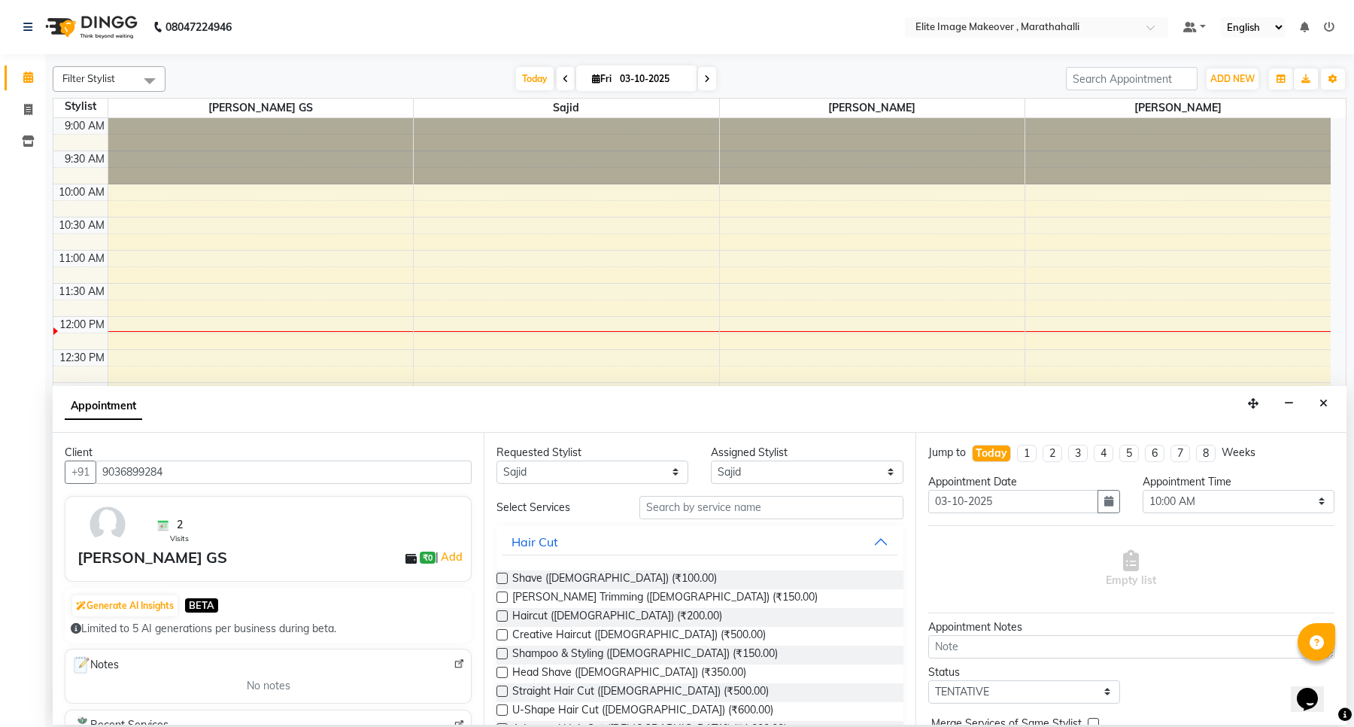
click at [805, 484] on div "Requested Stylist Any Anuska Limbu Mina Neelu GS Sajid Assigned Stylist Select …" at bounding box center [699, 579] width 431 height 292
click at [764, 513] on input "text" at bounding box center [771, 507] width 263 height 23
click at [666, 468] on select "Any [PERSON_NAME] [PERSON_NAME] [PERSON_NAME]" at bounding box center [593, 471] width 192 height 23
select select "null"
click at [497, 460] on select "Any [PERSON_NAME] [PERSON_NAME] [PERSON_NAME]" at bounding box center [593, 471] width 192 height 23
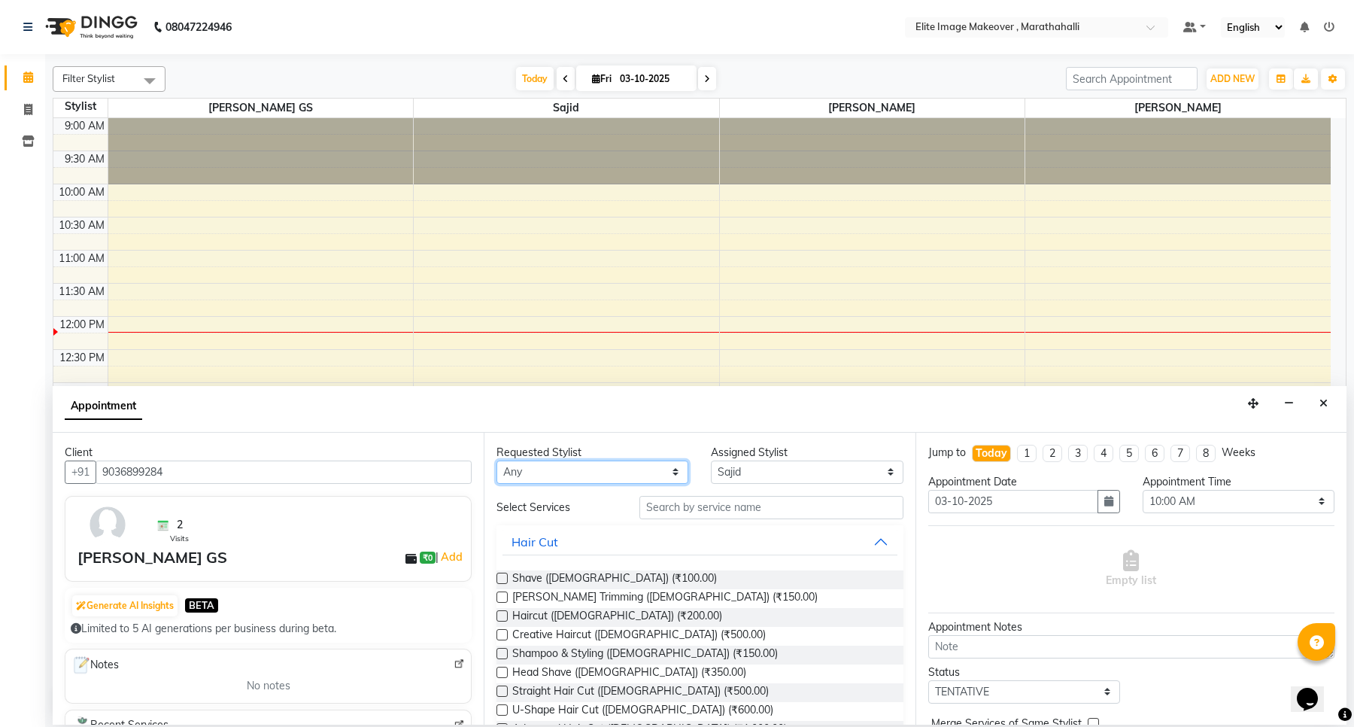
select select
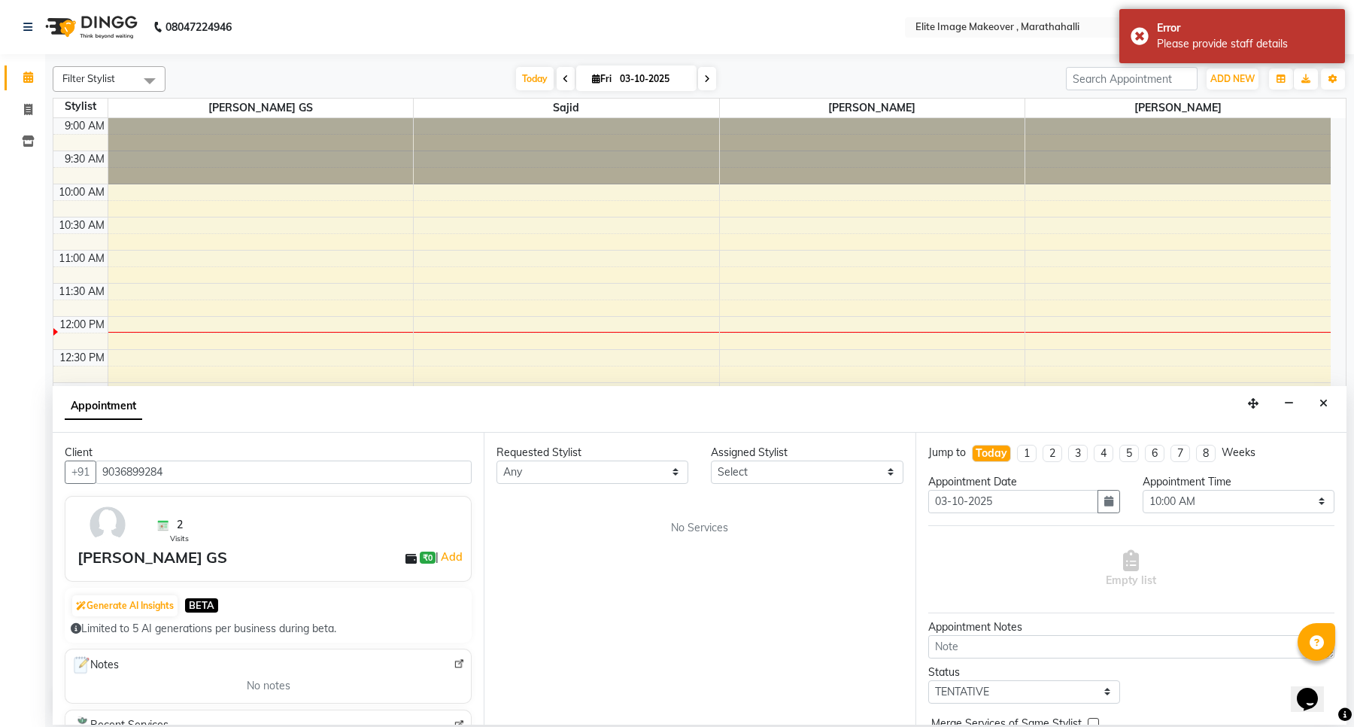
click at [558, 486] on div "Requested Stylist Any Anuska Limbu Mina Neelu GS Sajid Assigned Stylist Select …" at bounding box center [699, 579] width 431 height 292
click at [542, 476] on select "Any [PERSON_NAME] [PERSON_NAME] [PERSON_NAME]" at bounding box center [593, 471] width 192 height 23
click at [544, 463] on select "Any [PERSON_NAME] [PERSON_NAME] [PERSON_NAME]" at bounding box center [593, 471] width 192 height 23
click at [606, 468] on select "Any [PERSON_NAME] [PERSON_NAME] [PERSON_NAME]" at bounding box center [593, 471] width 192 height 23
click at [761, 576] on div "Requested Stylist Any Anuska Limbu Mina Neelu GS Sajid Assigned Stylist Select …" at bounding box center [699, 579] width 431 height 292
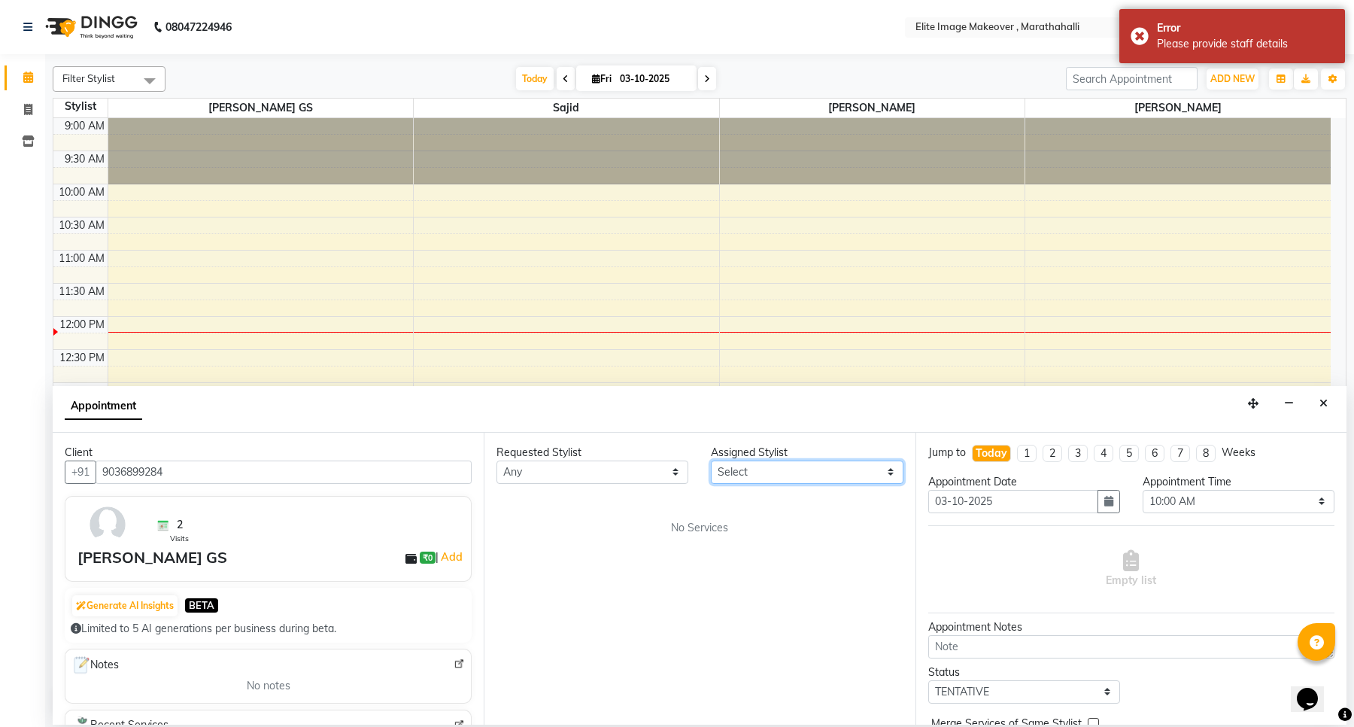
click at [894, 464] on select "Select [PERSON_NAME] [PERSON_NAME] [PERSON_NAME]" at bounding box center [807, 471] width 192 height 23
click at [573, 467] on select "Any [PERSON_NAME] [PERSON_NAME] [PERSON_NAME]" at bounding box center [593, 471] width 192 height 23
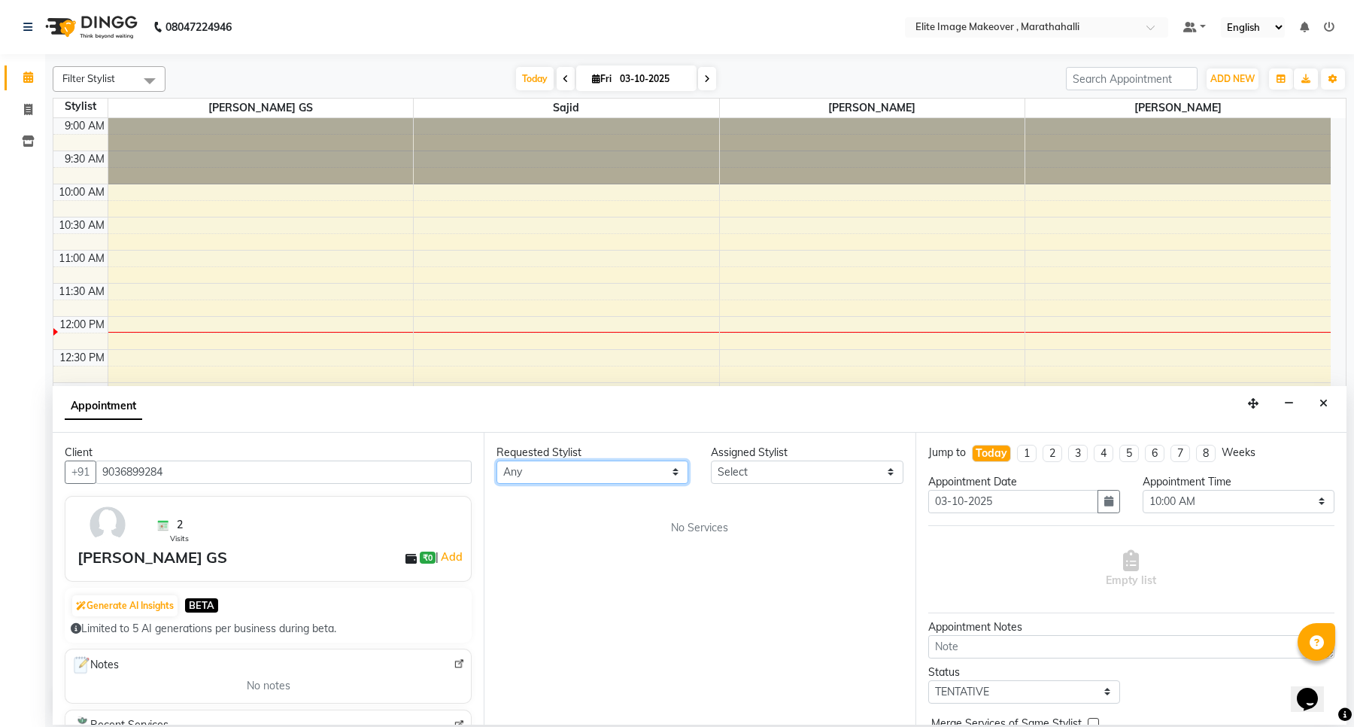
select select "88056"
click at [497, 460] on select "Any [PERSON_NAME] [PERSON_NAME] [PERSON_NAME]" at bounding box center [593, 471] width 192 height 23
select select "88056"
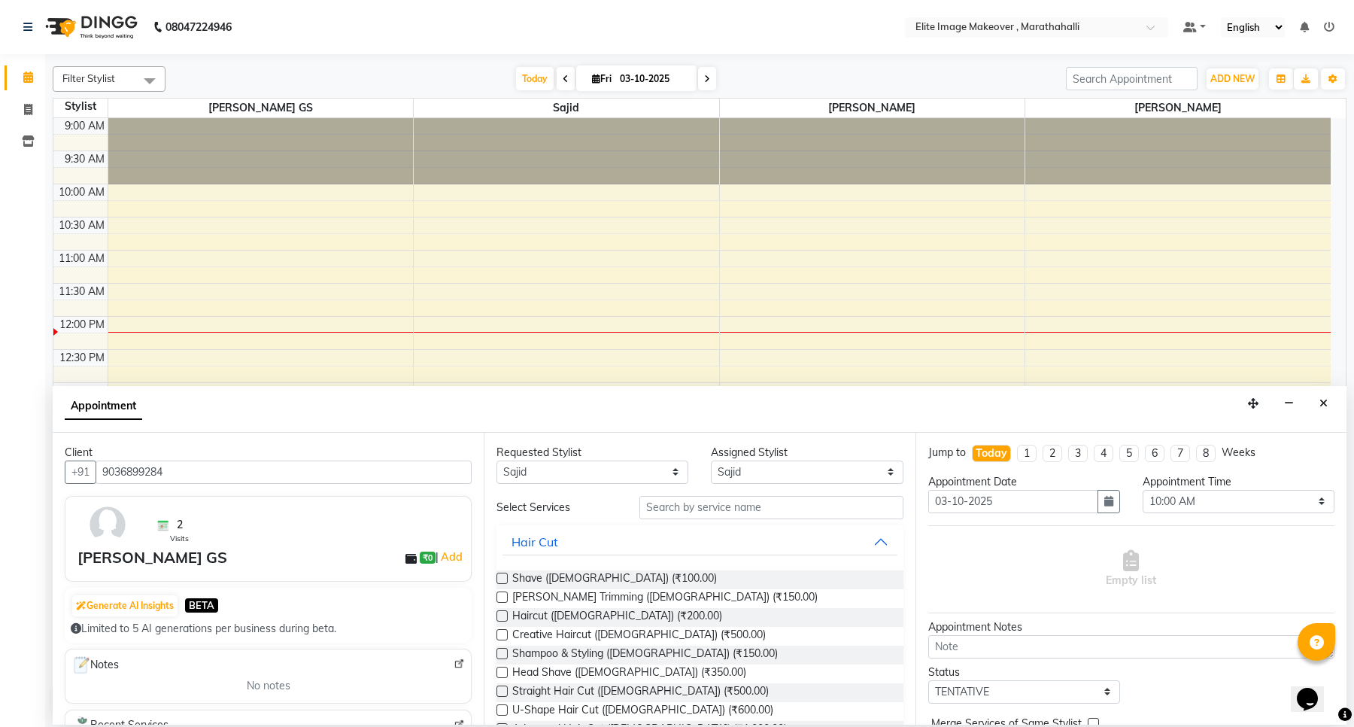
click at [709, 596] on div "[PERSON_NAME] Trimming ([DEMOGRAPHIC_DATA]) (₹150.00)" at bounding box center [700, 598] width 406 height 19
click at [746, 509] on input "text" at bounding box center [771, 507] width 263 height 23
type input "hair"
click at [501, 573] on label at bounding box center [502, 578] width 11 height 11
click at [501, 575] on input "checkbox" at bounding box center [502, 580] width 10 height 10
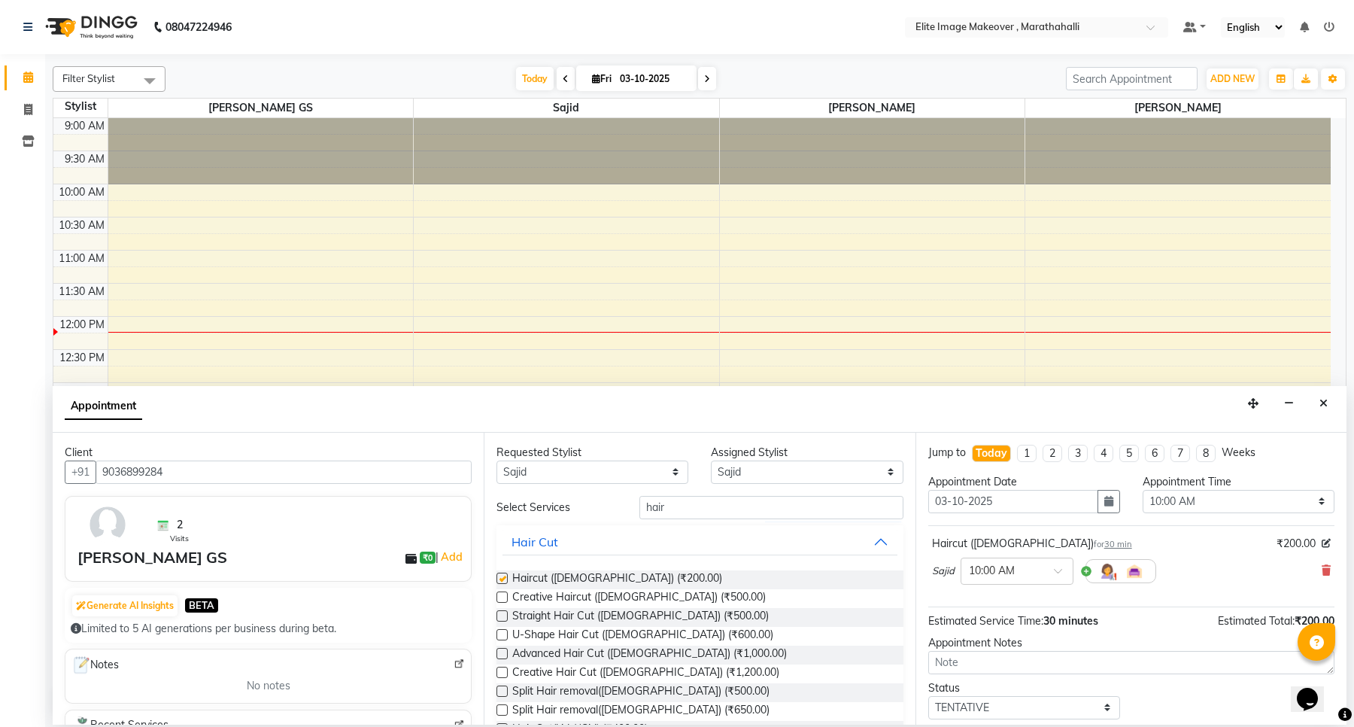
checkbox input "false"
click at [720, 512] on input "hair" at bounding box center [771, 507] width 263 height 23
type input "h"
type input "hair"
click at [701, 615] on div "Straight Hair Cut ([DEMOGRAPHIC_DATA]) (₹500.00)" at bounding box center [700, 617] width 406 height 19
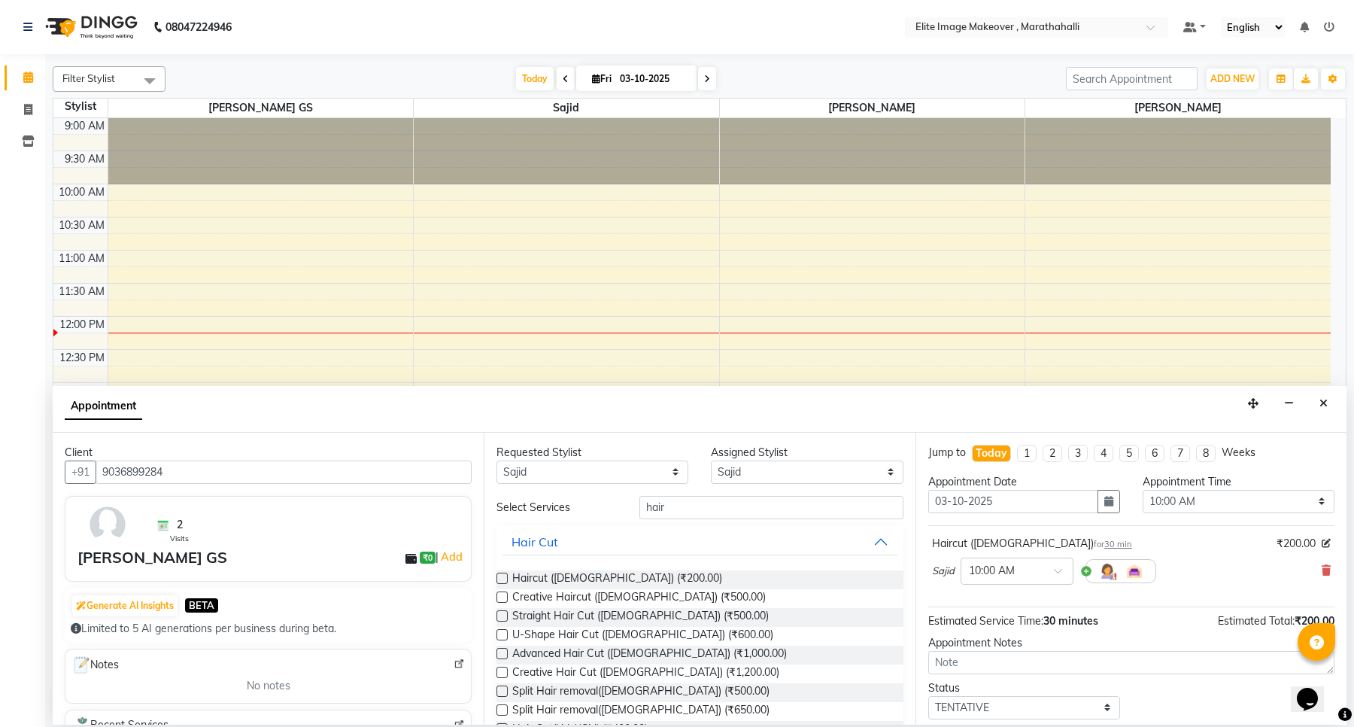
click at [500, 615] on label at bounding box center [502, 615] width 11 height 11
click at [500, 615] on input "checkbox" at bounding box center [502, 617] width 10 height 10
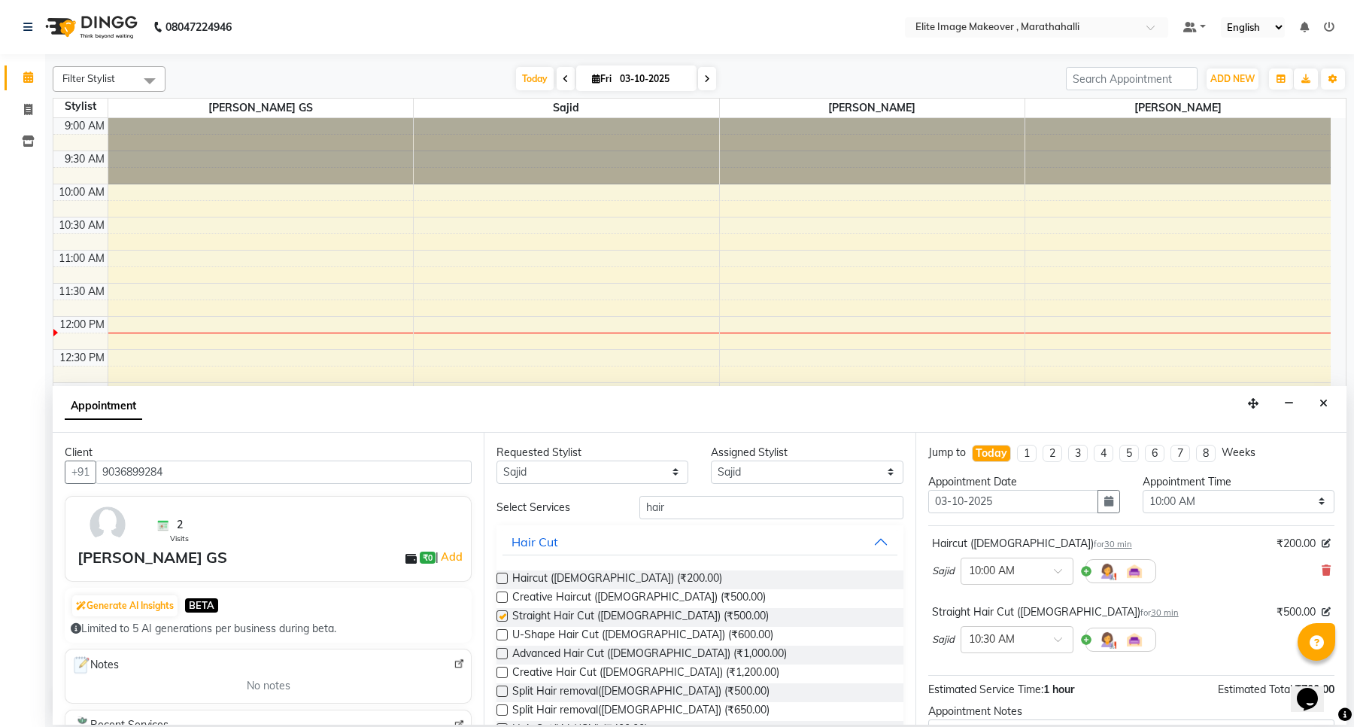
checkbox input "false"
click at [687, 508] on input "hair" at bounding box center [771, 507] width 263 height 23
type input "h"
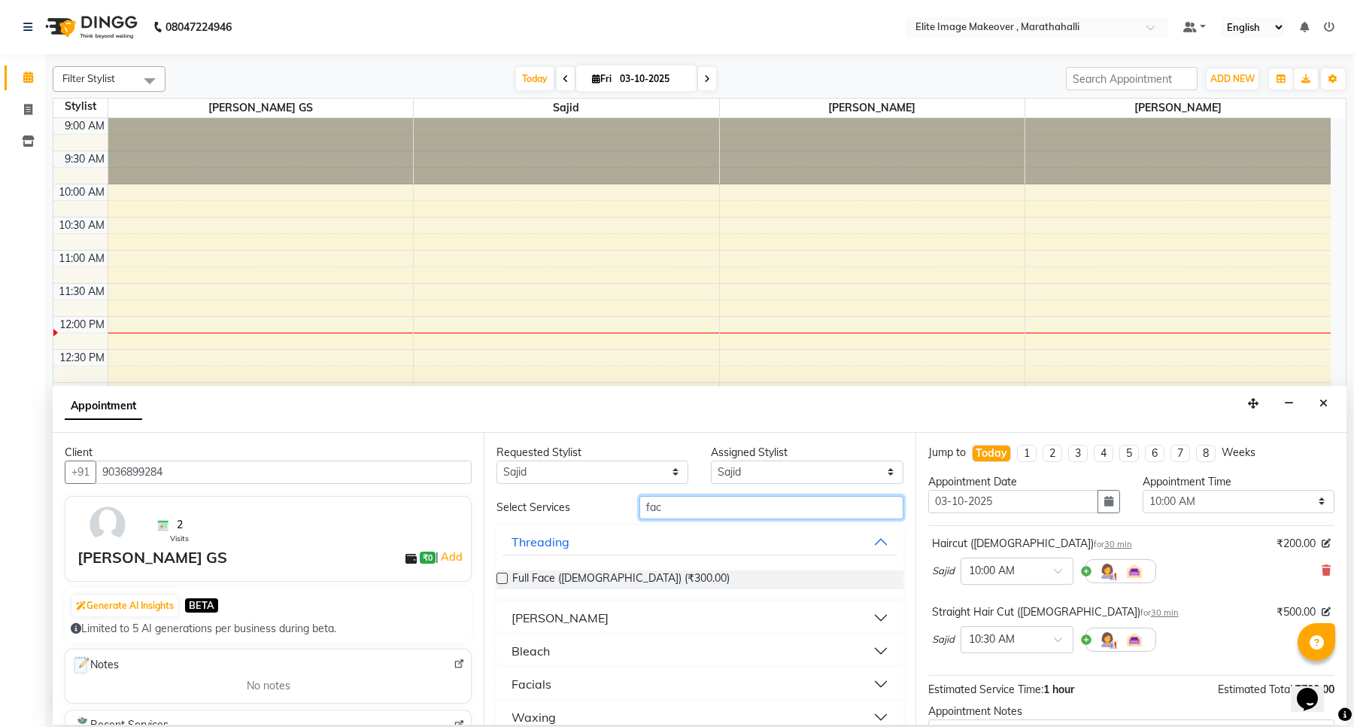
type input "fac"
click at [449, 355] on div "9:00 AM 9:30 AM 10:00 AM 10:30 AM 11:00 AM 11:30 AM 12:00 PM 12:30 PM 1:00 PM 1…" at bounding box center [692, 548] width 1278 height 860
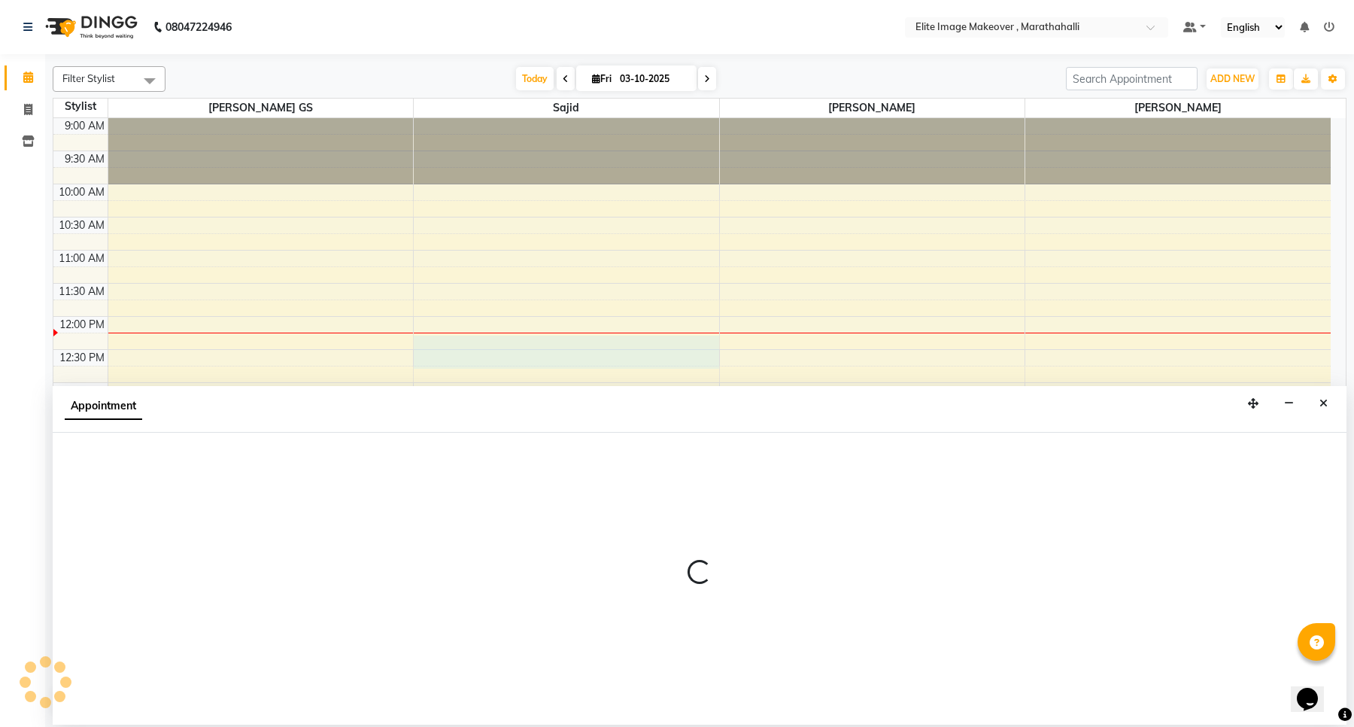
select select "88056"
select select "735"
select select "tentative"
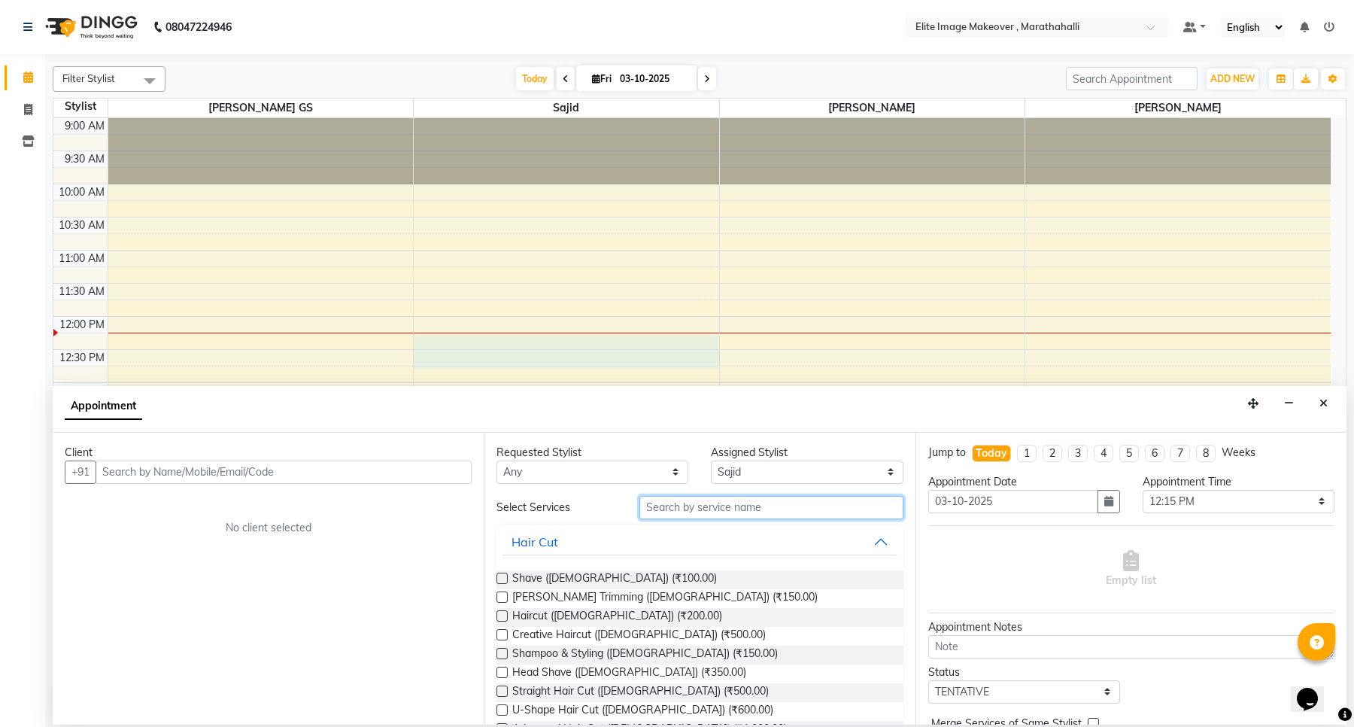
click at [805, 512] on input "text" at bounding box center [771, 507] width 263 height 23
click at [739, 506] on input "text" at bounding box center [771, 507] width 263 height 23
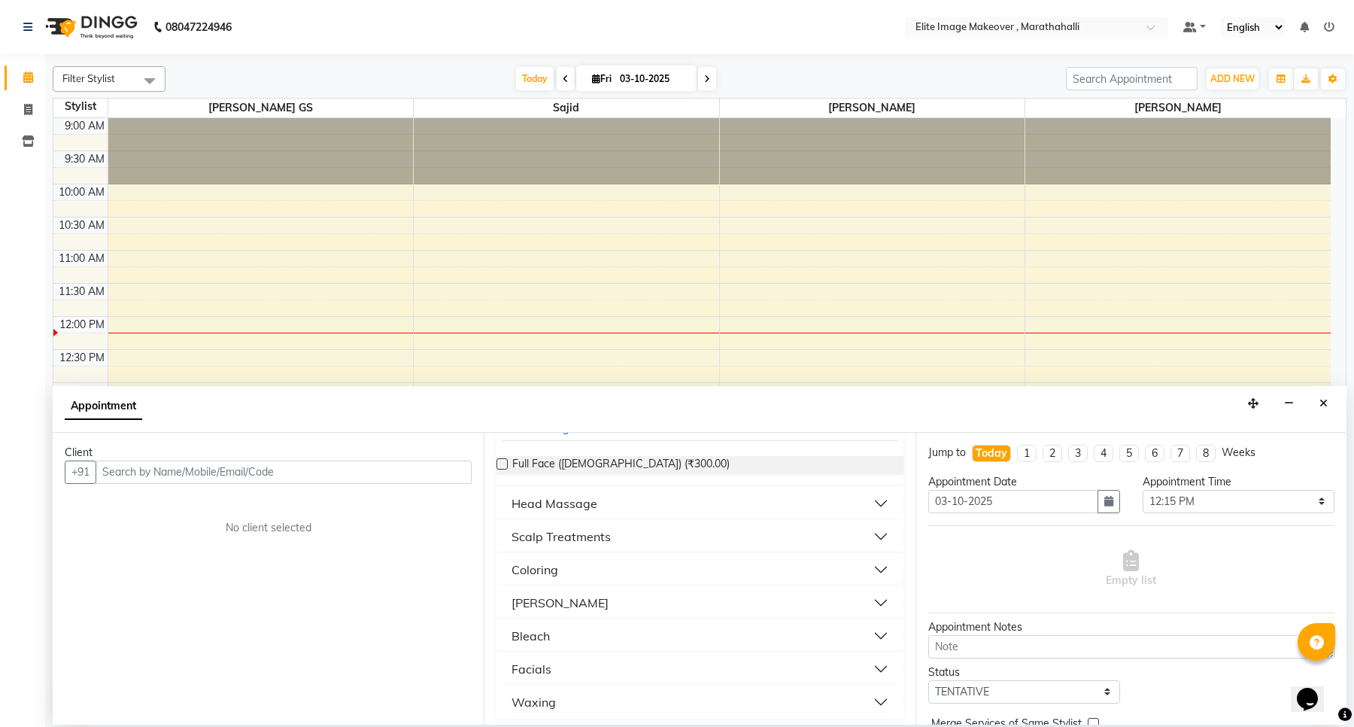
scroll to position [120, 0]
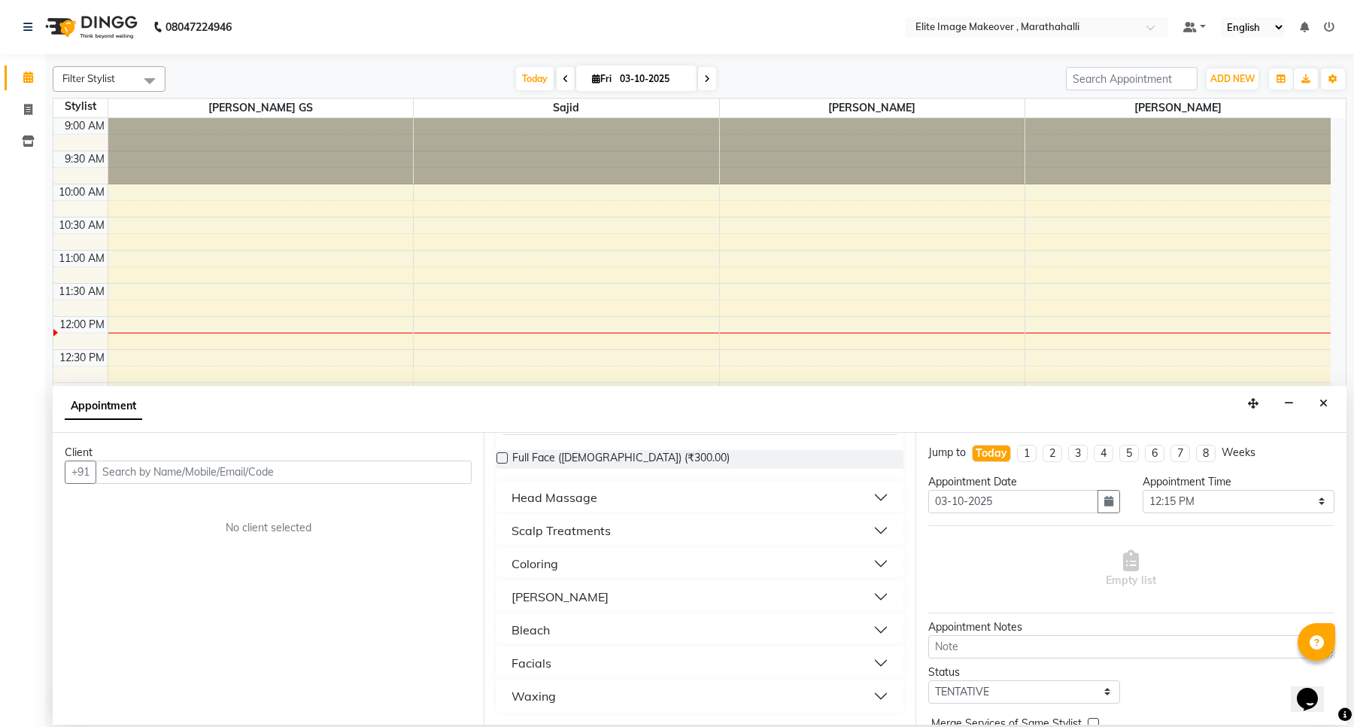
type input "fa"
click at [520, 660] on div "Facials" at bounding box center [532, 663] width 40 height 18
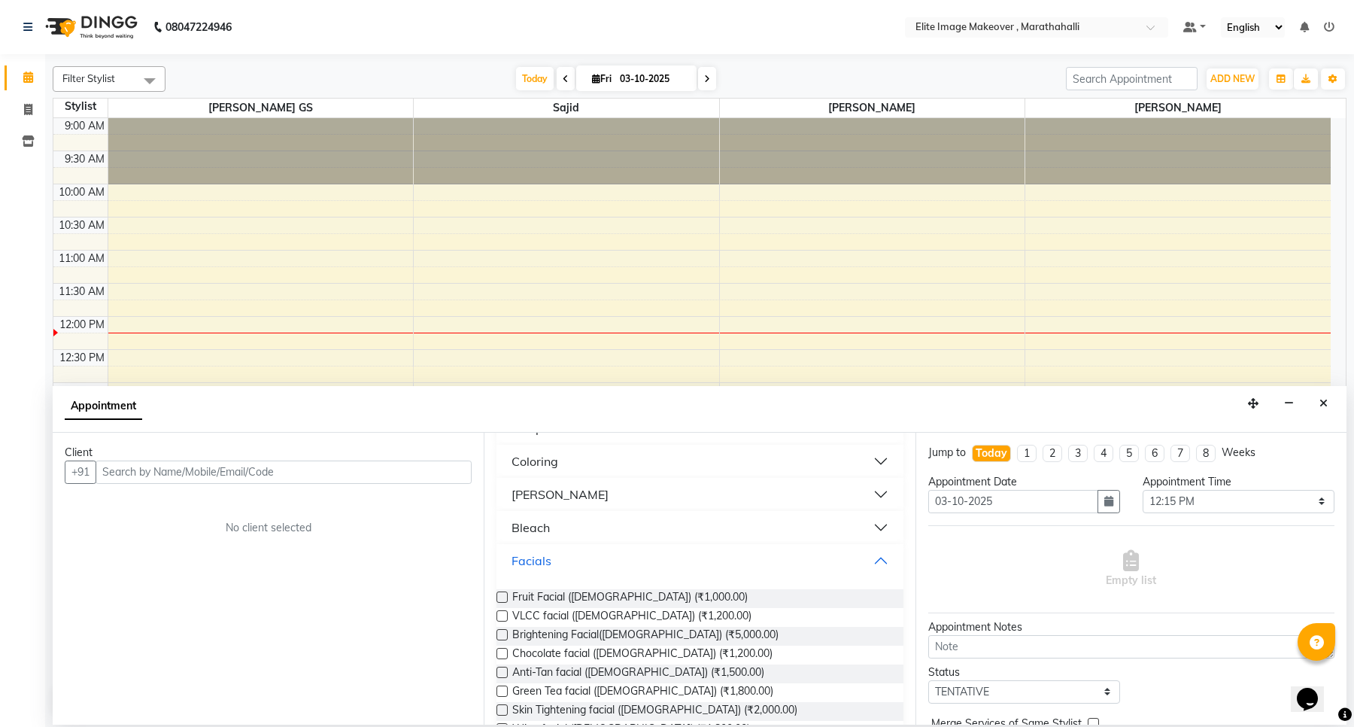
scroll to position [214, 0]
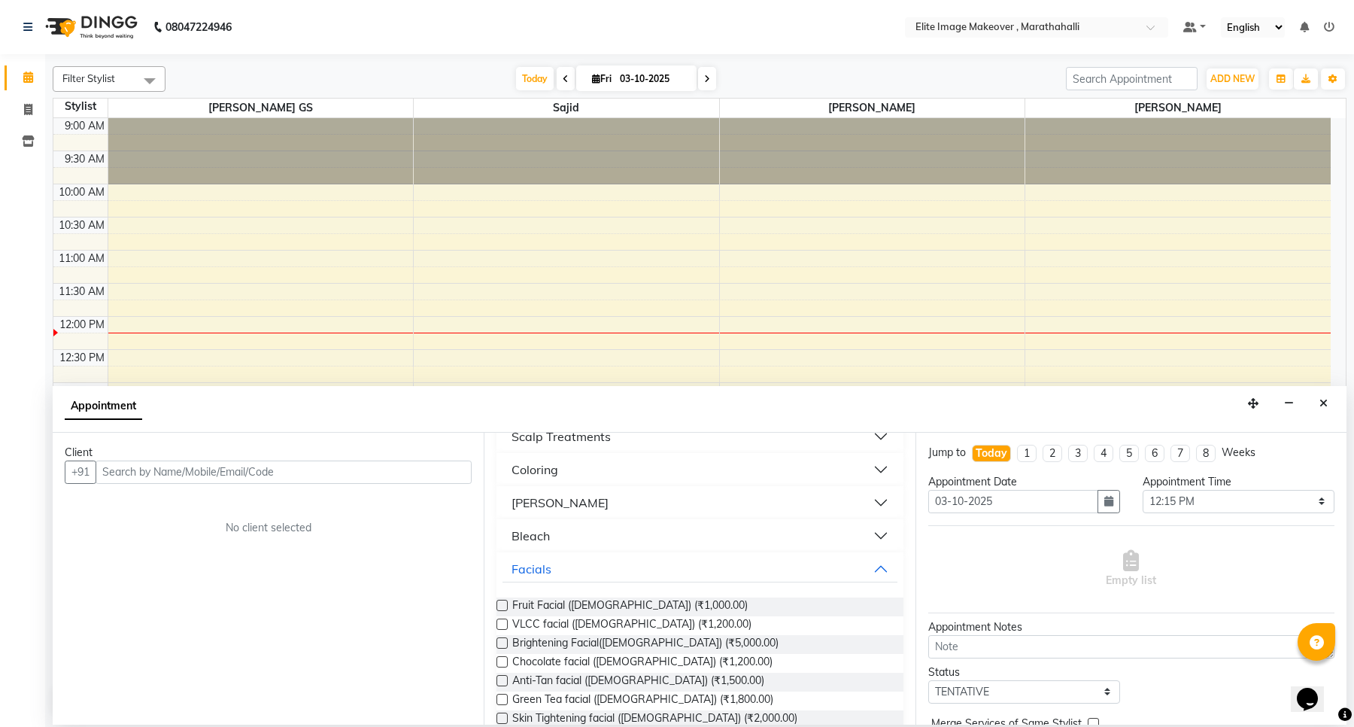
click at [497, 602] on label at bounding box center [502, 605] width 11 height 11
click at [497, 602] on input "checkbox" at bounding box center [502, 607] width 10 height 10
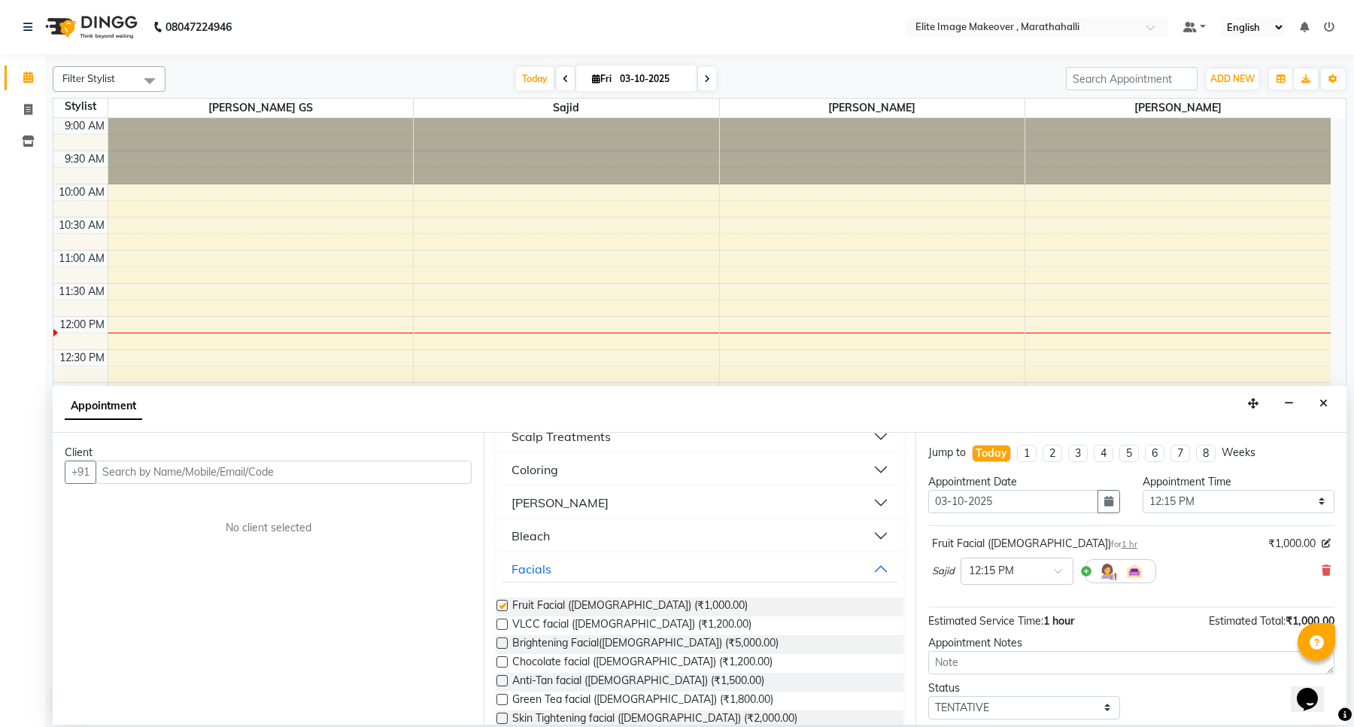
checkbox input "false"
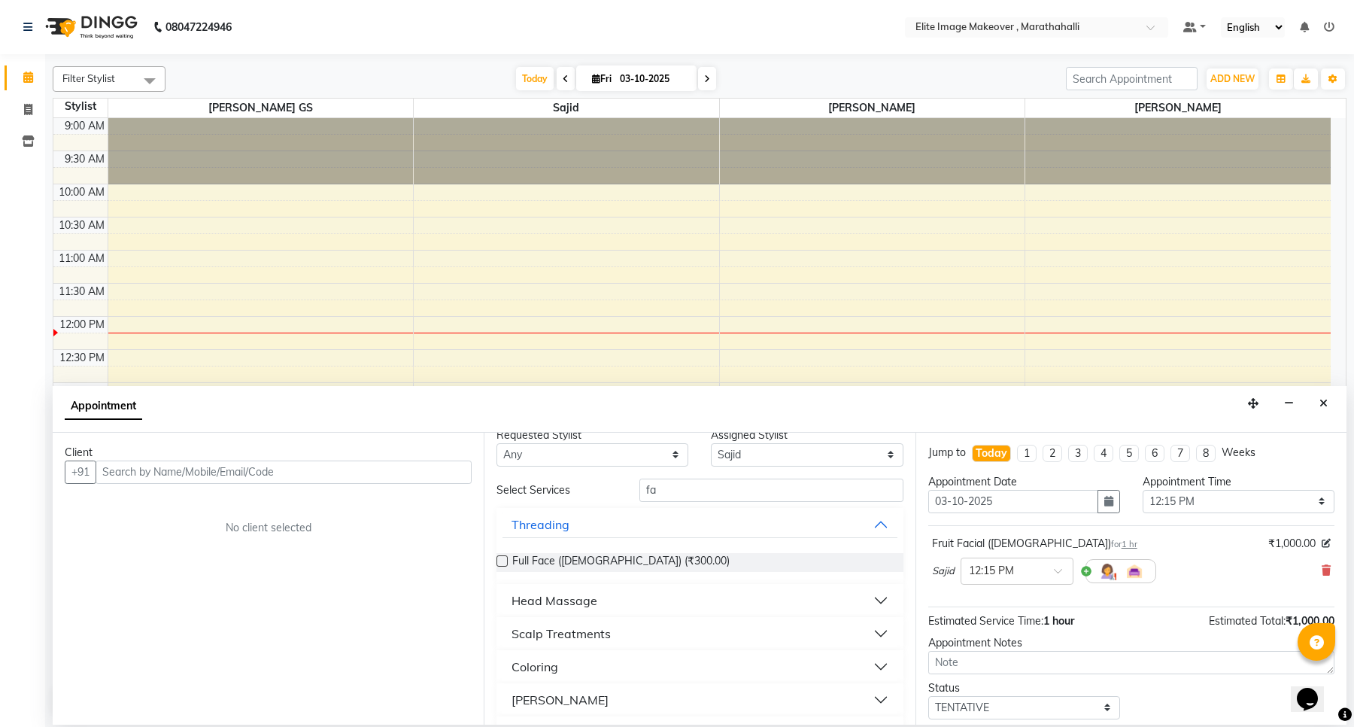
scroll to position [0, 0]
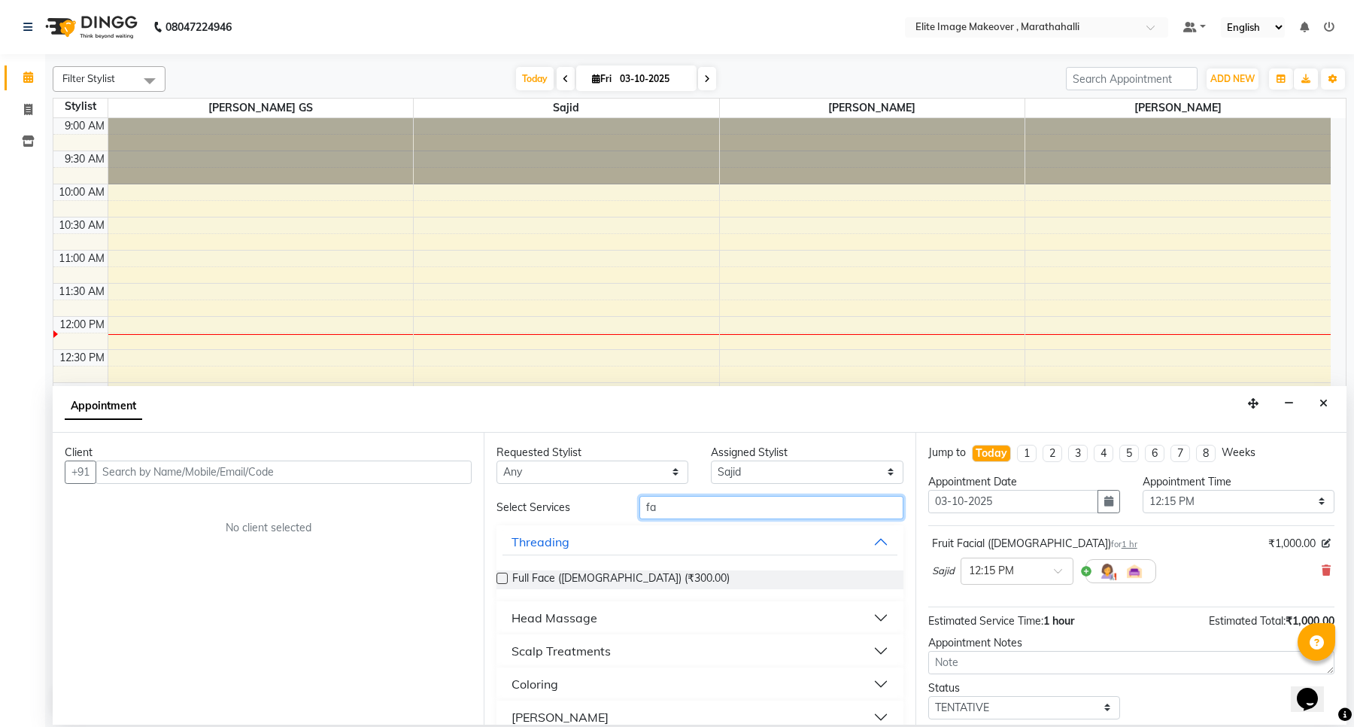
click at [709, 500] on input "fa" at bounding box center [771, 507] width 263 height 23
type input "f"
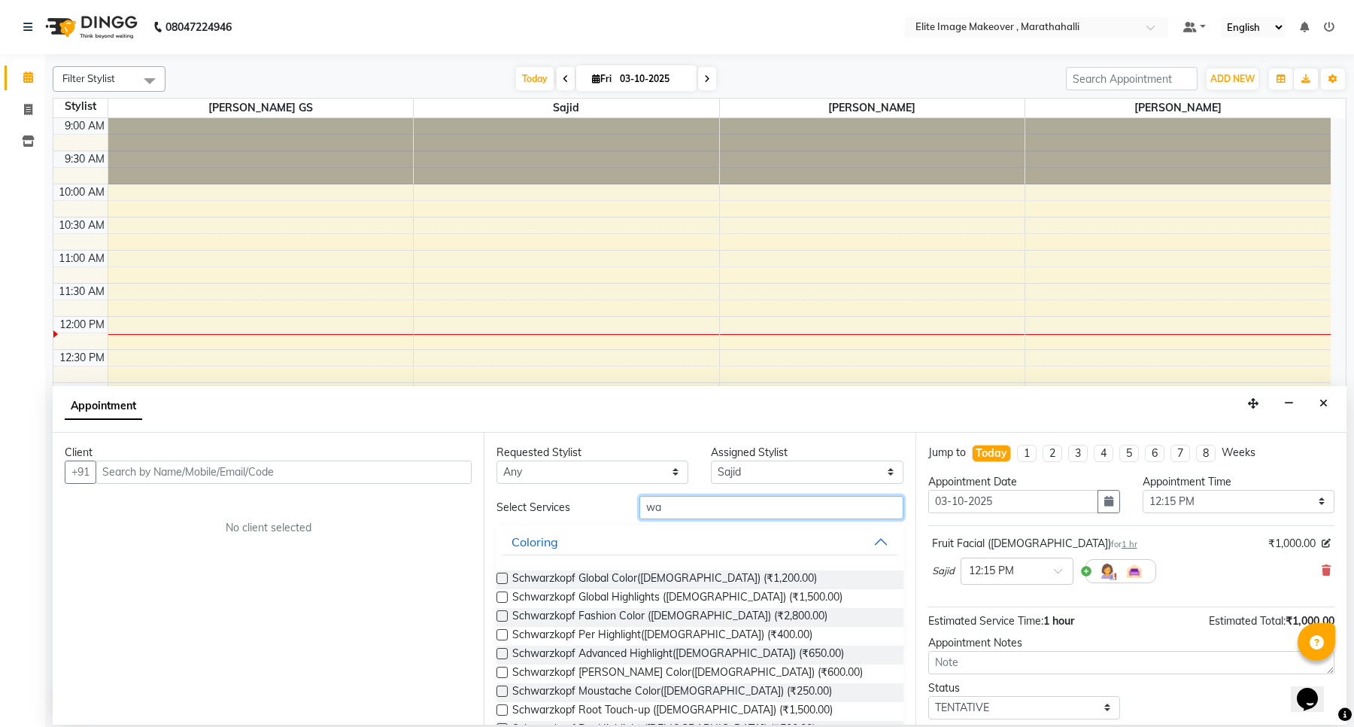
type input "w"
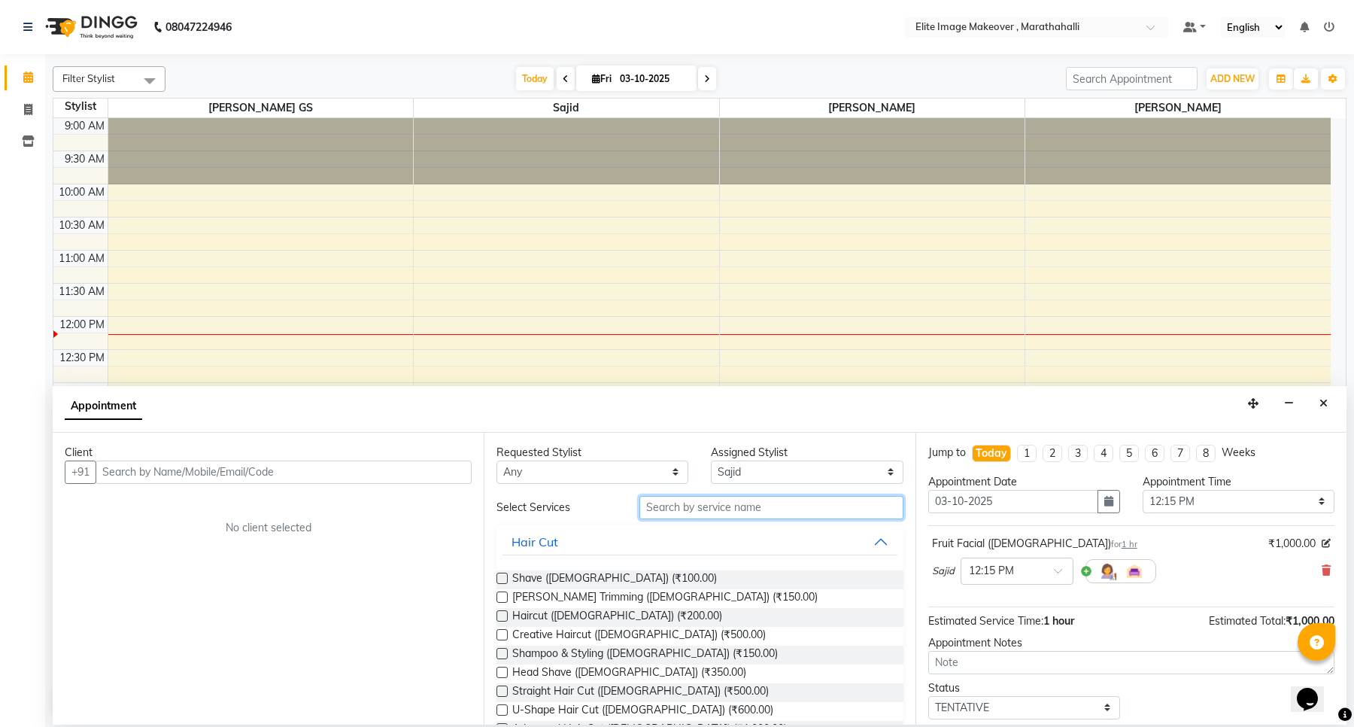
click at [715, 501] on input "text" at bounding box center [771, 507] width 263 height 23
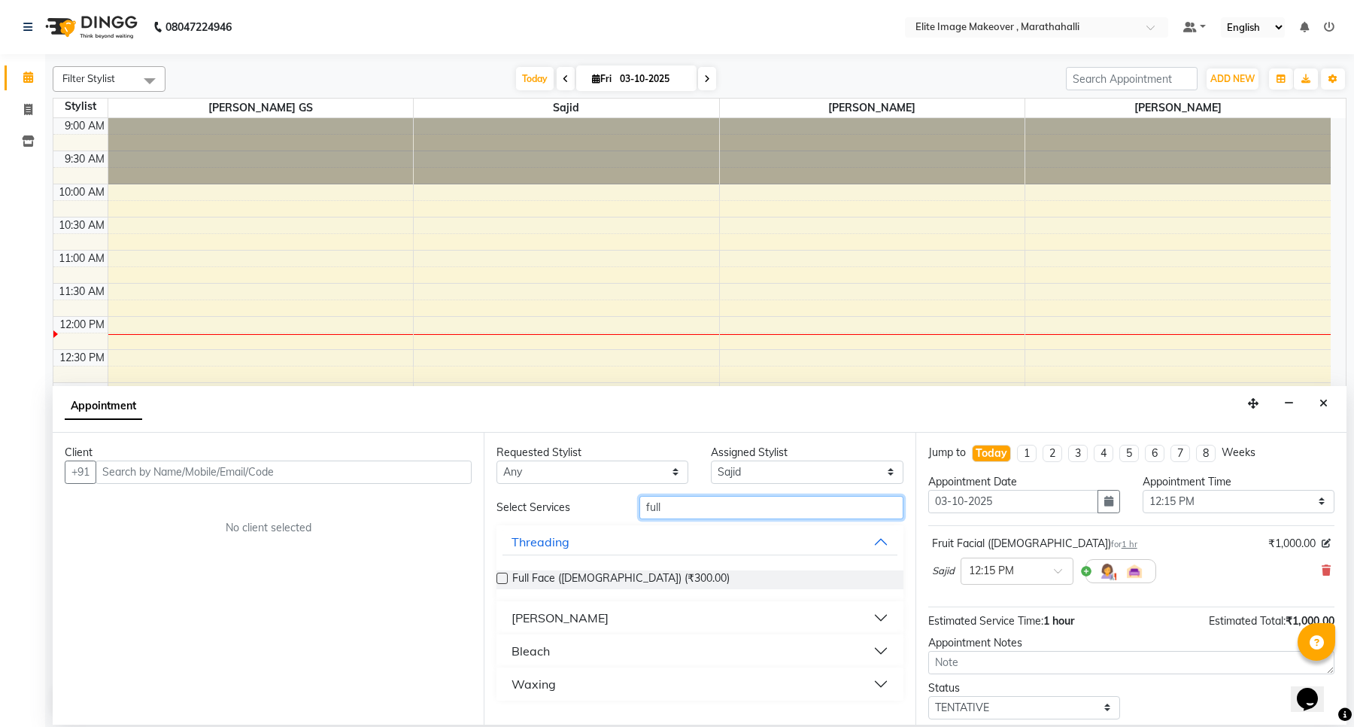
click at [691, 505] on input "full" at bounding box center [771, 507] width 263 height 23
type input "f"
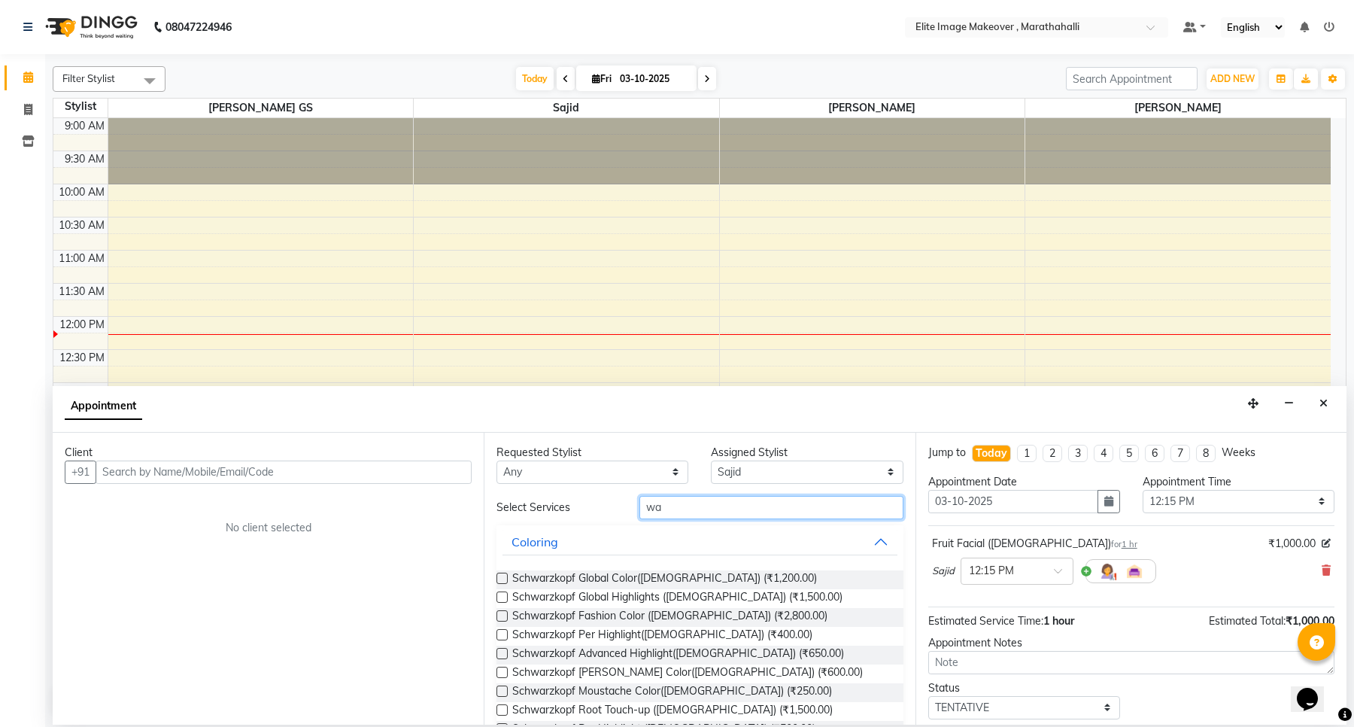
type input "w"
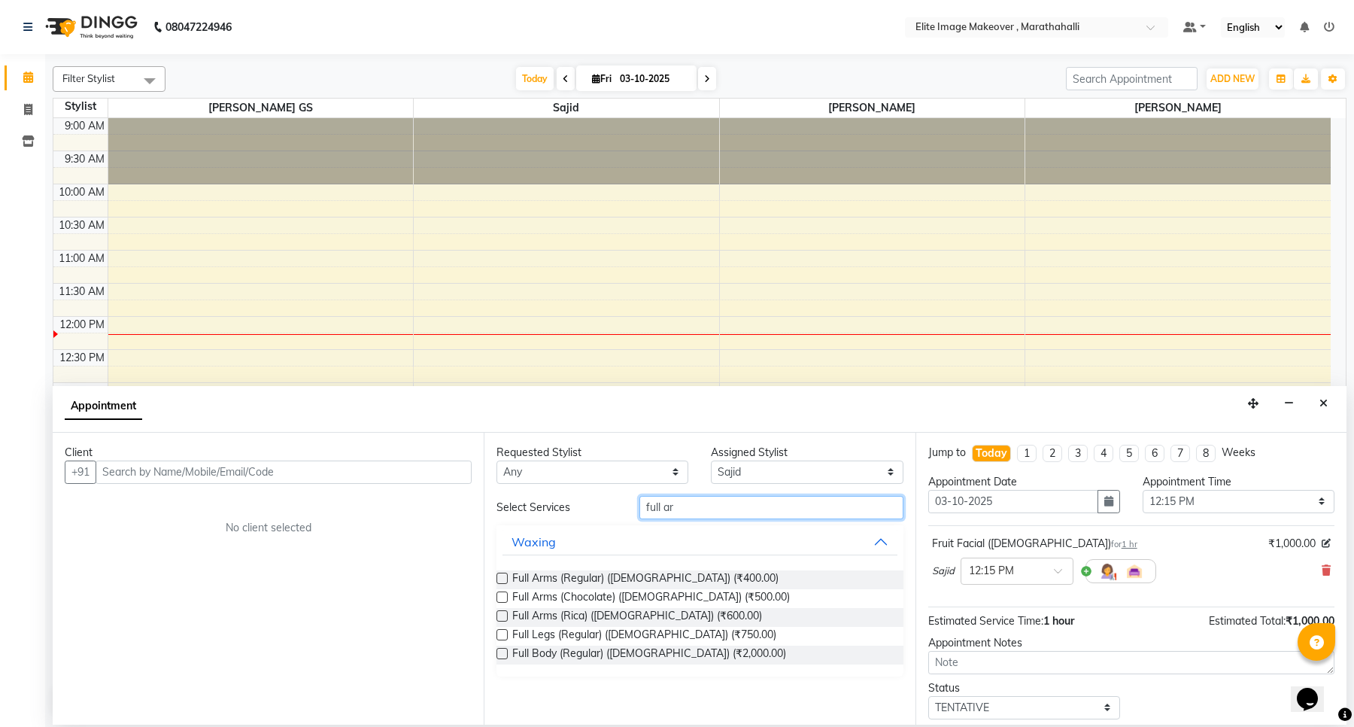
type input "full ar"
click at [498, 579] on label at bounding box center [502, 578] width 11 height 11
click at [498, 579] on input "checkbox" at bounding box center [502, 580] width 10 height 10
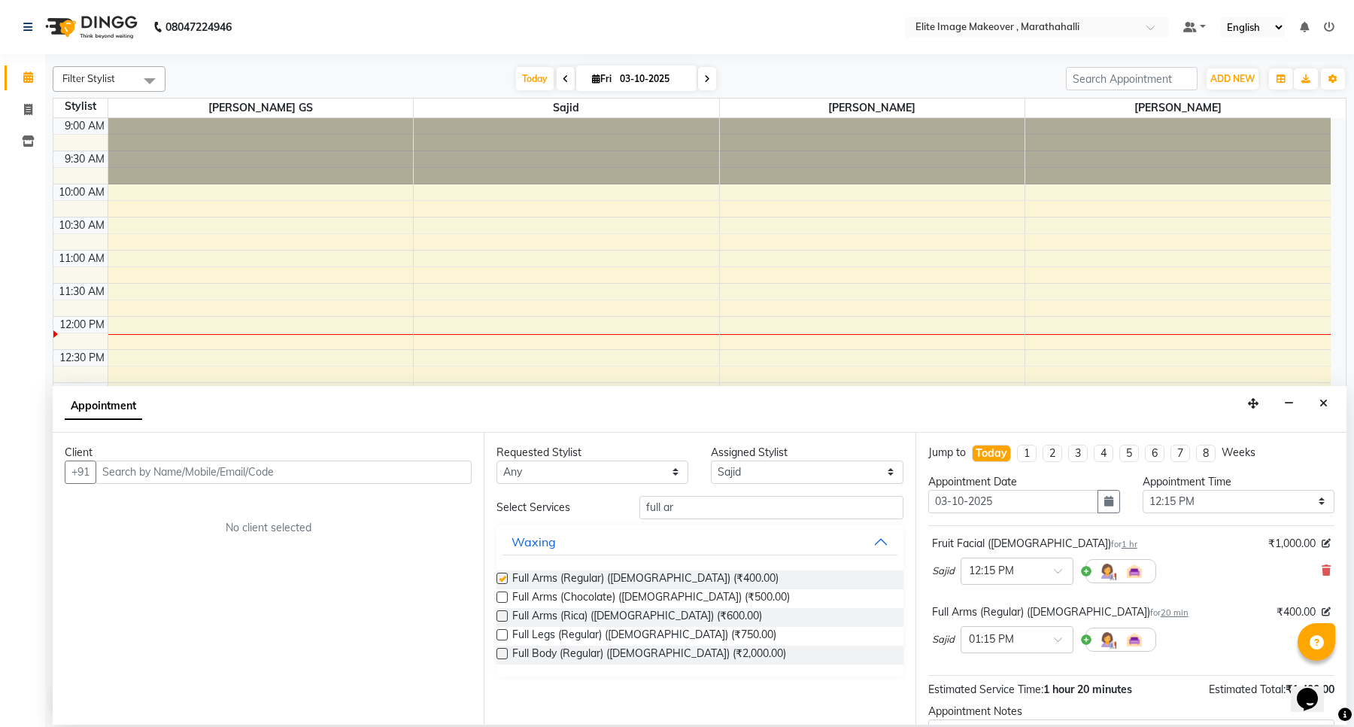
checkbox input "false"
click at [1098, 508] on button "button" at bounding box center [1109, 501] width 23 height 23
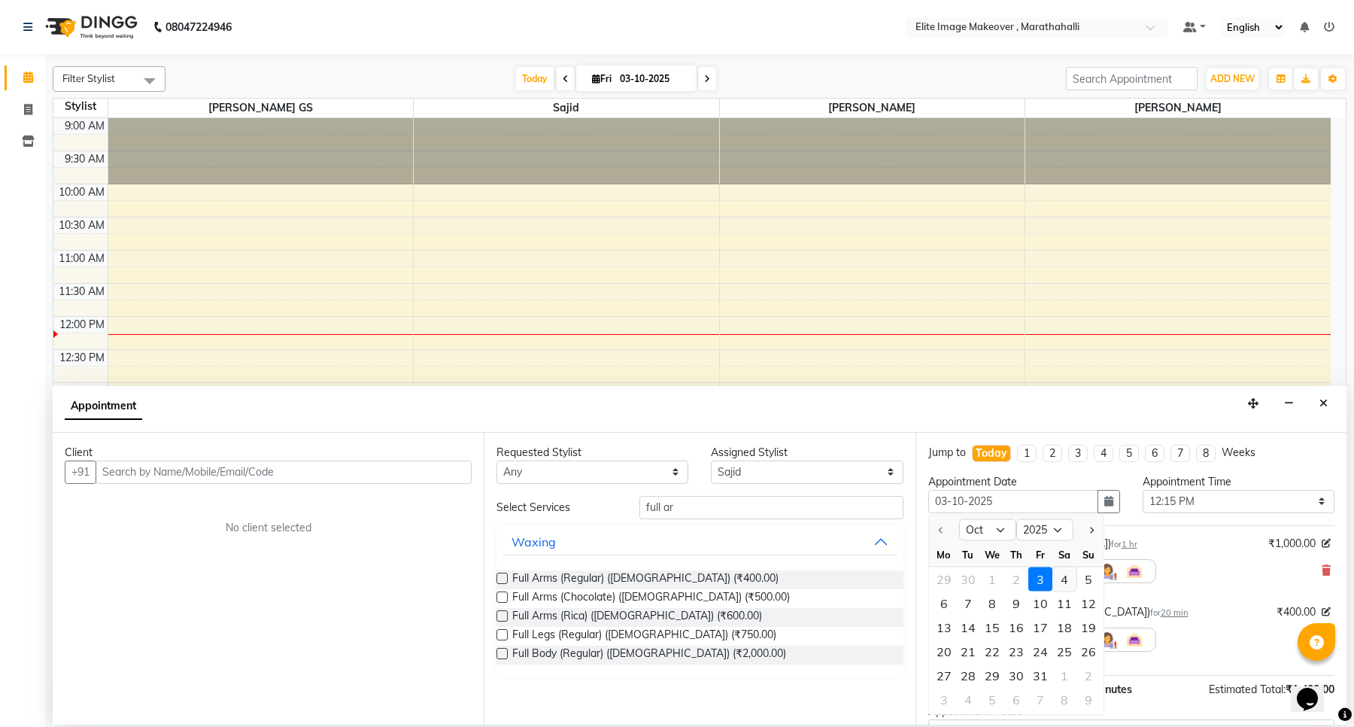
click at [1063, 576] on div "4" at bounding box center [1065, 579] width 24 height 24
type input "04-10-2025"
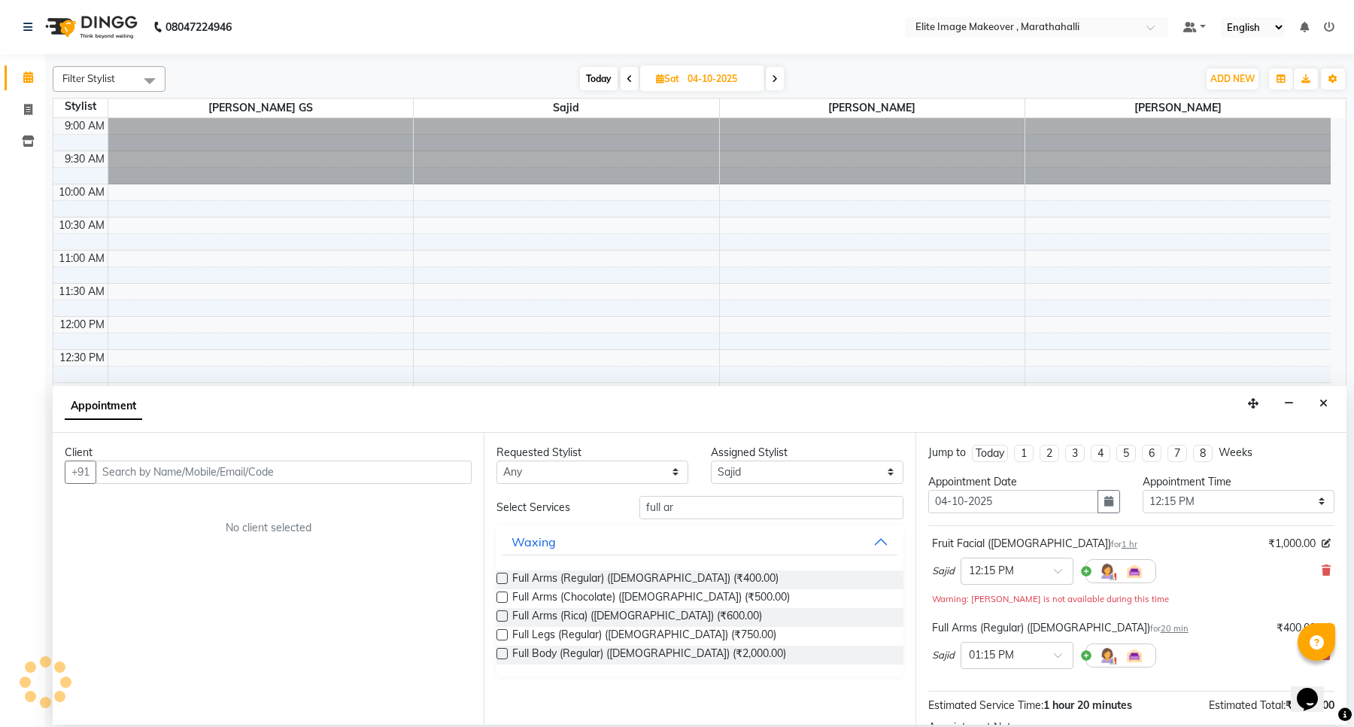
scroll to position [201, 0]
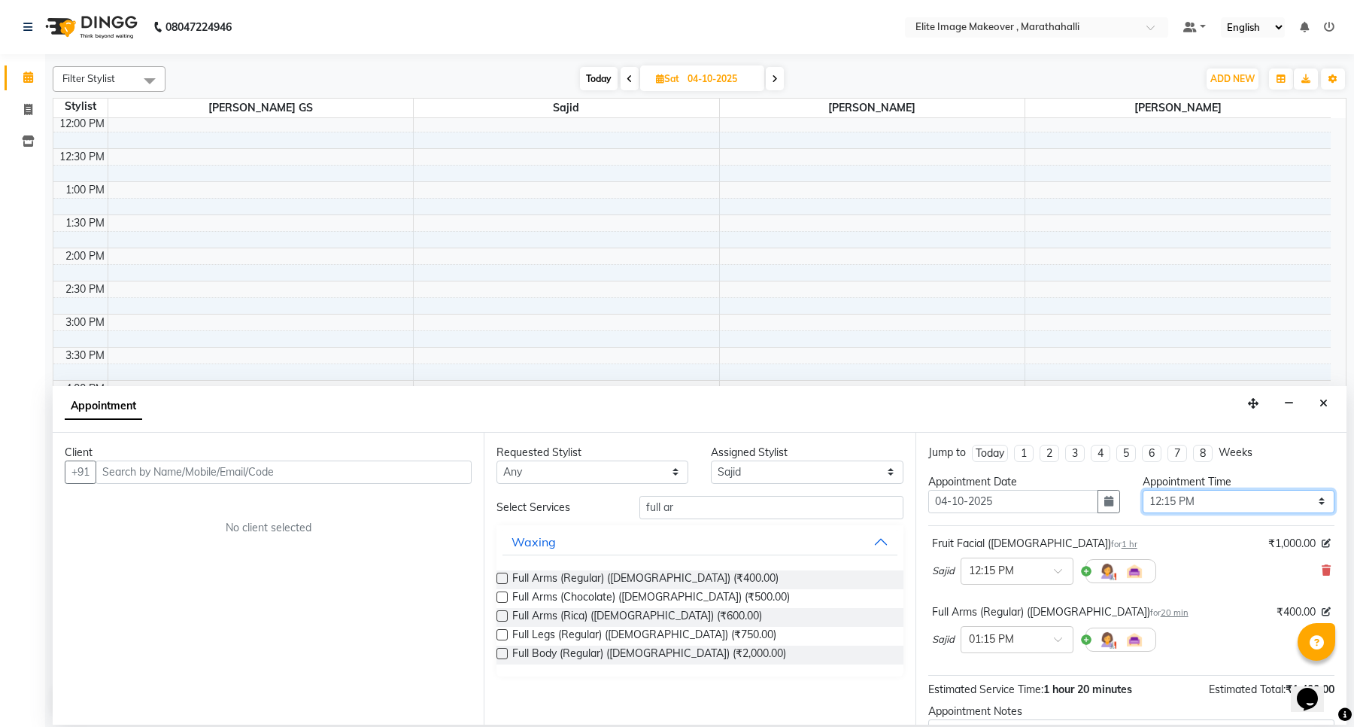
click at [1311, 502] on select "Select 10:00 AM 10:15 AM 10:30 AM 10:45 AM 11:00 AM 11:15 AM 11:30 AM 11:45 AM …" at bounding box center [1239, 501] width 192 height 23
select select "600"
click at [1143, 490] on select "Select 10:00 AM 10:15 AM 10:30 AM 10:45 AM 11:00 AM 11:15 AM 11:30 AM 11:45 AM …" at bounding box center [1239, 501] width 192 height 23
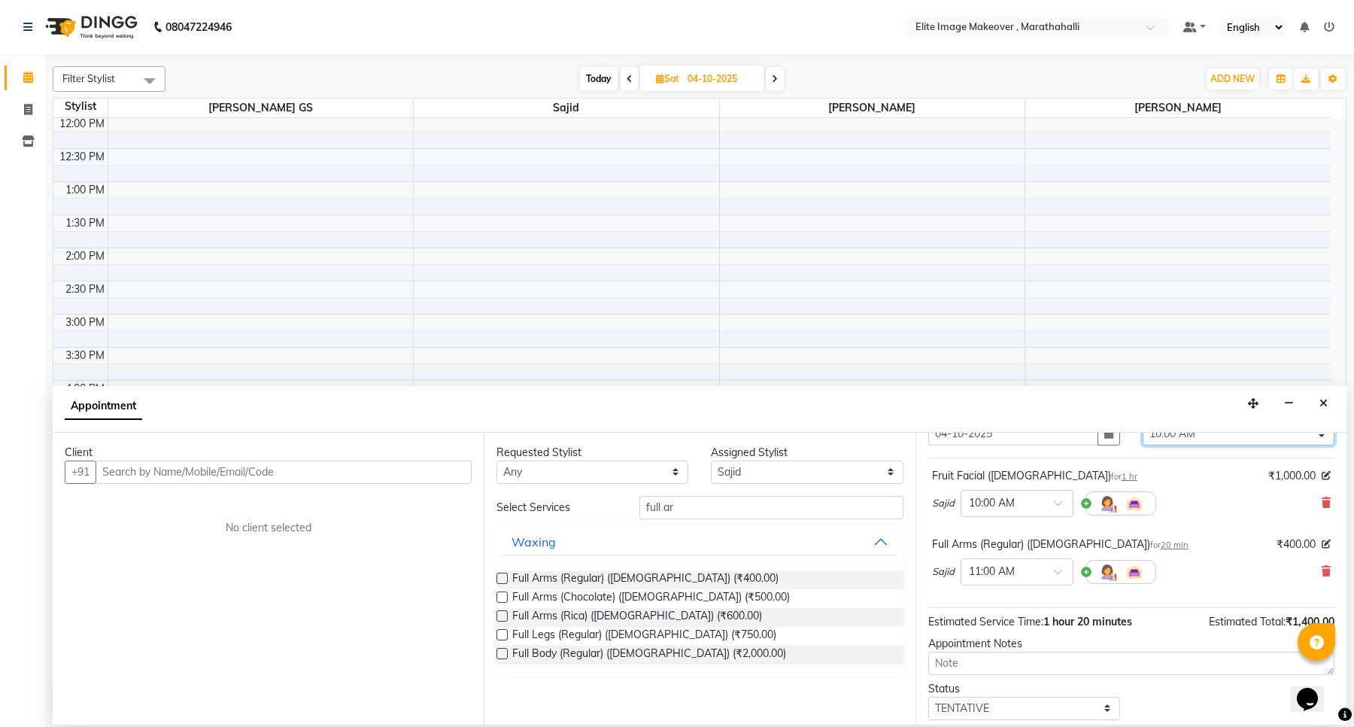
scroll to position [162, 0]
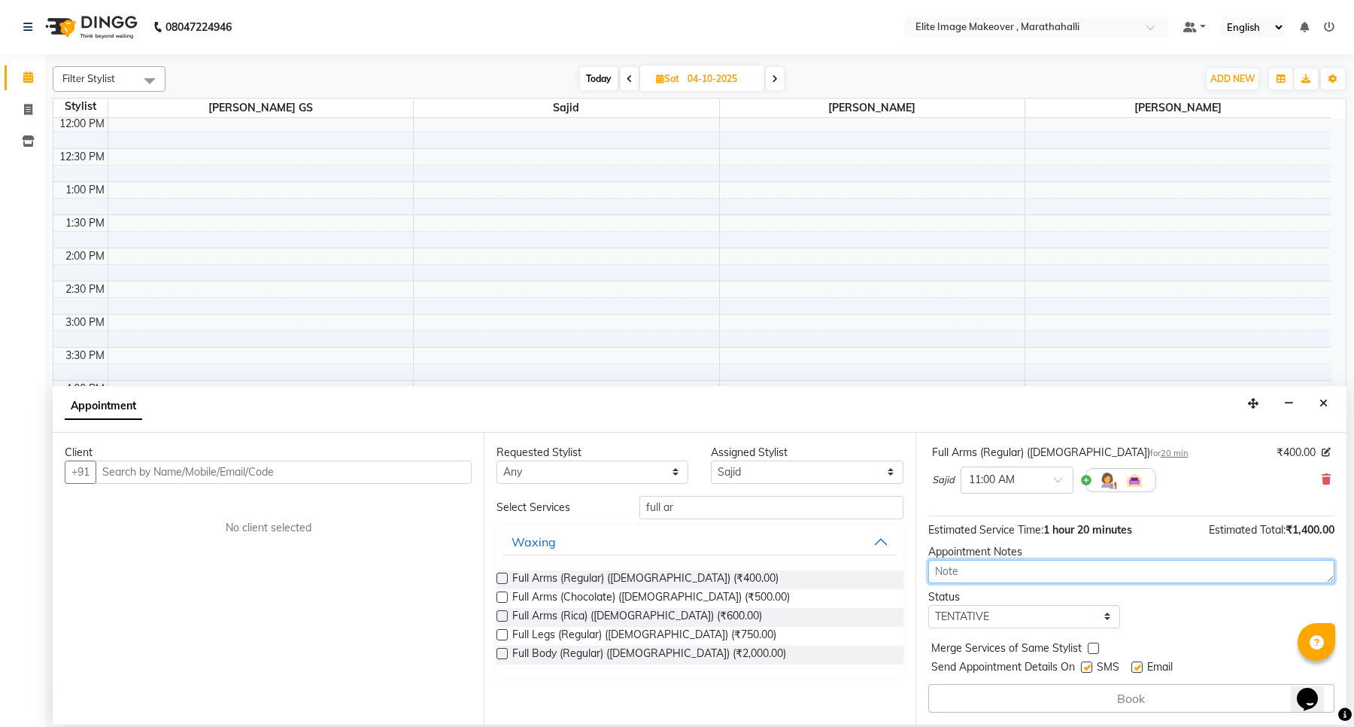
click at [995, 572] on textarea at bounding box center [1132, 571] width 406 height 23
type textarea "s"
type textarea "20% discount"
click at [1101, 612] on select "Select TENTATIVE CONFIRM UPCOMING" at bounding box center [1025, 616] width 192 height 23
click at [1194, 589] on div "Status Select TENTATIVE CONFIRM UPCOMING" at bounding box center [1131, 608] width 429 height 39
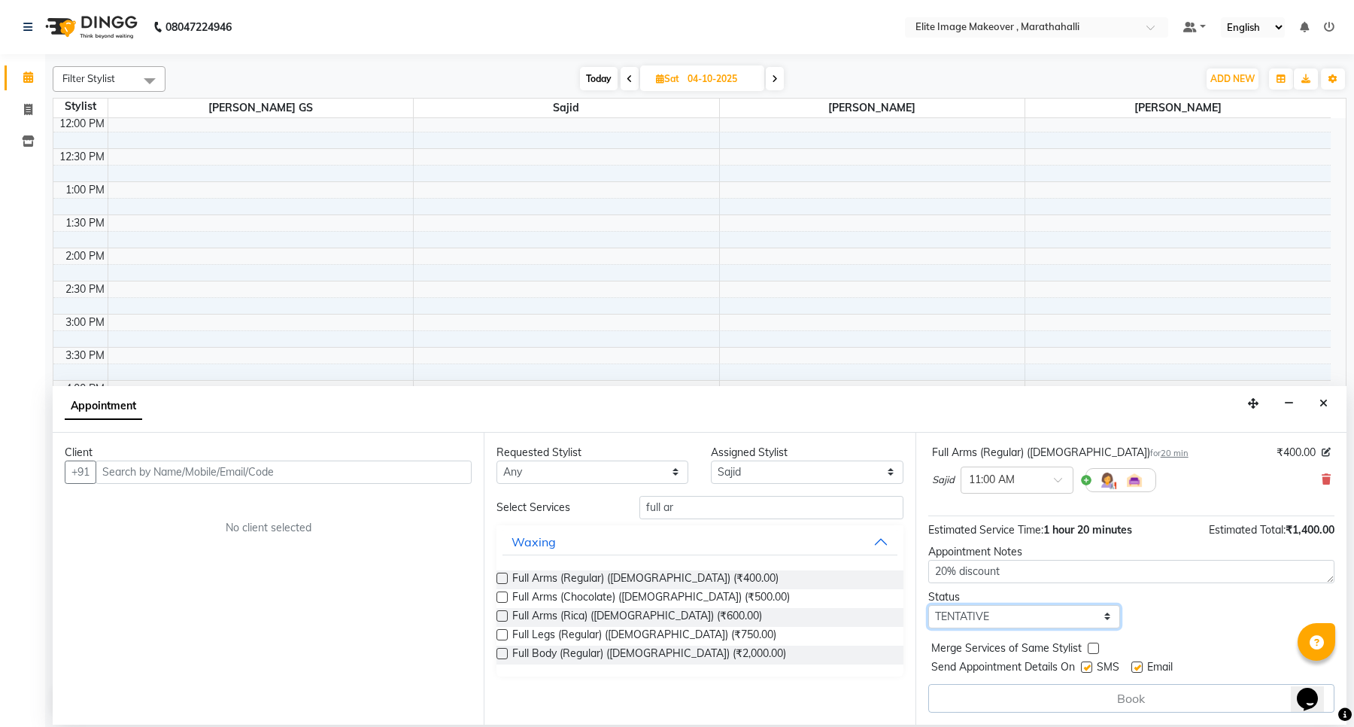
click at [1100, 613] on select "Select TENTATIVE CONFIRM UPCOMING" at bounding box center [1025, 616] width 192 height 23
select select "confirm booking"
click at [929, 605] on select "Select TENTATIVE CONFIRM UPCOMING" at bounding box center [1025, 616] width 192 height 23
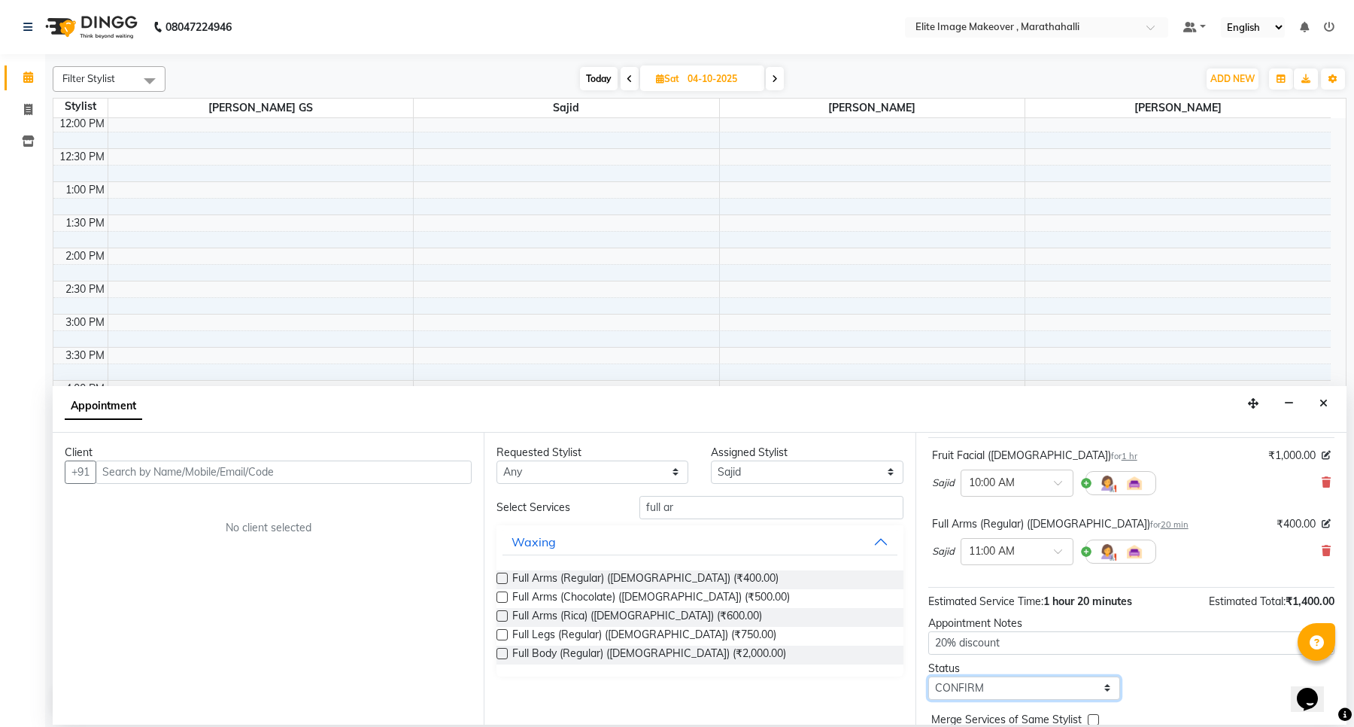
scroll to position [0, 0]
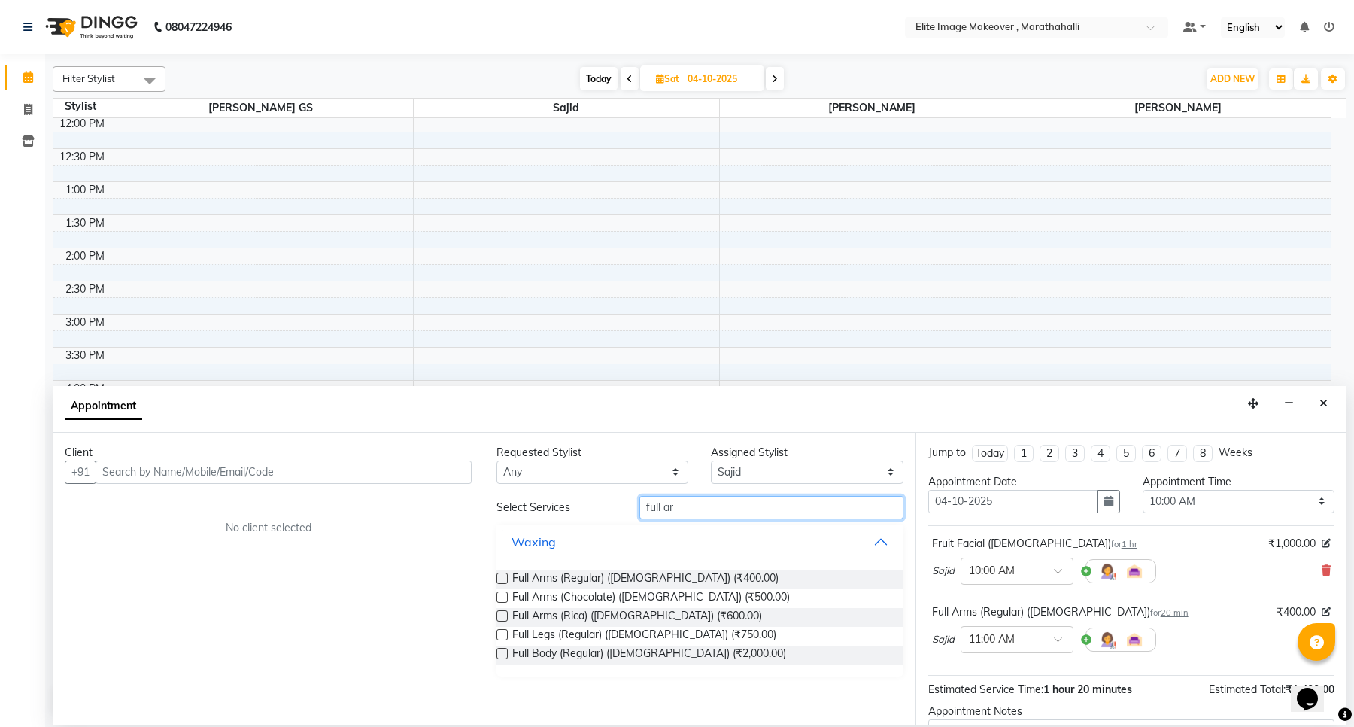
click at [742, 498] on input "full ar" at bounding box center [771, 507] width 263 height 23
click at [741, 504] on input "full ar" at bounding box center [771, 507] width 263 height 23
click at [879, 535] on button "Waxing" at bounding box center [700, 541] width 394 height 27
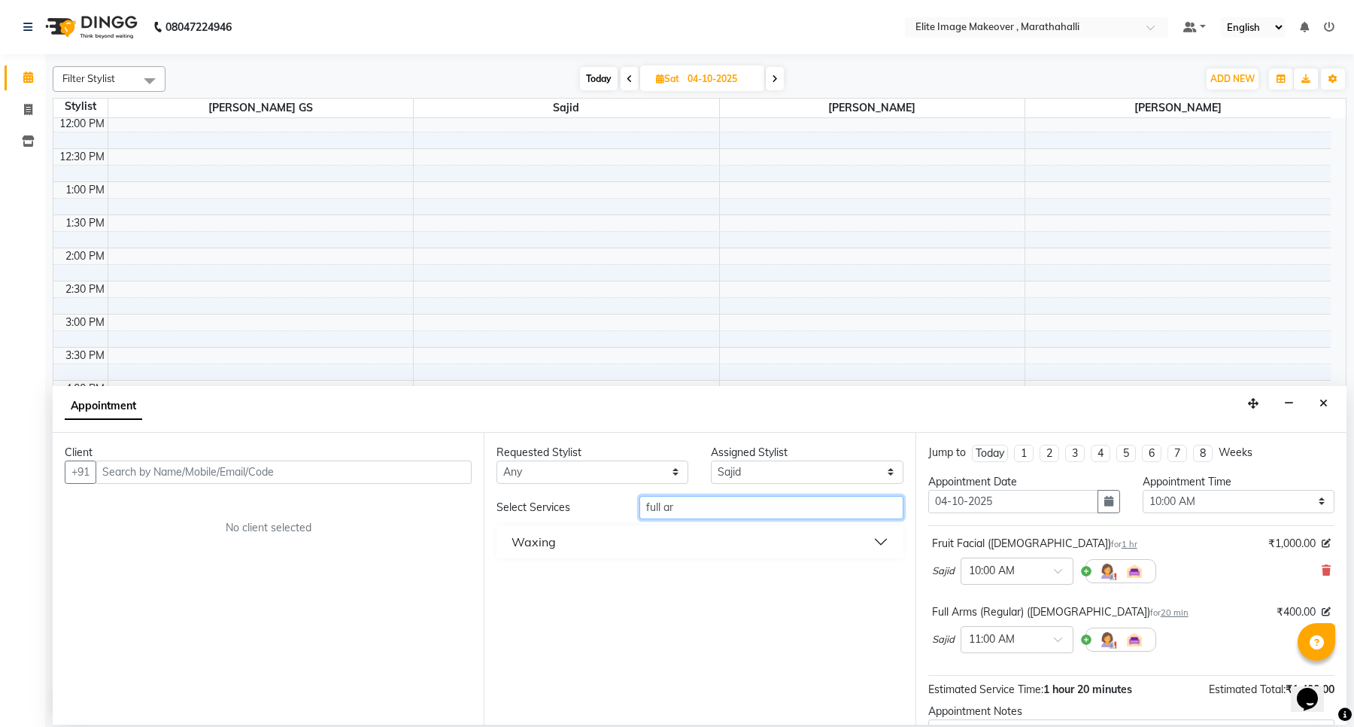
click at [833, 504] on input "full ar" at bounding box center [771, 507] width 263 height 23
click at [890, 471] on select "Select [PERSON_NAME] [PERSON_NAME] [PERSON_NAME]" at bounding box center [807, 471] width 192 height 23
click at [672, 465] on select "Any [PERSON_NAME] [PERSON_NAME] [PERSON_NAME]" at bounding box center [593, 471] width 192 height 23
click at [661, 474] on select "Any [PERSON_NAME] [PERSON_NAME] [PERSON_NAME]" at bounding box center [593, 471] width 192 height 23
drag, startPoint x: 796, startPoint y: 471, endPoint x: 895, endPoint y: 475, distance: 99.4
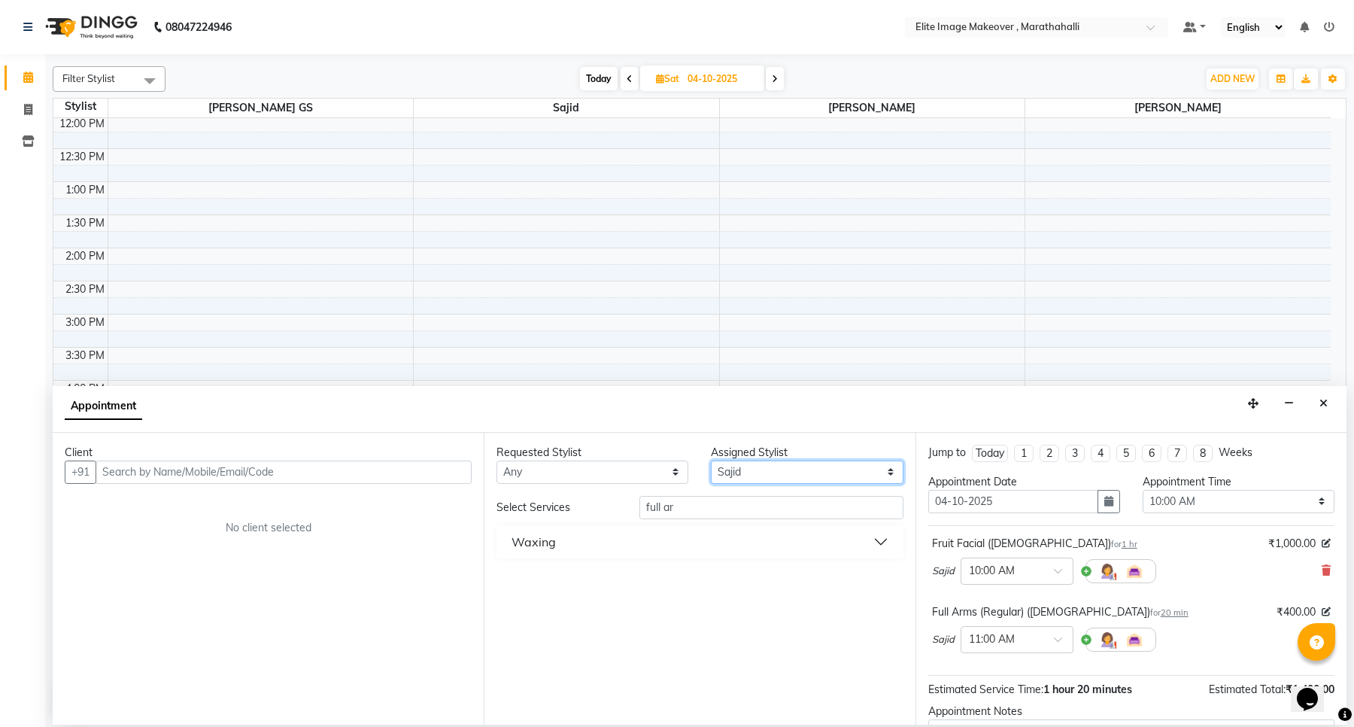
click at [895, 475] on select "Select [PERSON_NAME] [PERSON_NAME] [PERSON_NAME]" at bounding box center [807, 471] width 192 height 23
click at [899, 468] on select "Select [PERSON_NAME] [PERSON_NAME] [PERSON_NAME]" at bounding box center [807, 471] width 192 height 23
click at [728, 506] on input "full ar" at bounding box center [771, 507] width 263 height 23
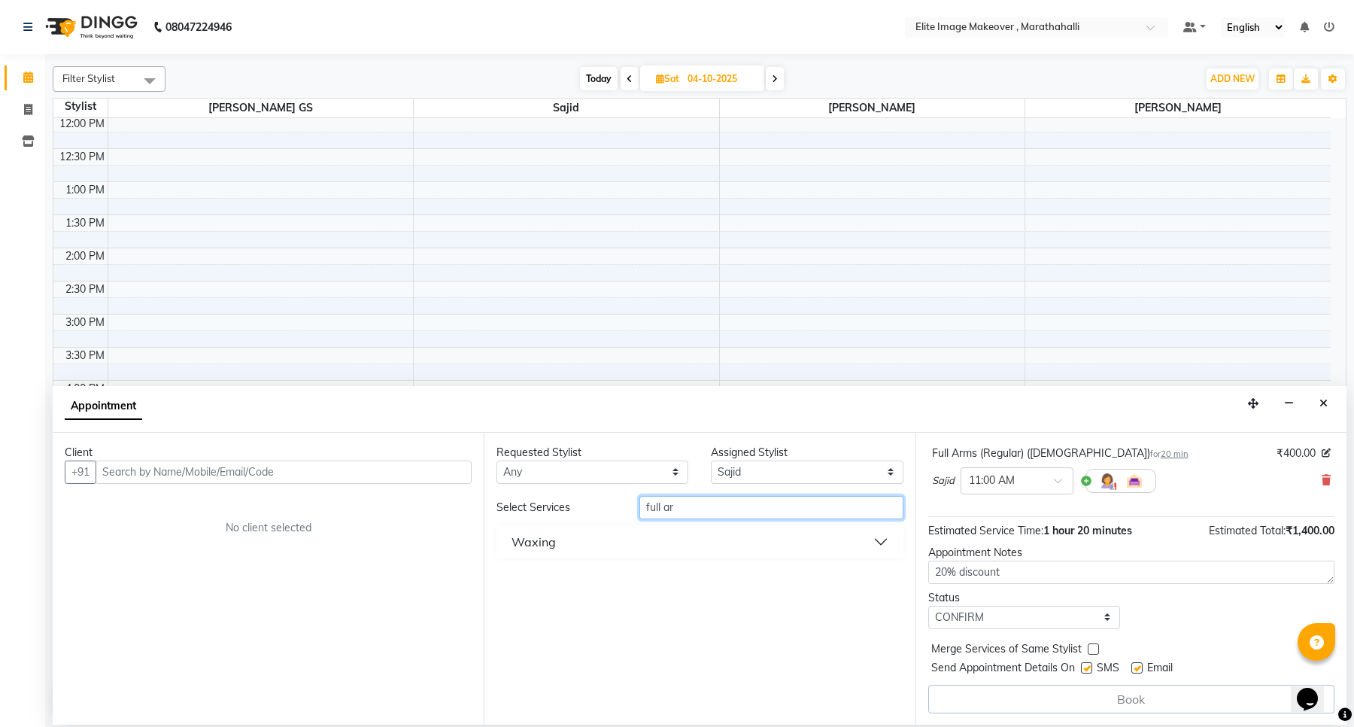
scroll to position [162, 0]
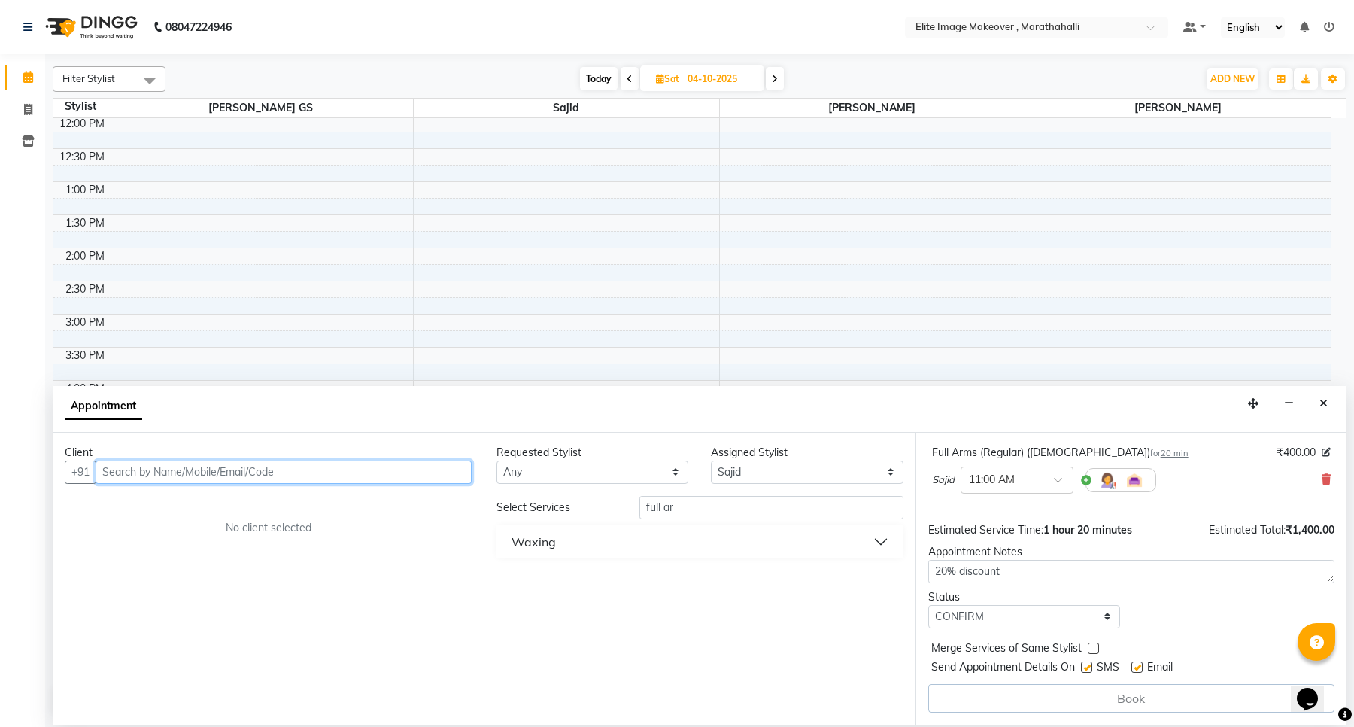
click at [203, 471] on input "text" at bounding box center [284, 471] width 376 height 23
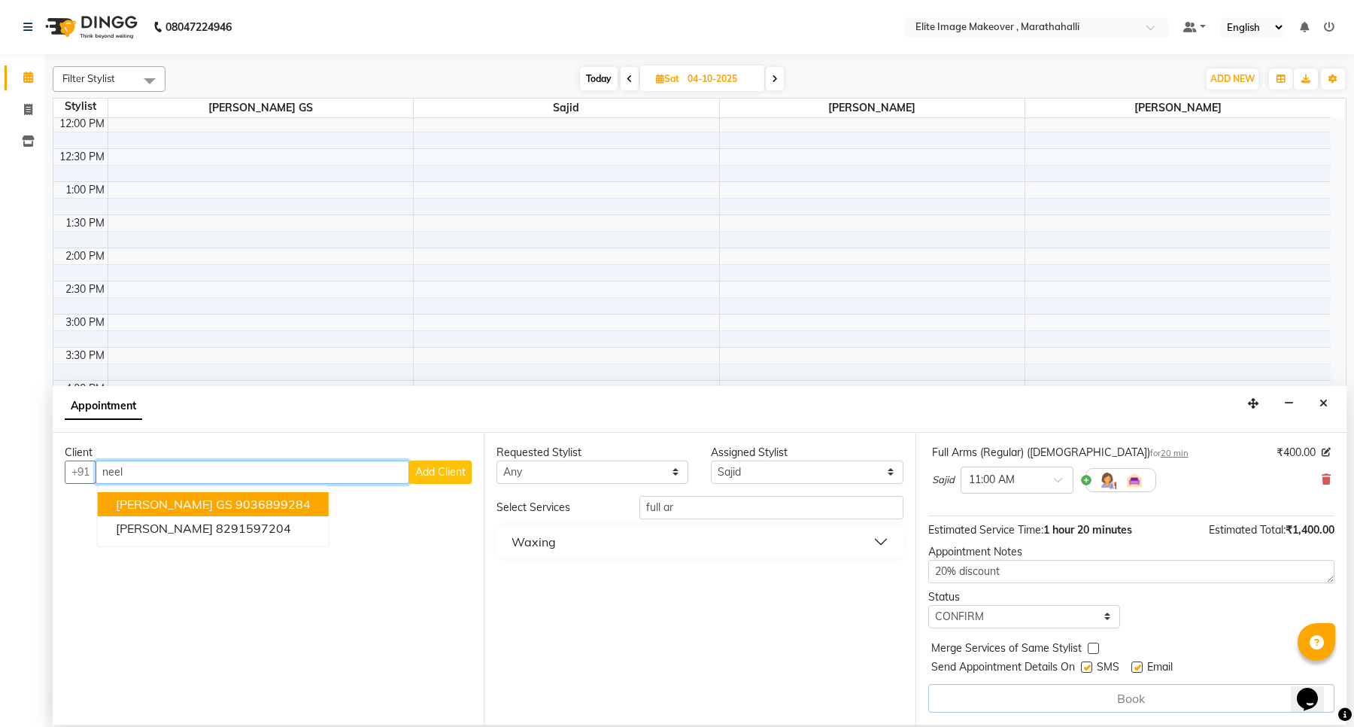
click at [236, 497] on ngb-highlight "9036899284" at bounding box center [273, 504] width 75 height 15
type input "9036899284"
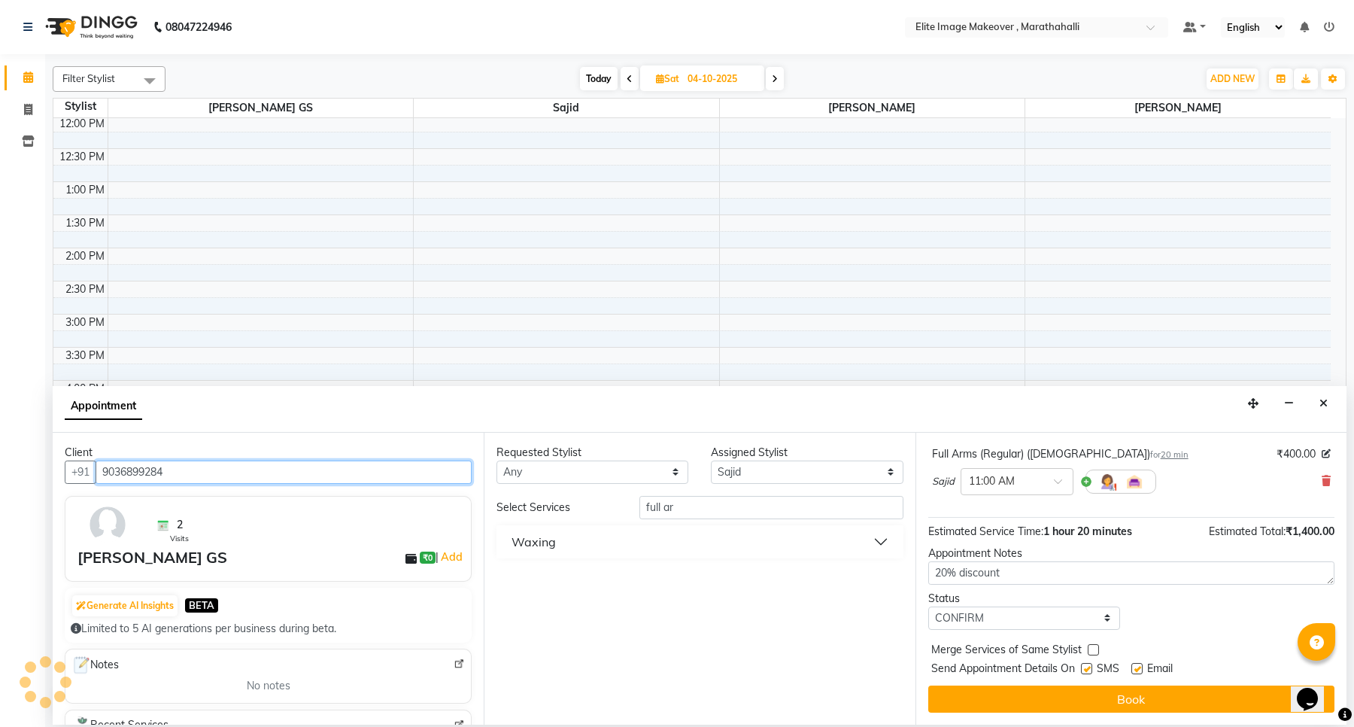
scroll to position [160, 0]
select select "service"
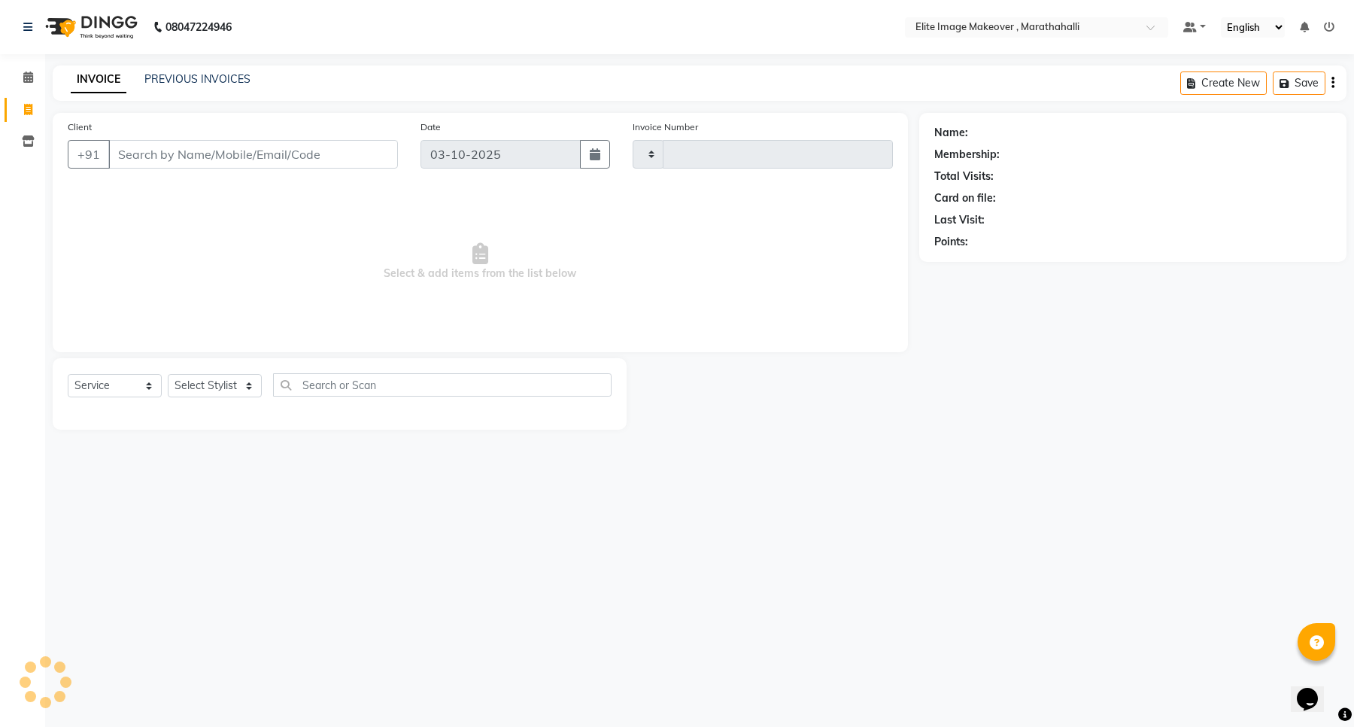
type input "1200"
select select "8005"
click at [27, 109] on icon at bounding box center [28, 109] width 8 height 11
select select "8005"
select select "service"
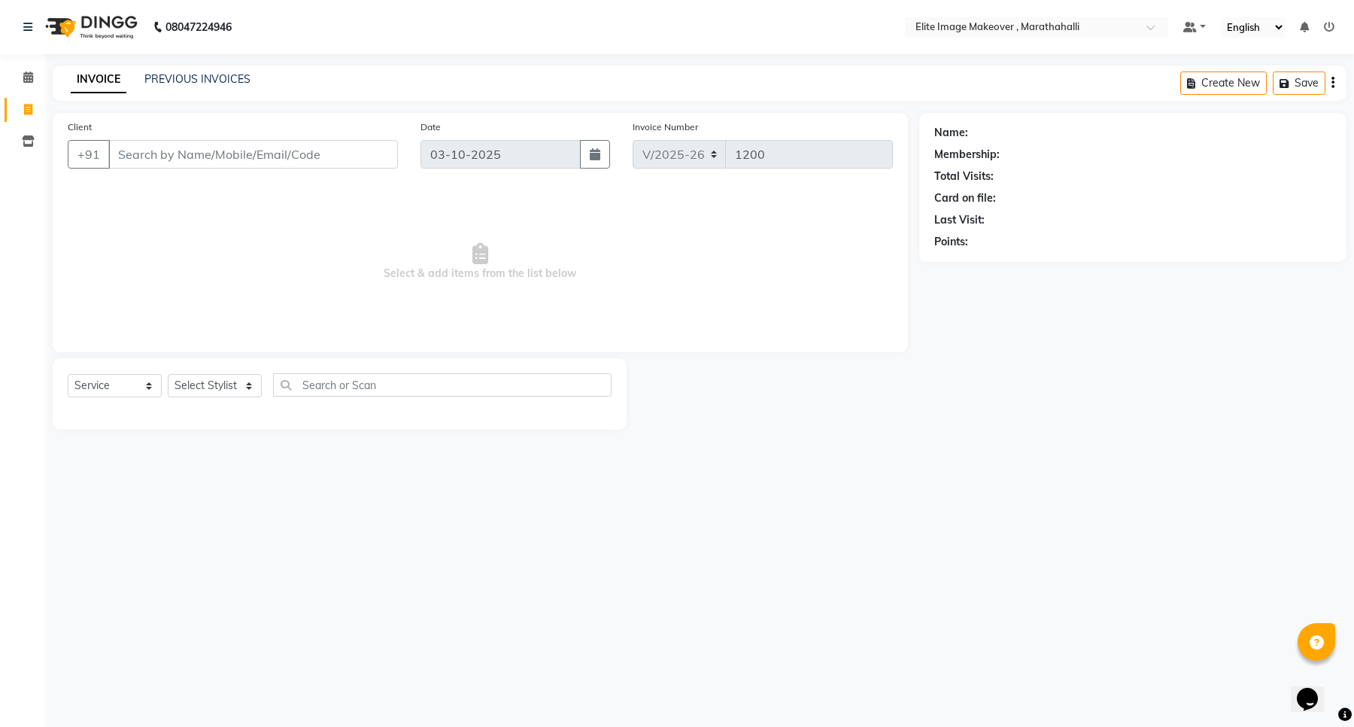
click at [27, 109] on icon at bounding box center [28, 109] width 8 height 11
select select "8005"
select select "service"
click at [27, 76] on icon at bounding box center [28, 76] width 10 height 11
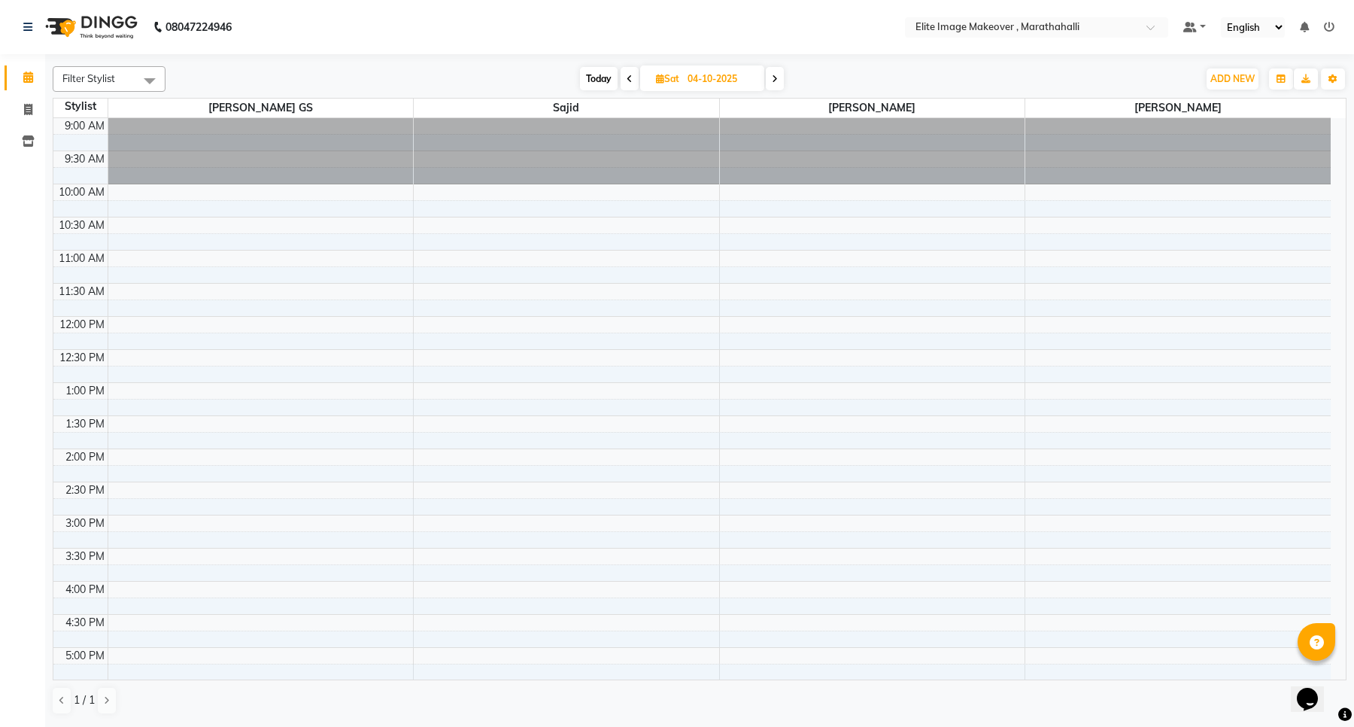
click at [1329, 30] on icon at bounding box center [1329, 27] width 11 height 11
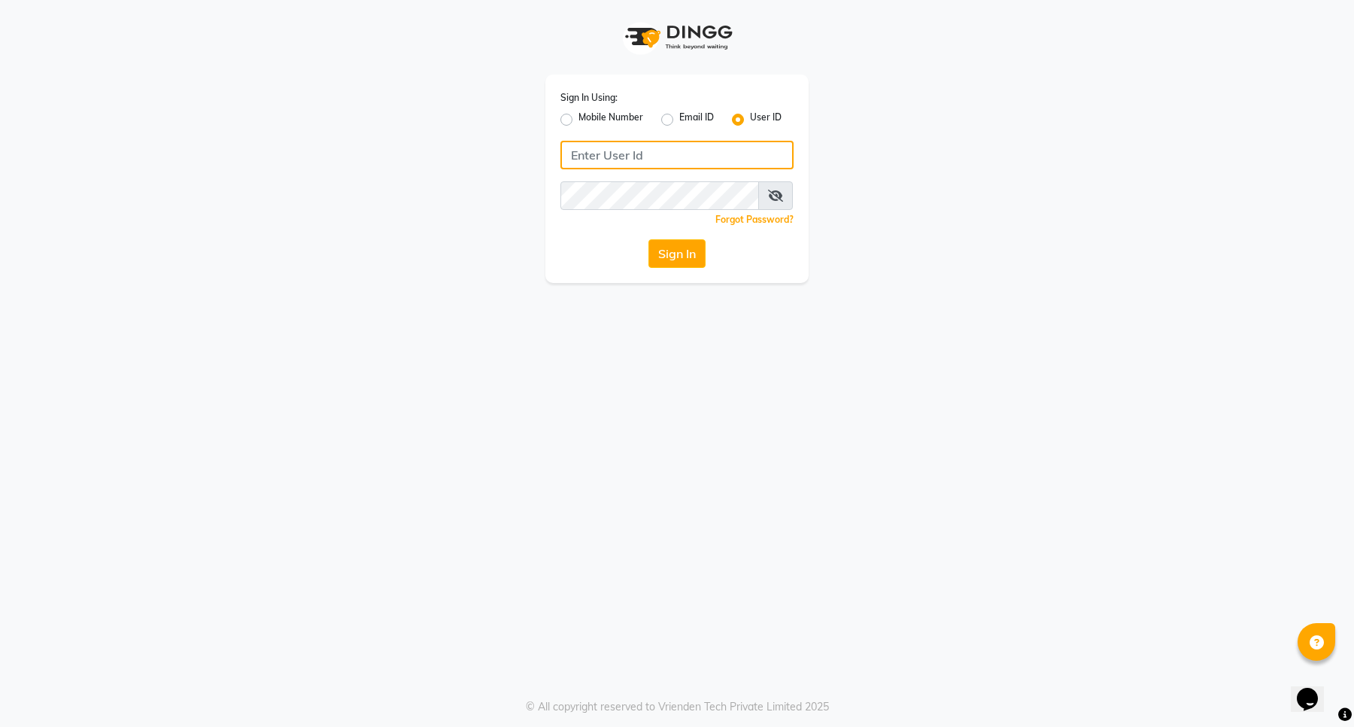
click at [657, 157] on input "Username" at bounding box center [677, 155] width 233 height 29
drag, startPoint x: 697, startPoint y: 149, endPoint x: 448, endPoint y: 152, distance: 249.1
click at [448, 152] on div "Sign In Using: Mobile Number Email ID User ID eliteimagemakeover Remember me Fo…" at bounding box center [677, 141] width 858 height 283
type input "eliteimagemakeover"
click at [674, 247] on button "Sign In" at bounding box center [677, 253] width 57 height 29
